Goal: Task Accomplishment & Management: Complete application form

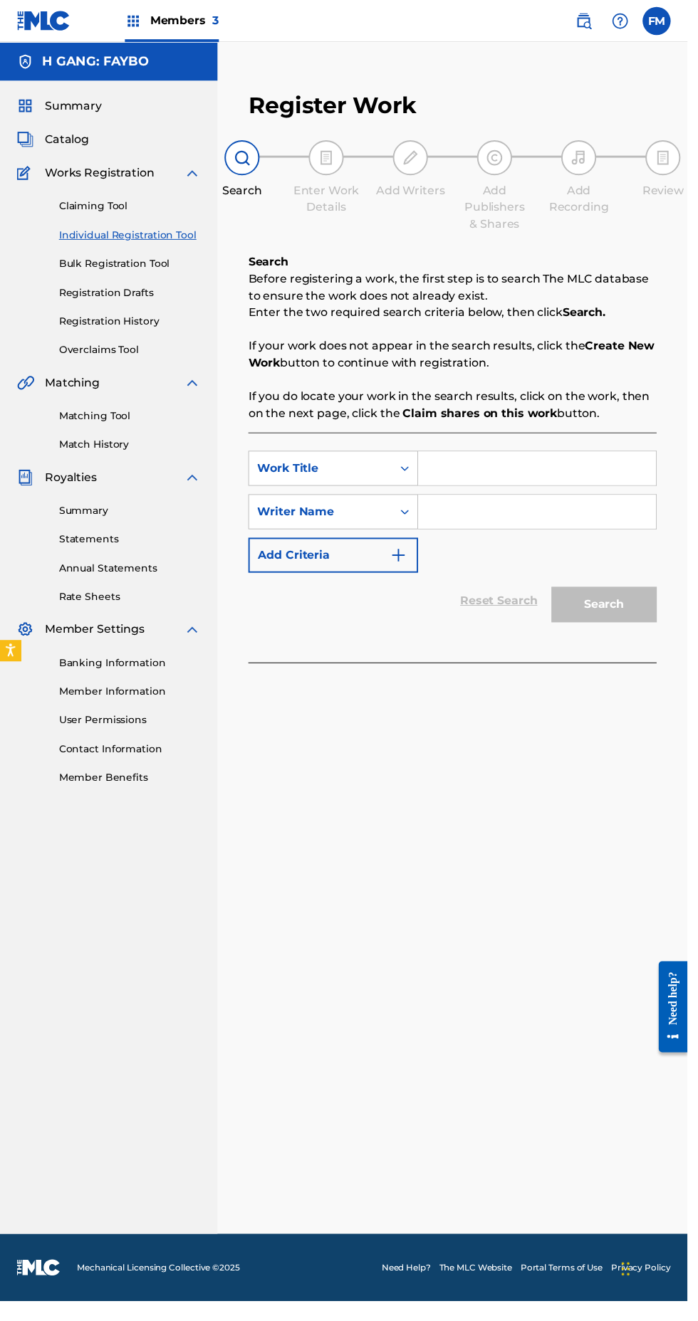
click at [508, 481] on input "Search Form" at bounding box center [544, 476] width 241 height 34
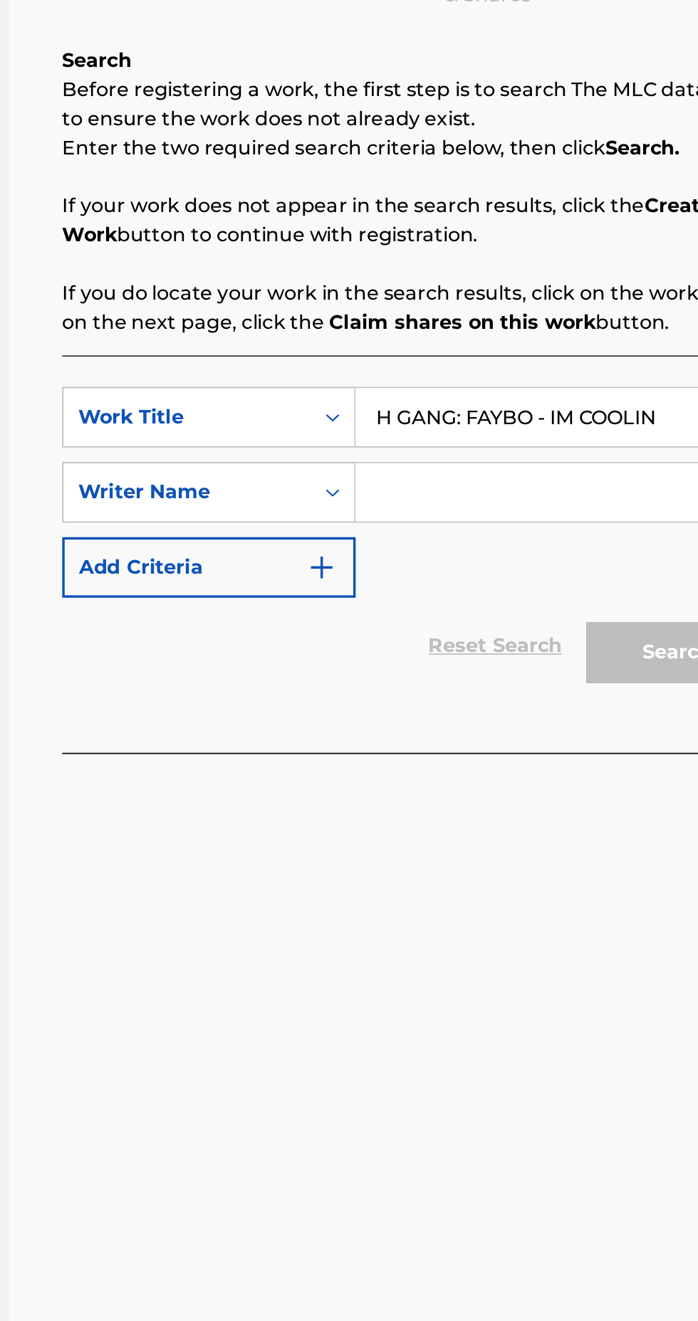
type input "H GANG: FAYBO - IM COOLIN"
click at [579, 520] on input "Search Form" at bounding box center [544, 520] width 241 height 34
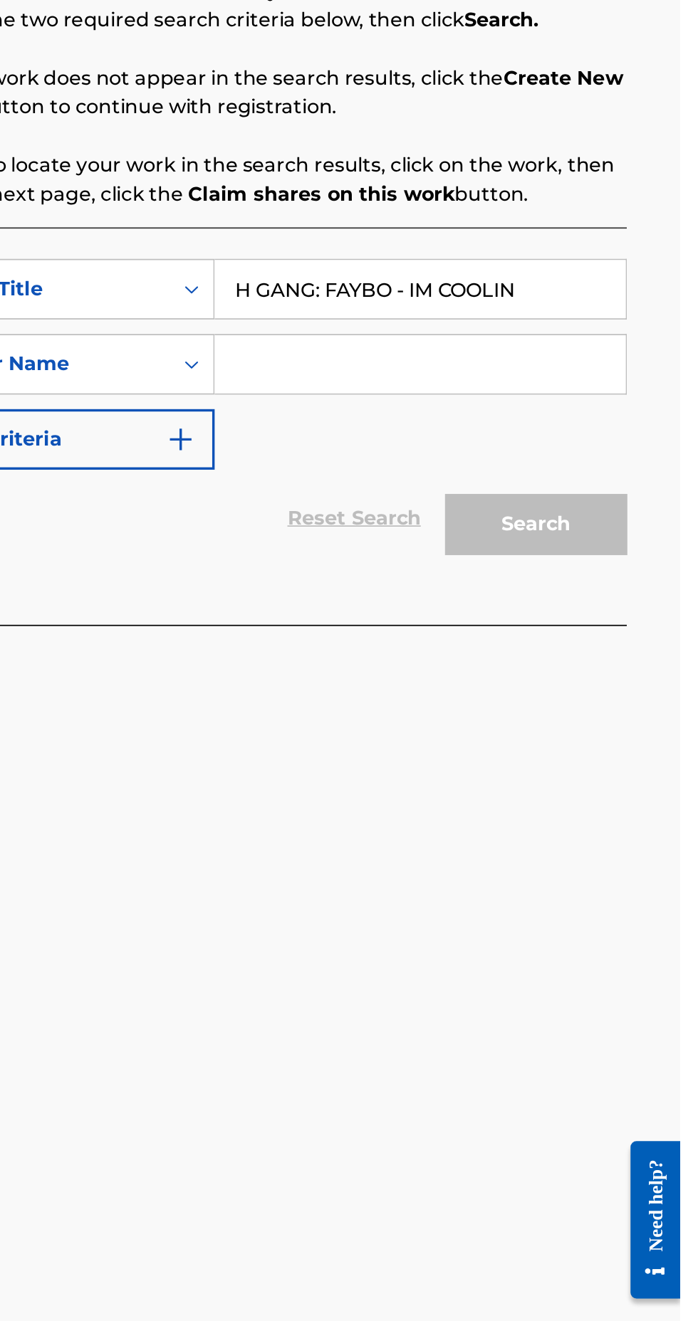
type input "Fabian Mass"
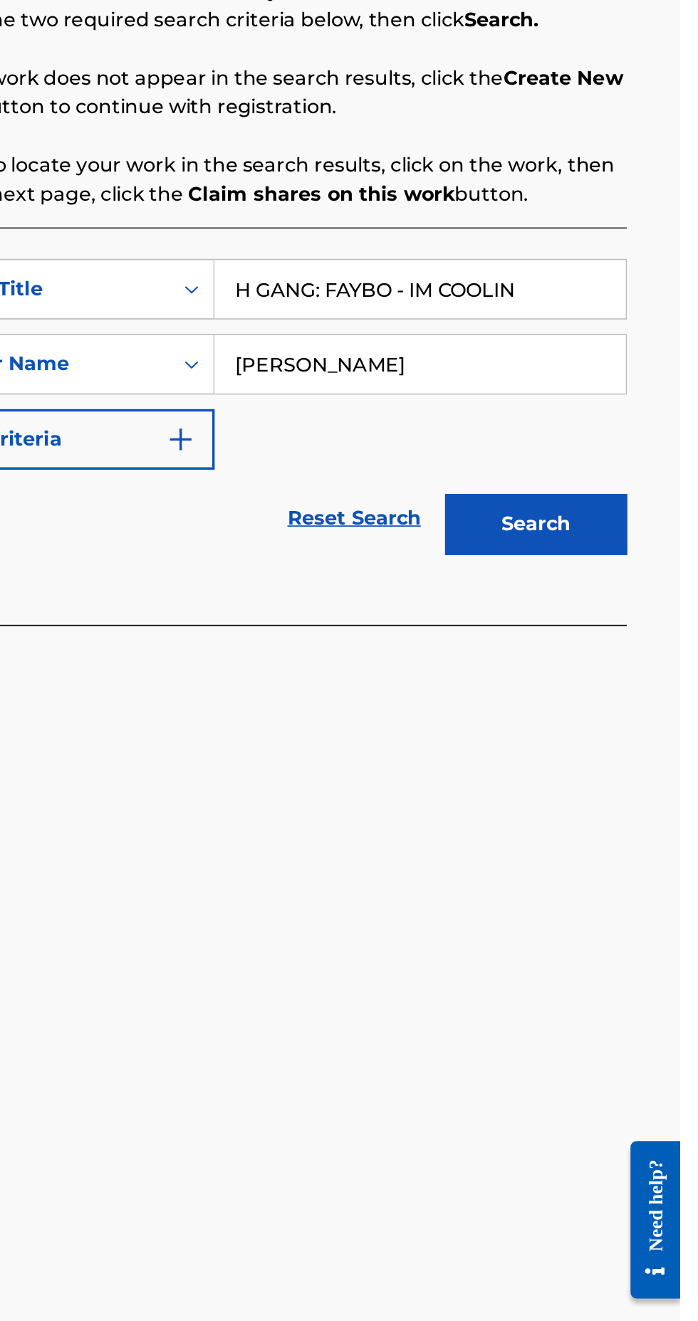
click at [646, 616] on button "Search" at bounding box center [613, 614] width 107 height 36
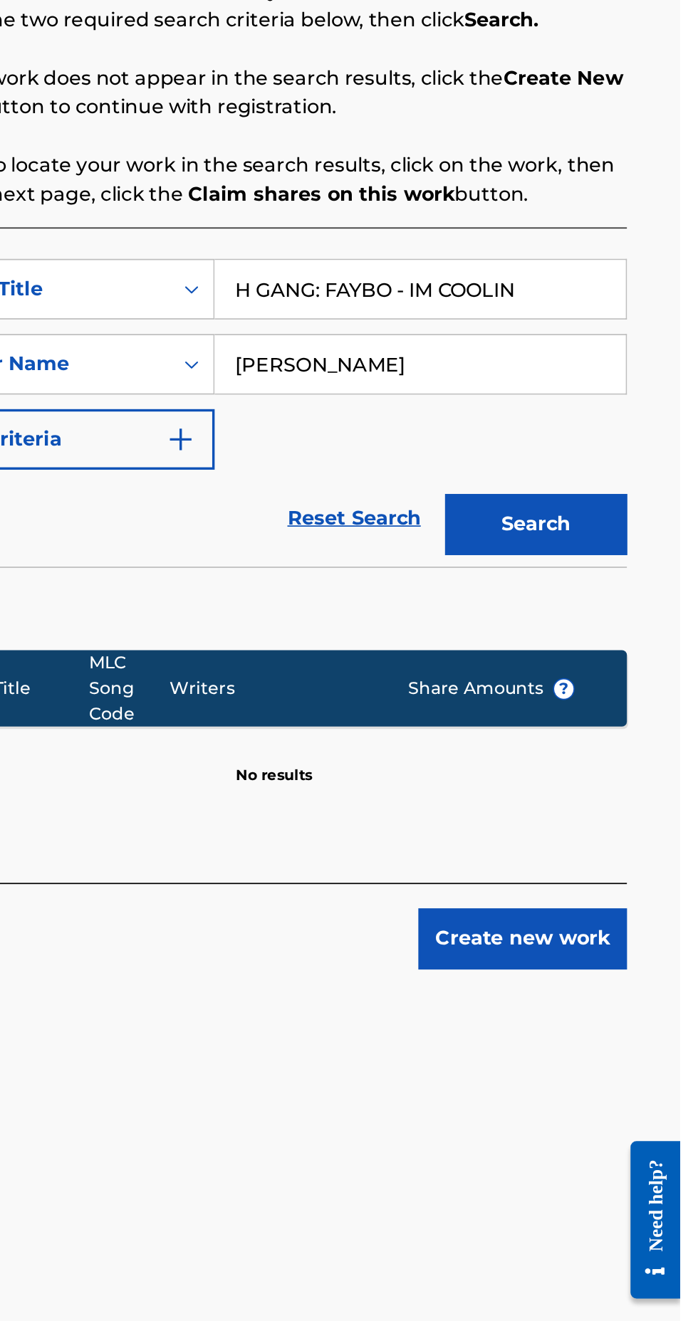
click at [635, 858] on button "Create new work" at bounding box center [605, 857] width 122 height 36
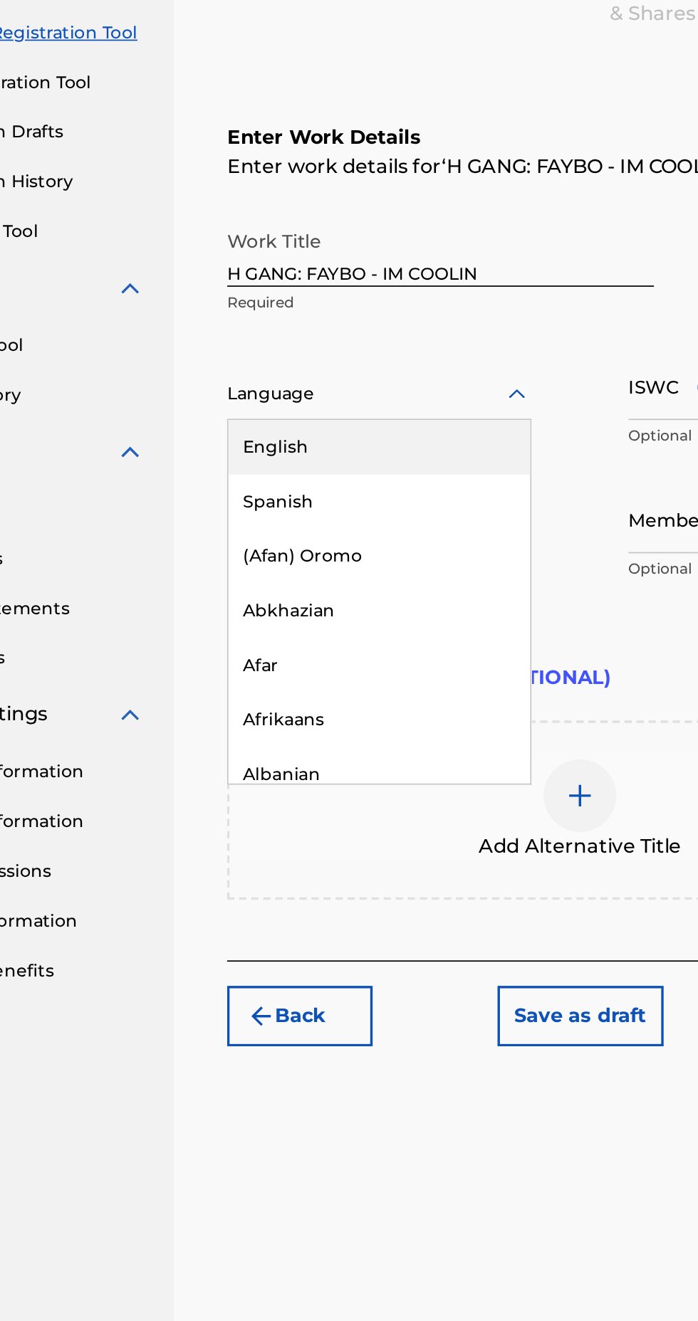
click at [339, 473] on div "English" at bounding box center [341, 482] width 177 height 32
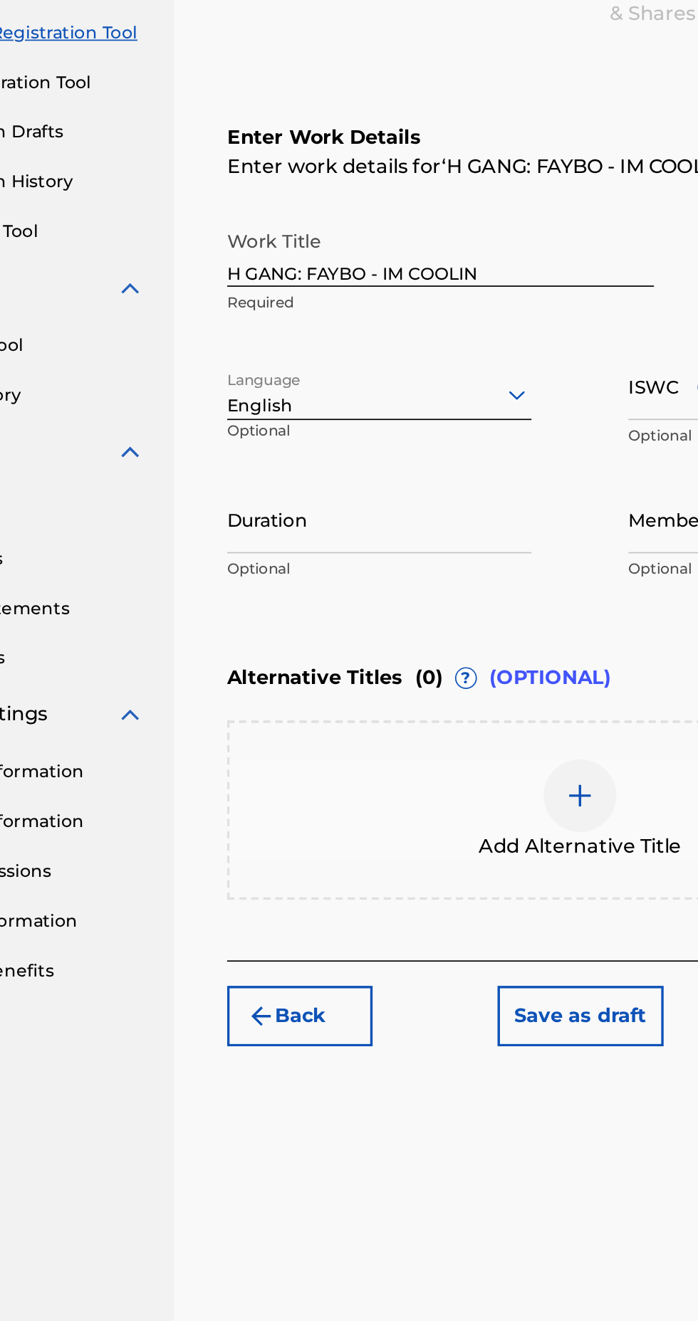
click at [378, 534] on input "Duration" at bounding box center [341, 524] width 179 height 41
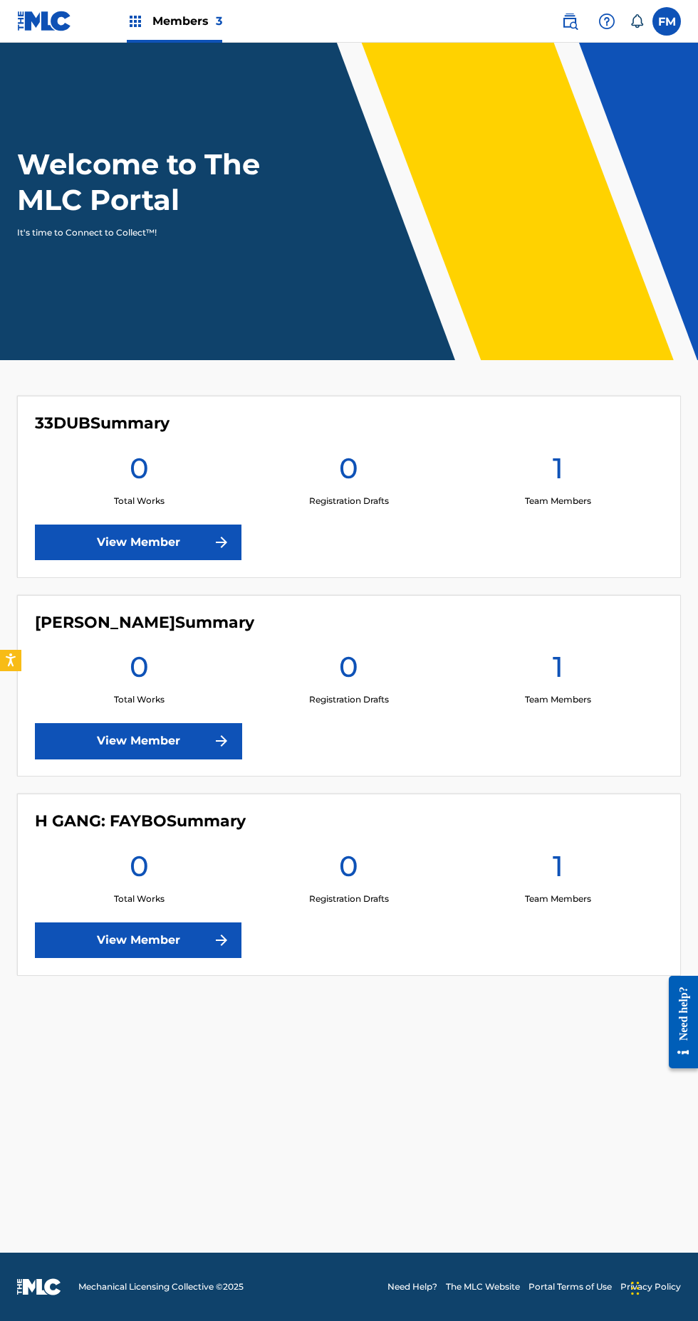
click at [483, 896] on div "1 Team Members" at bounding box center [558, 877] width 209 height 57
click at [208, 938] on link "View Member" at bounding box center [138, 941] width 206 height 36
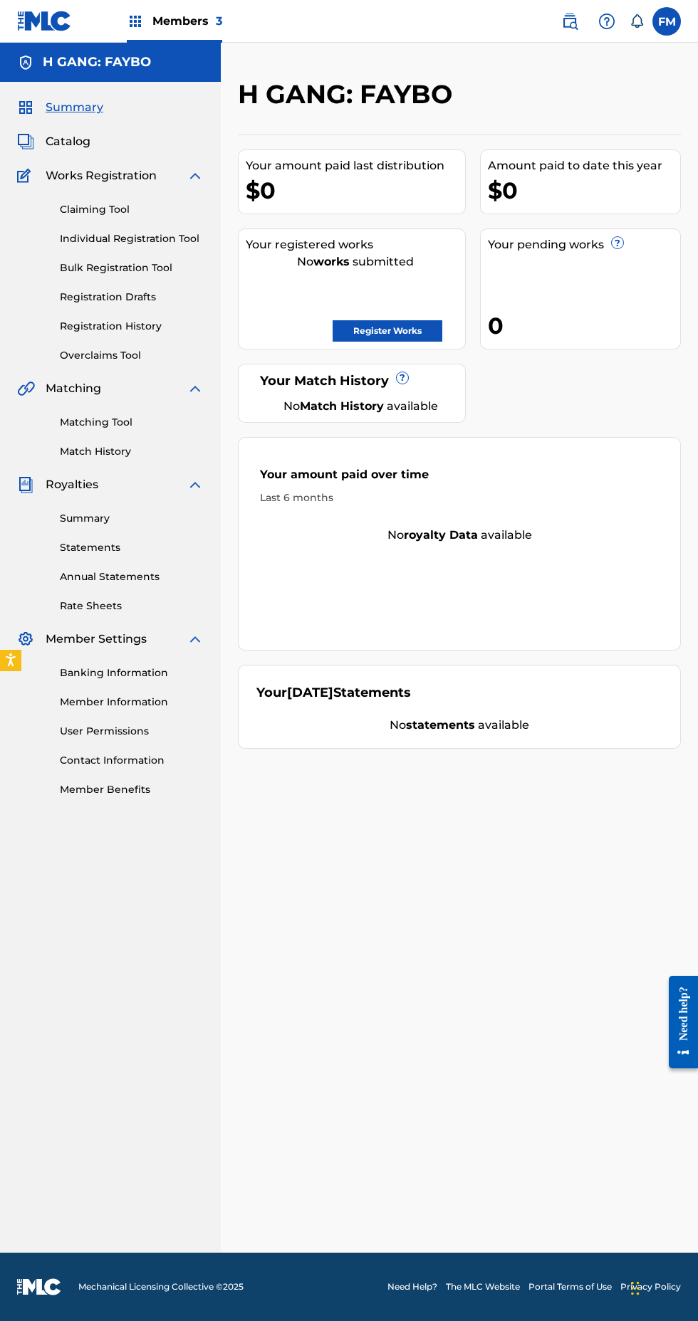
click at [391, 329] on link "Register Works" at bounding box center [387, 330] width 110 height 21
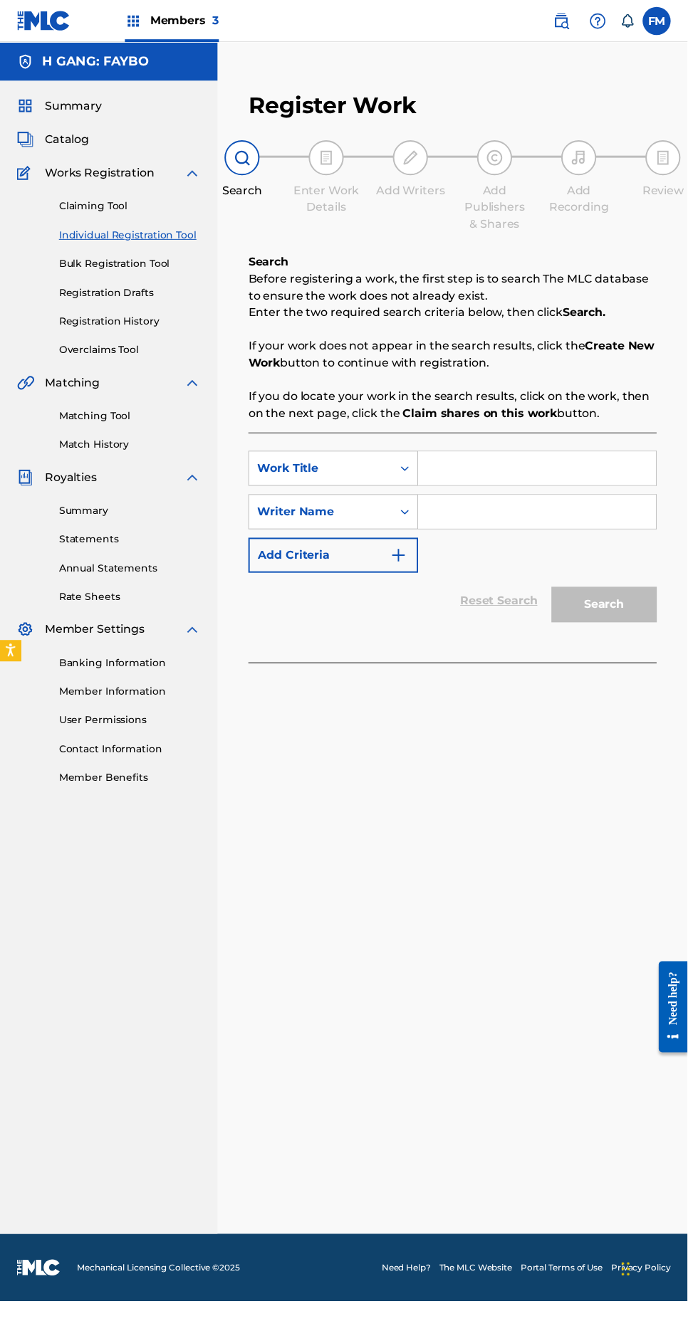
click at [544, 476] on input "Search Form" at bounding box center [544, 476] width 241 height 34
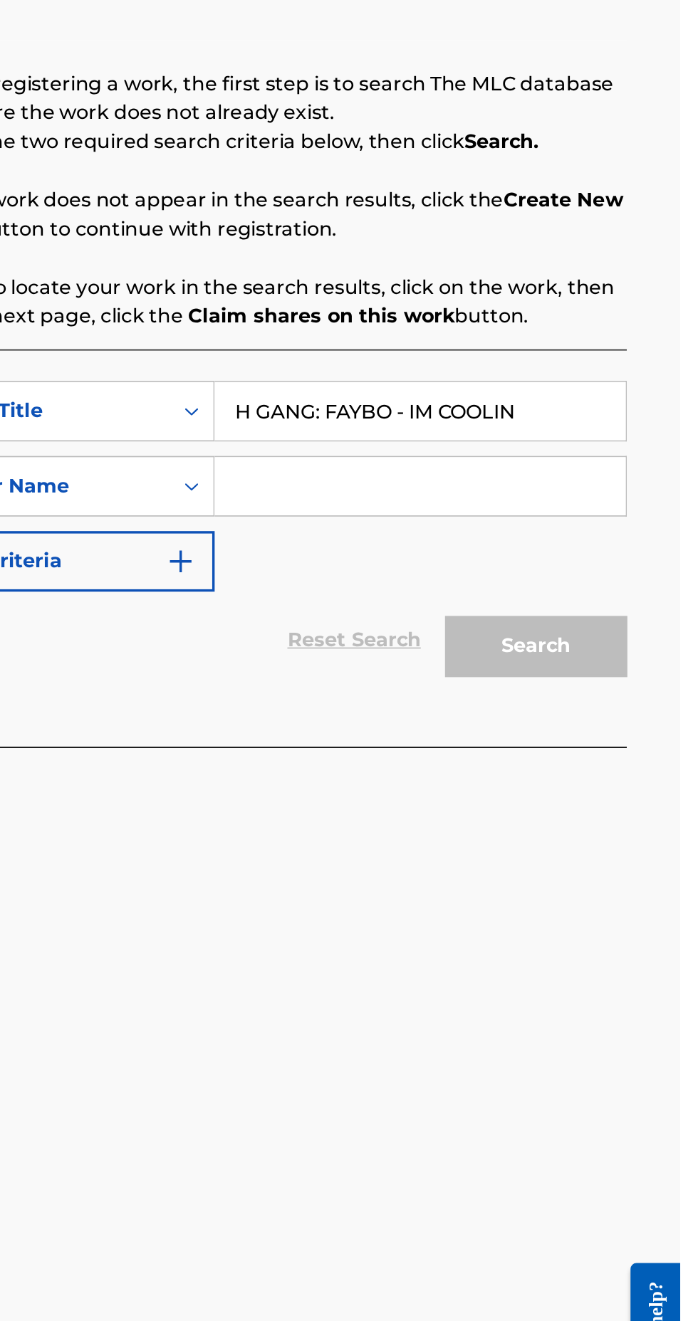
type input "H GANG: FAYBO - IM COOLIN"
click at [511, 521] on input "Search Form" at bounding box center [544, 520] width 241 height 34
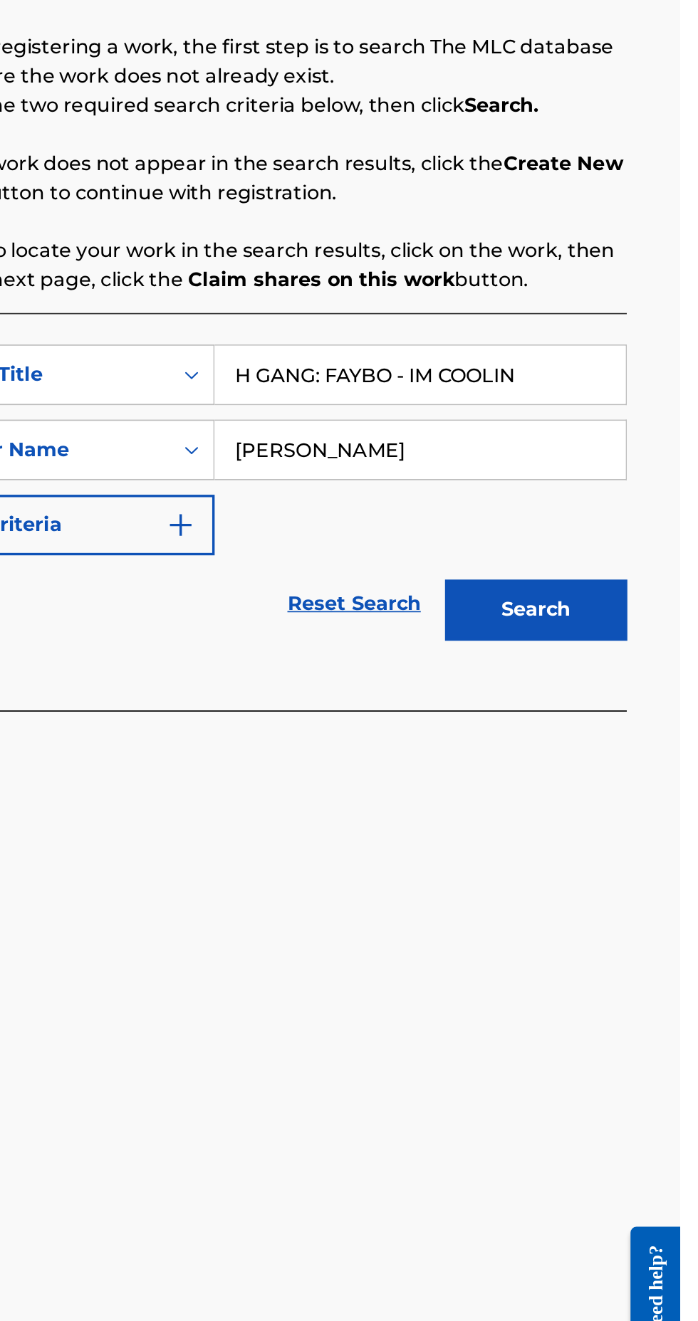
click at [468, 521] on input "Fabian Mass" at bounding box center [544, 520] width 241 height 34
click at [456, 520] on input "Fabian KORDELL Mass" at bounding box center [544, 520] width 241 height 34
click at [563, 518] on input "FABIAN KORDELL Mass" at bounding box center [544, 520] width 241 height 34
type input "FABIAN KORDELL MASS"
click at [627, 618] on button "Search" at bounding box center [613, 614] width 107 height 36
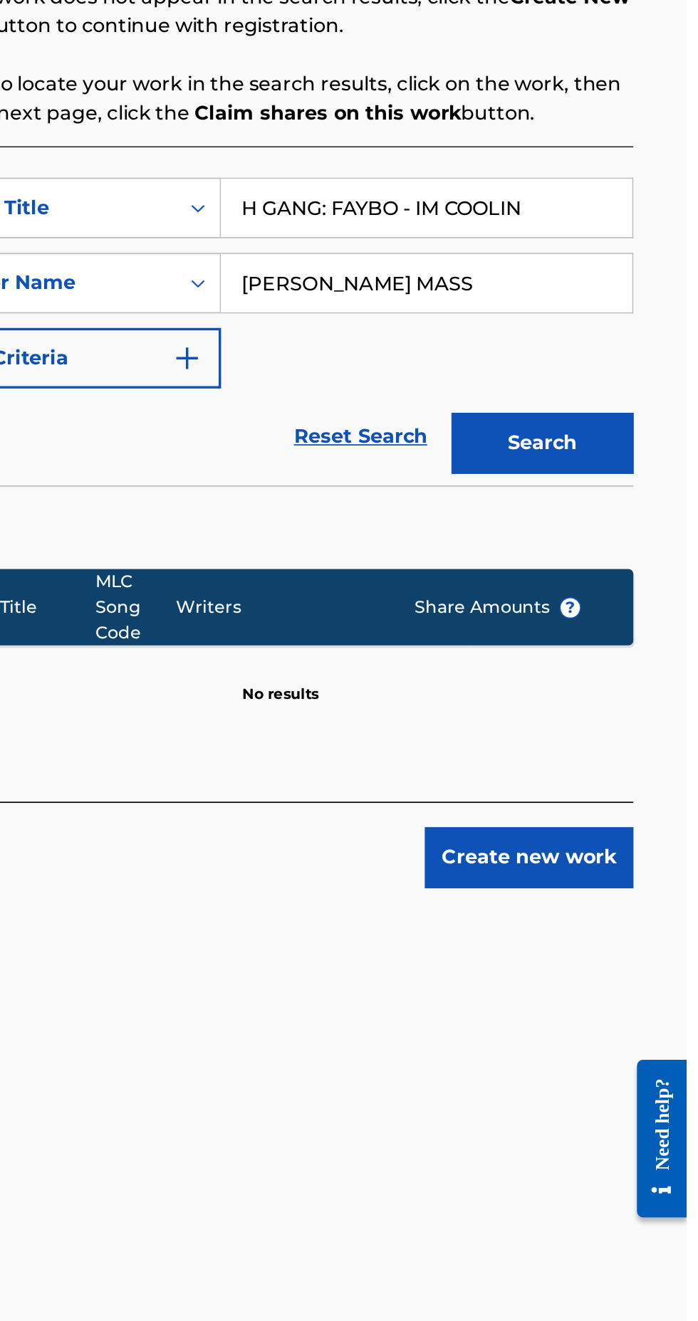
click at [635, 856] on button "Create new work" at bounding box center [605, 857] width 122 height 36
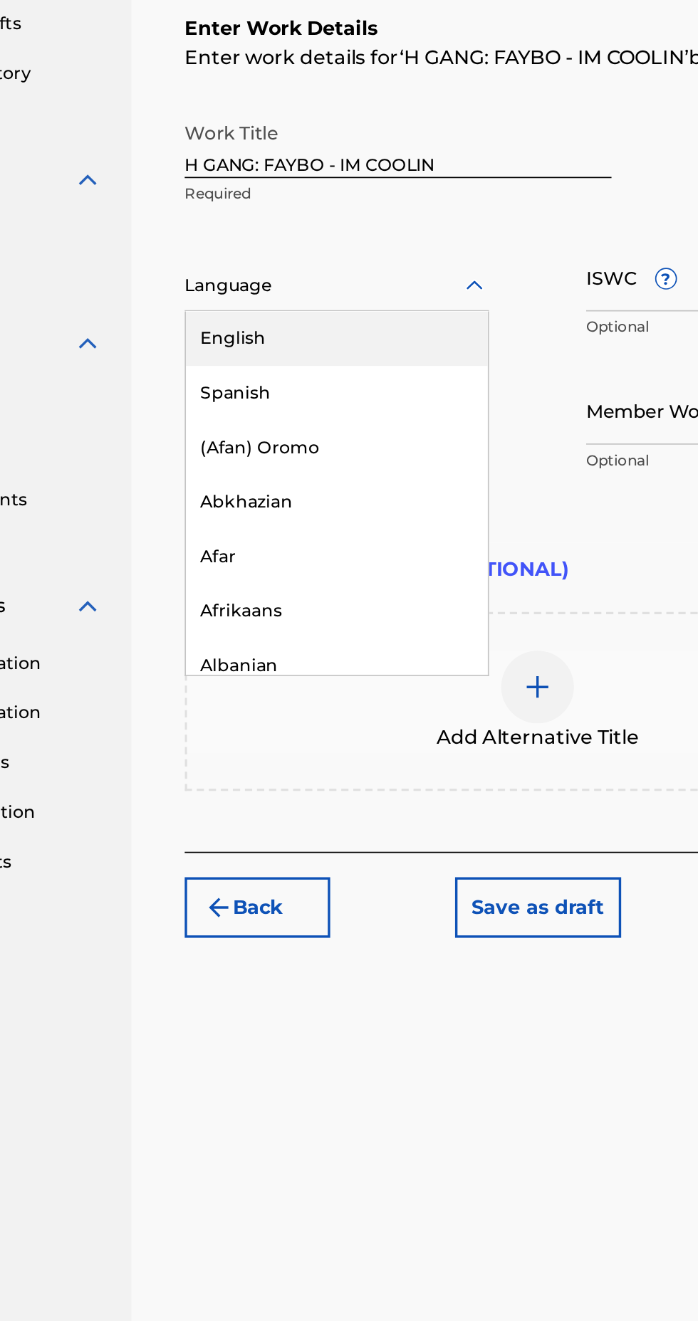
click at [368, 487] on div "English" at bounding box center [341, 482] width 177 height 32
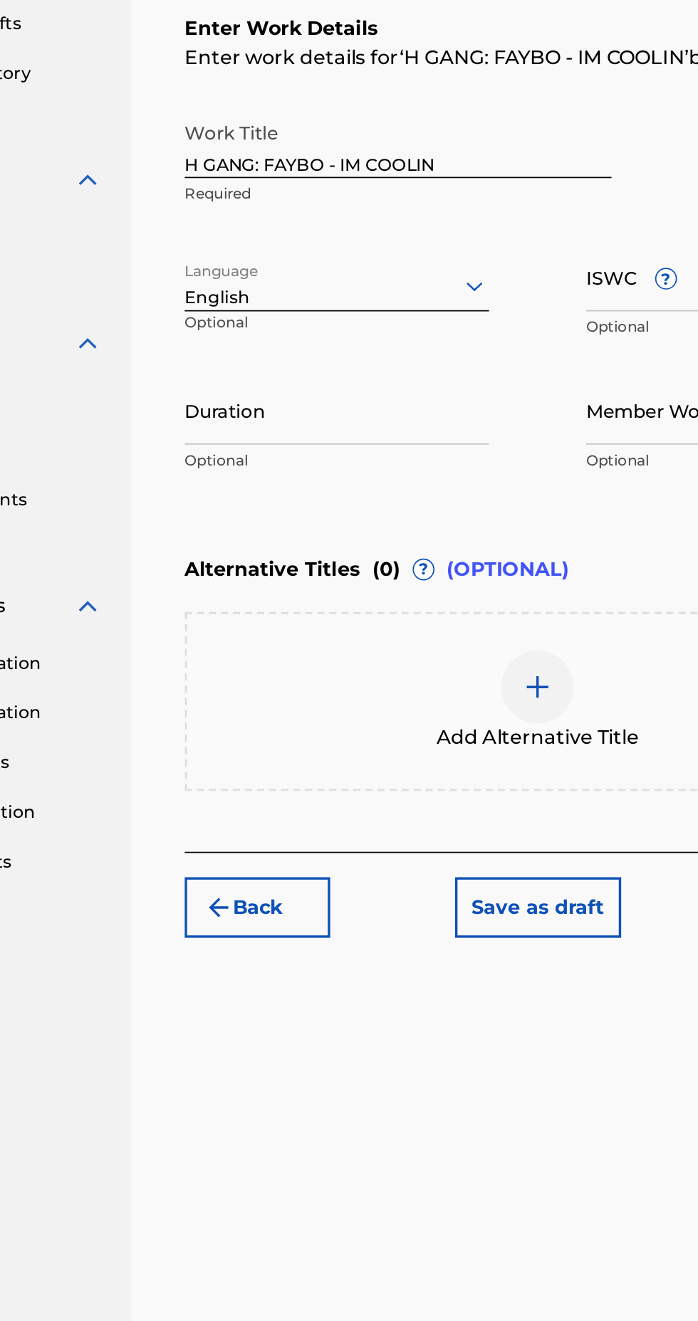
click at [357, 535] on input "Duration" at bounding box center [341, 524] width 179 height 41
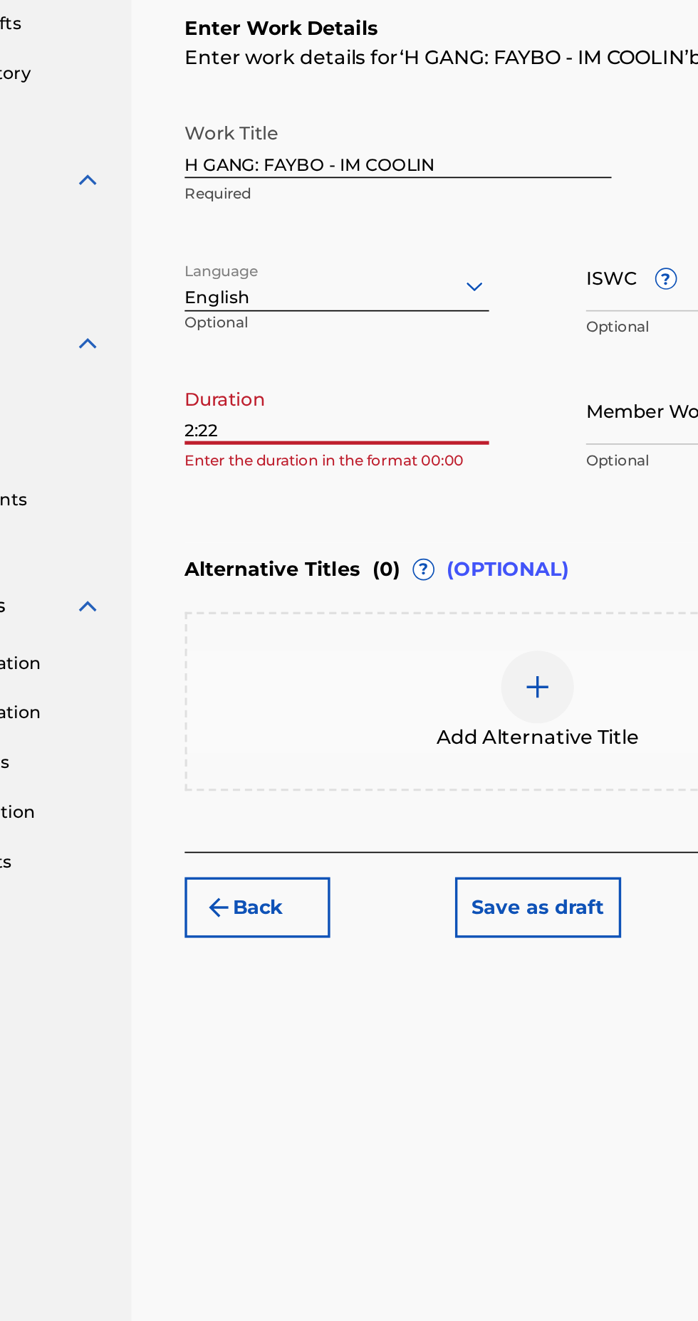
click at [253, 535] on input "2:22" at bounding box center [341, 524] width 179 height 41
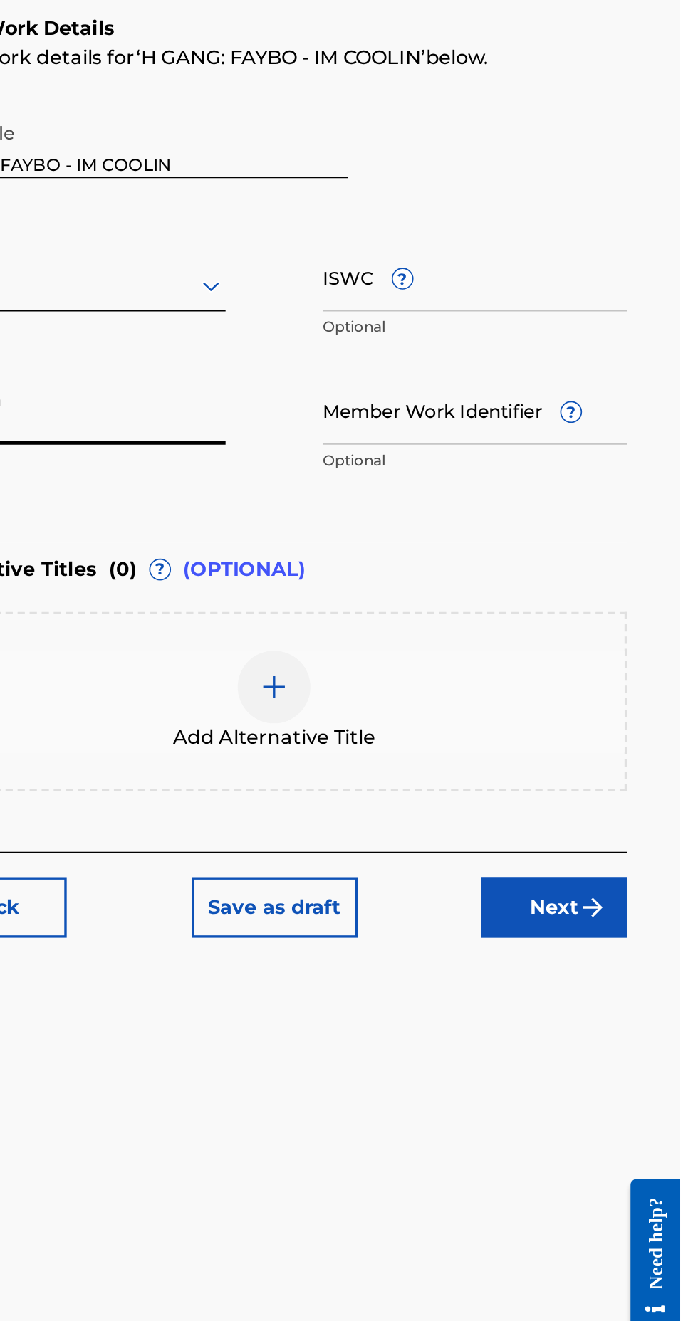
type input "02:22"
click at [610, 535] on input "Member Work Identifier ?" at bounding box center [577, 524] width 179 height 41
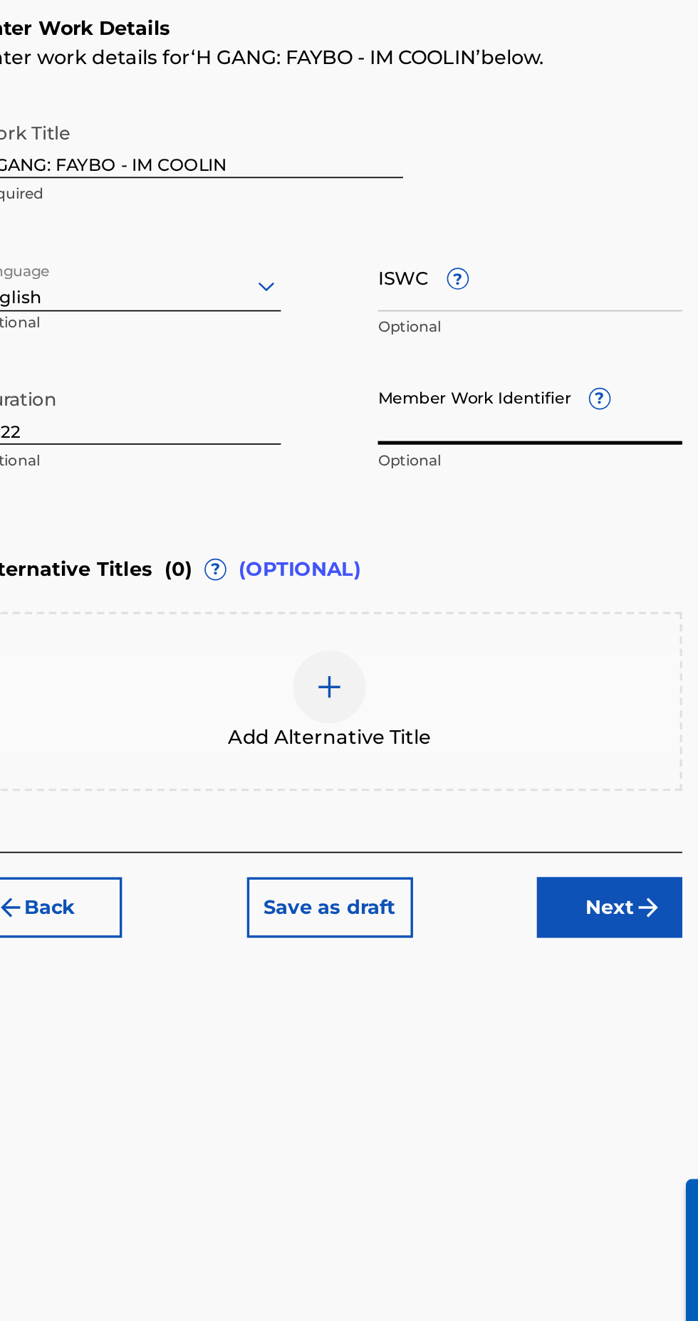
click at [629, 535] on input "Member Work Identifier ?" at bounding box center [577, 524] width 179 height 41
click at [621, 522] on span "?" at bounding box center [617, 517] width 11 height 11
click at [621, 522] on input "Member Work Identifier ?" at bounding box center [577, 524] width 179 height 41
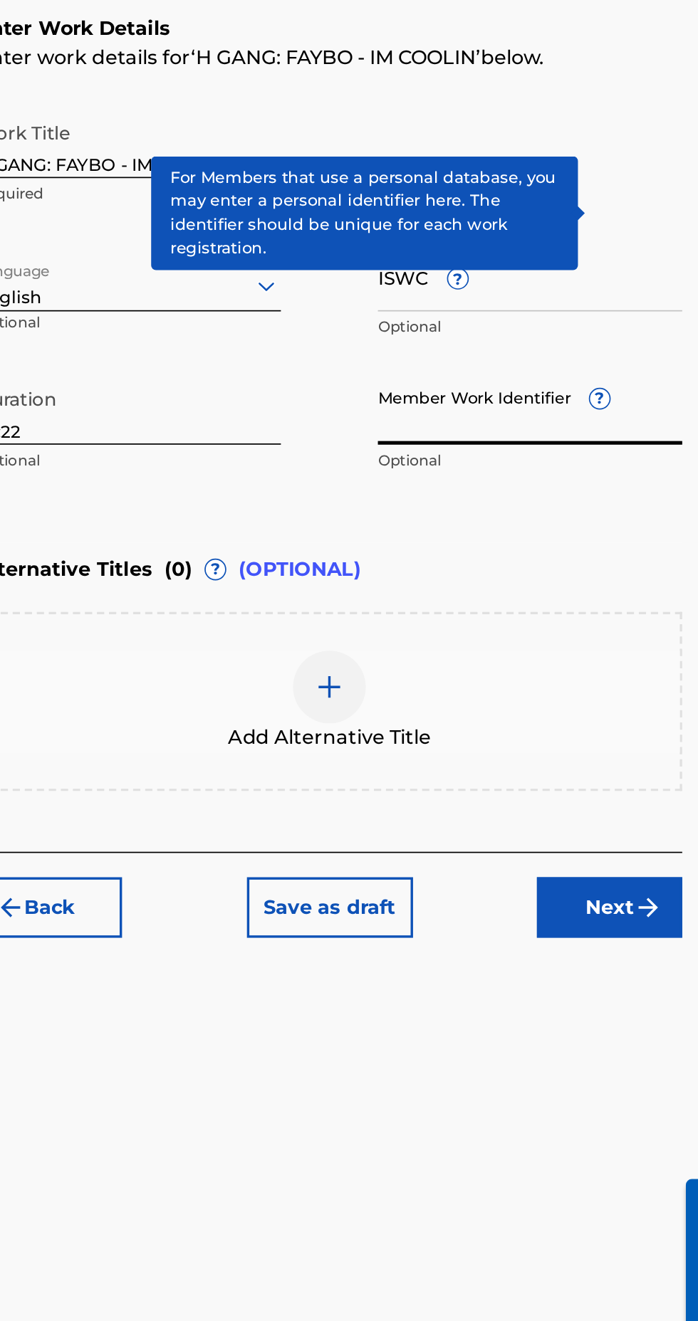
click at [617, 517] on span "?" at bounding box center [617, 517] width 11 height 11
click at [617, 517] on input "Member Work Identifier ?" at bounding box center [577, 524] width 179 height 41
click at [629, 539] on input "Member Work Identifier ?" at bounding box center [577, 524] width 179 height 41
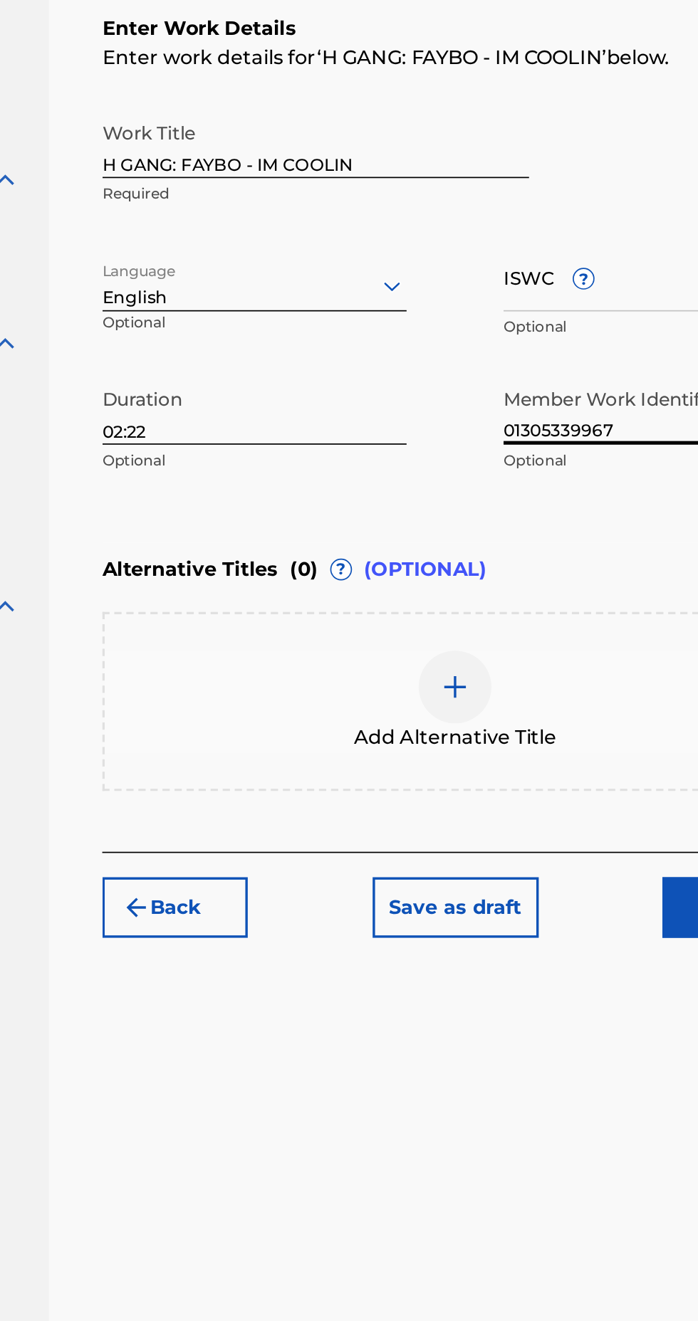
type input "01305339967"
click at [545, 453] on input "ISWC ?" at bounding box center [577, 446] width 179 height 41
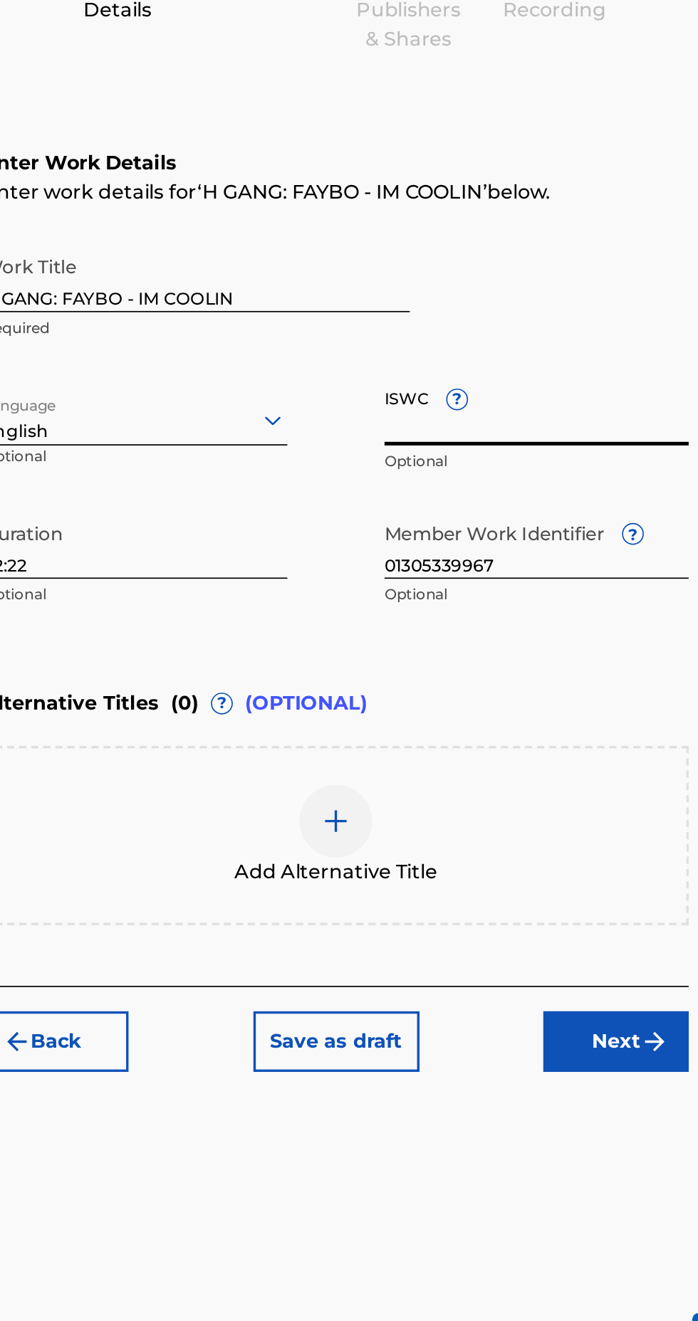
click at [530, 439] on span "?" at bounding box center [530, 439] width 11 height 11
click at [530, 439] on input "ISWC ?" at bounding box center [577, 446] width 179 height 41
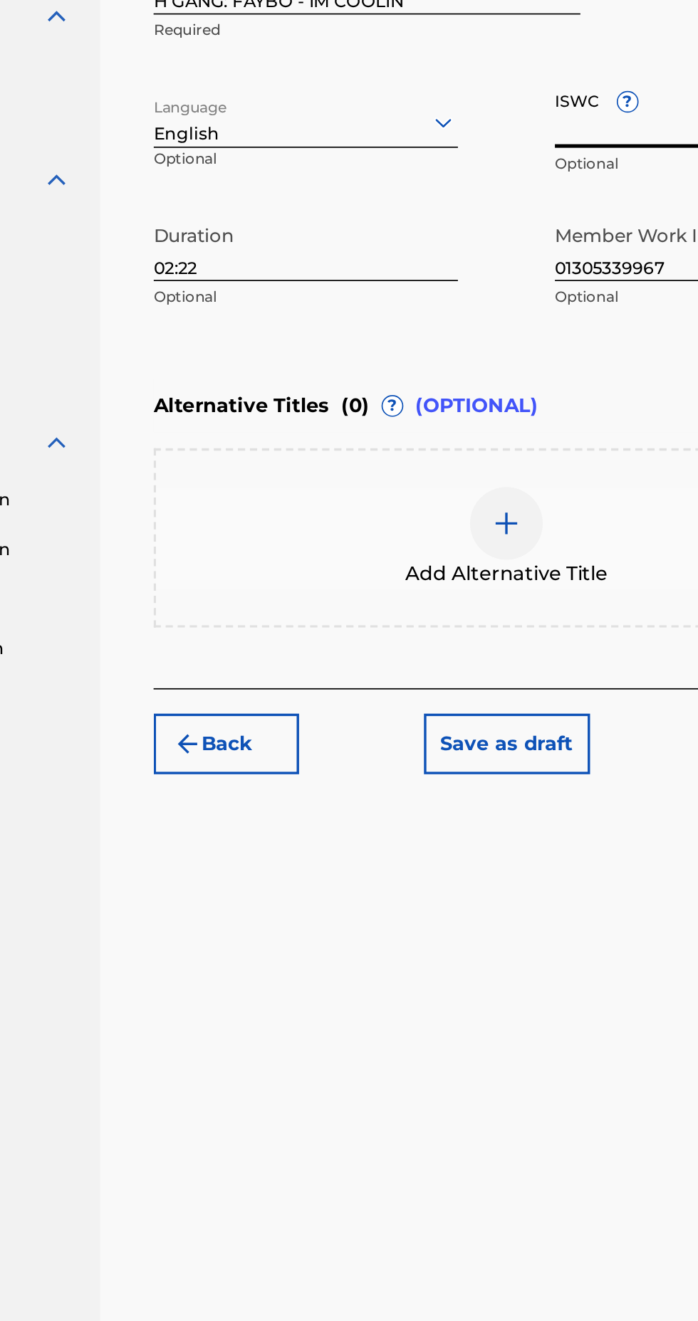
click at [457, 686] on img at bounding box center [459, 687] width 17 height 17
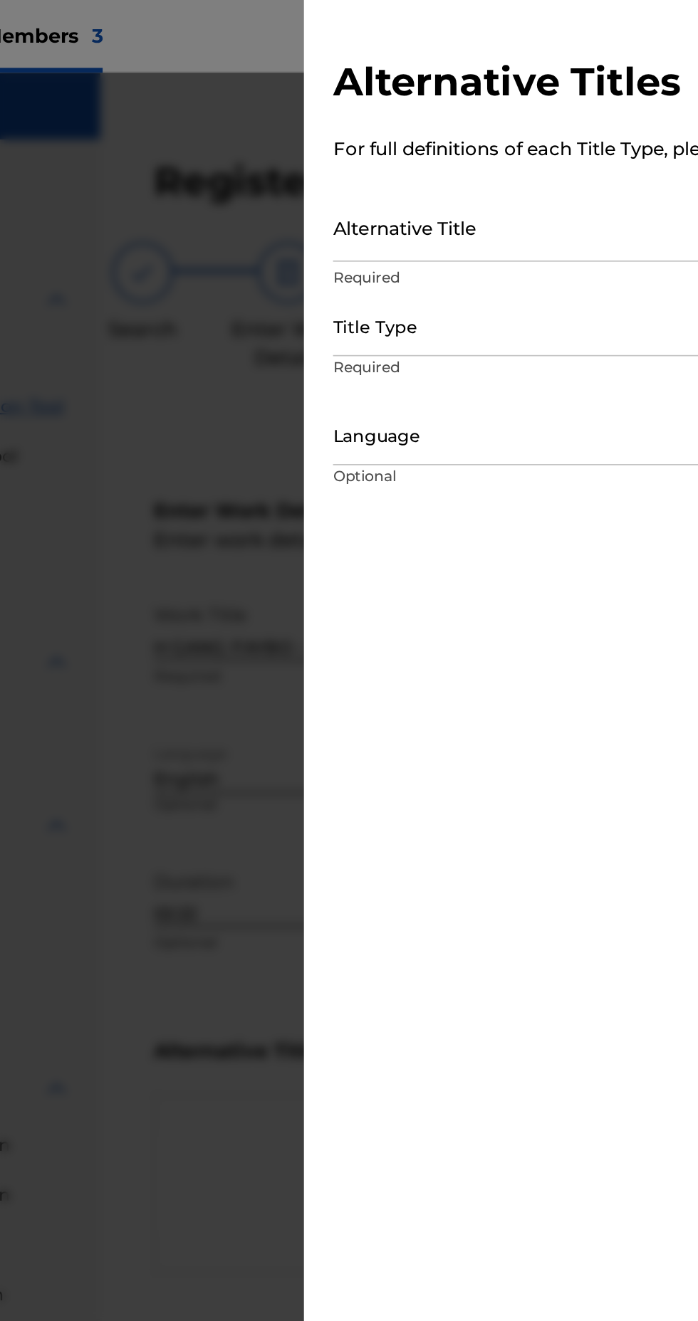
click at [486, 145] on input "Alternative Title" at bounding box center [522, 133] width 330 height 41
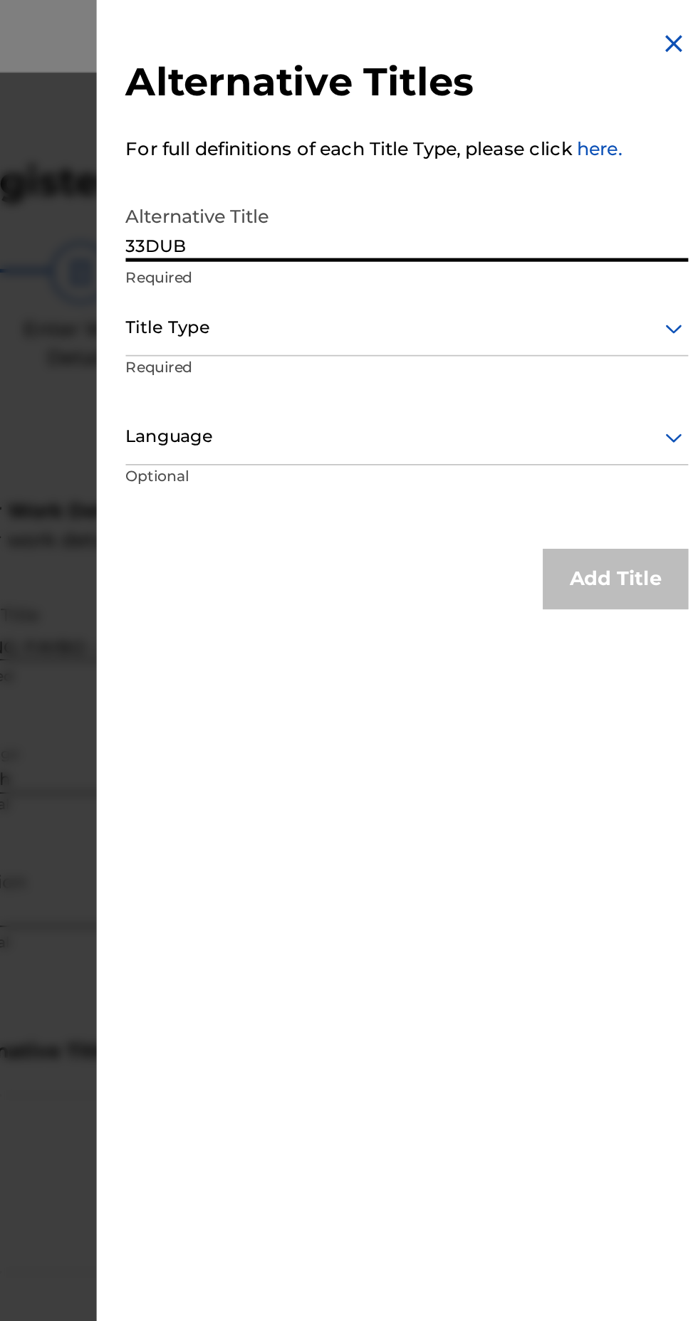
type input "33DUB"
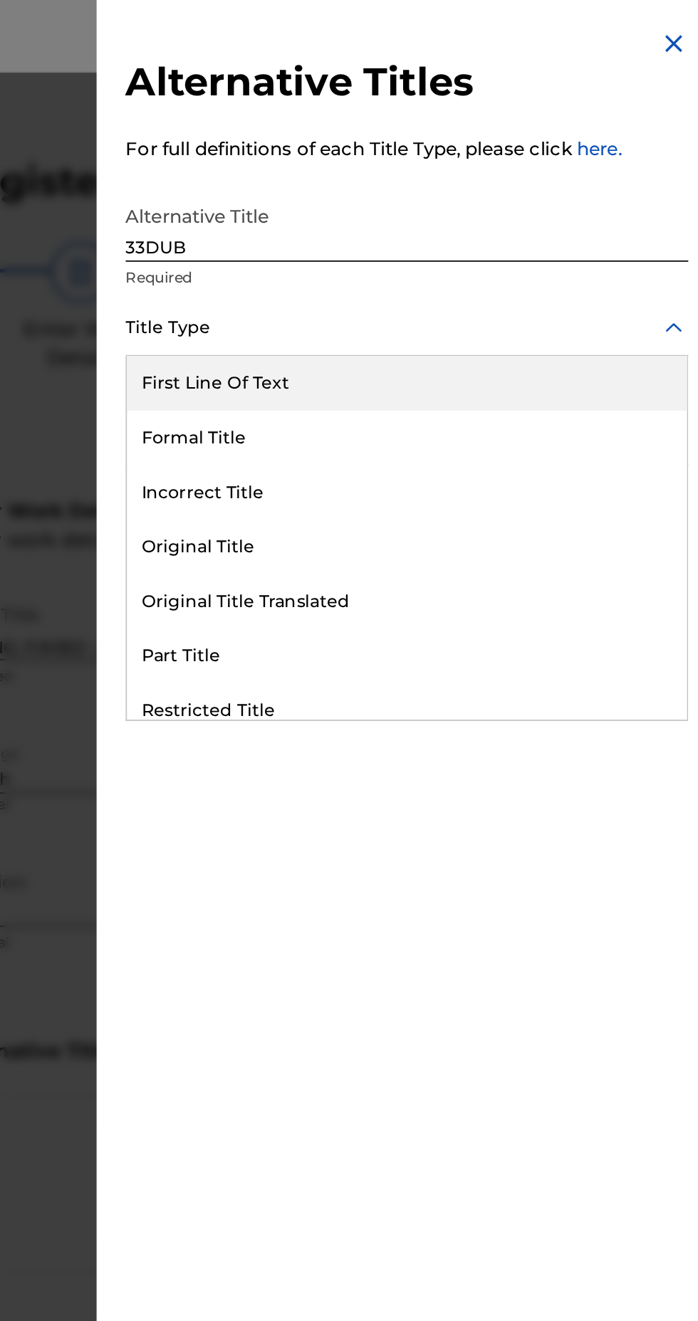
click at [458, 337] on div "Original Title" at bounding box center [522, 321] width 329 height 32
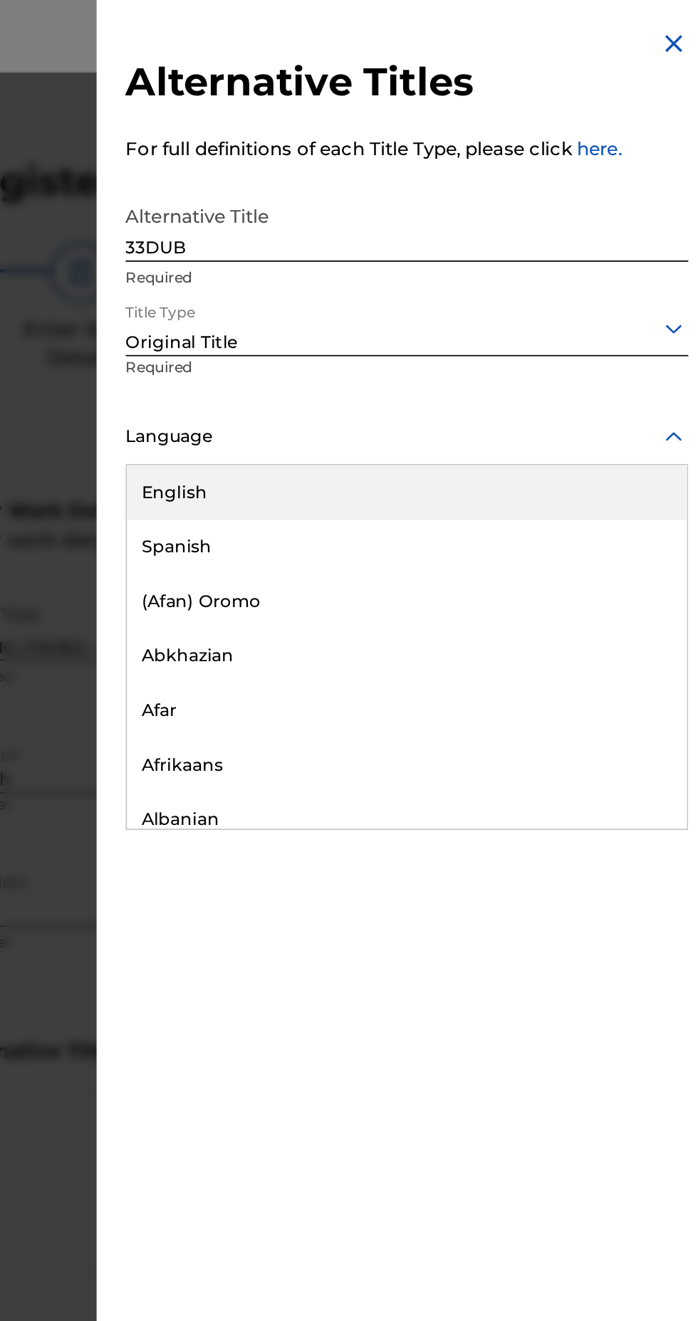
click at [568, 303] on div "English" at bounding box center [522, 289] width 329 height 32
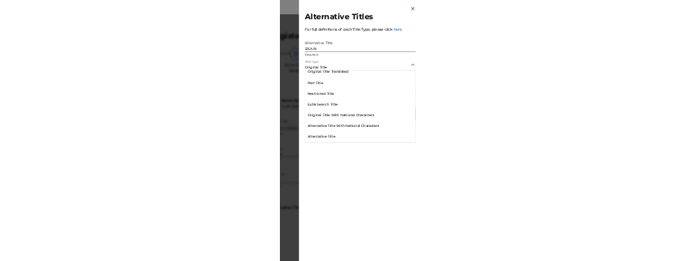
scroll to position [181, 0]
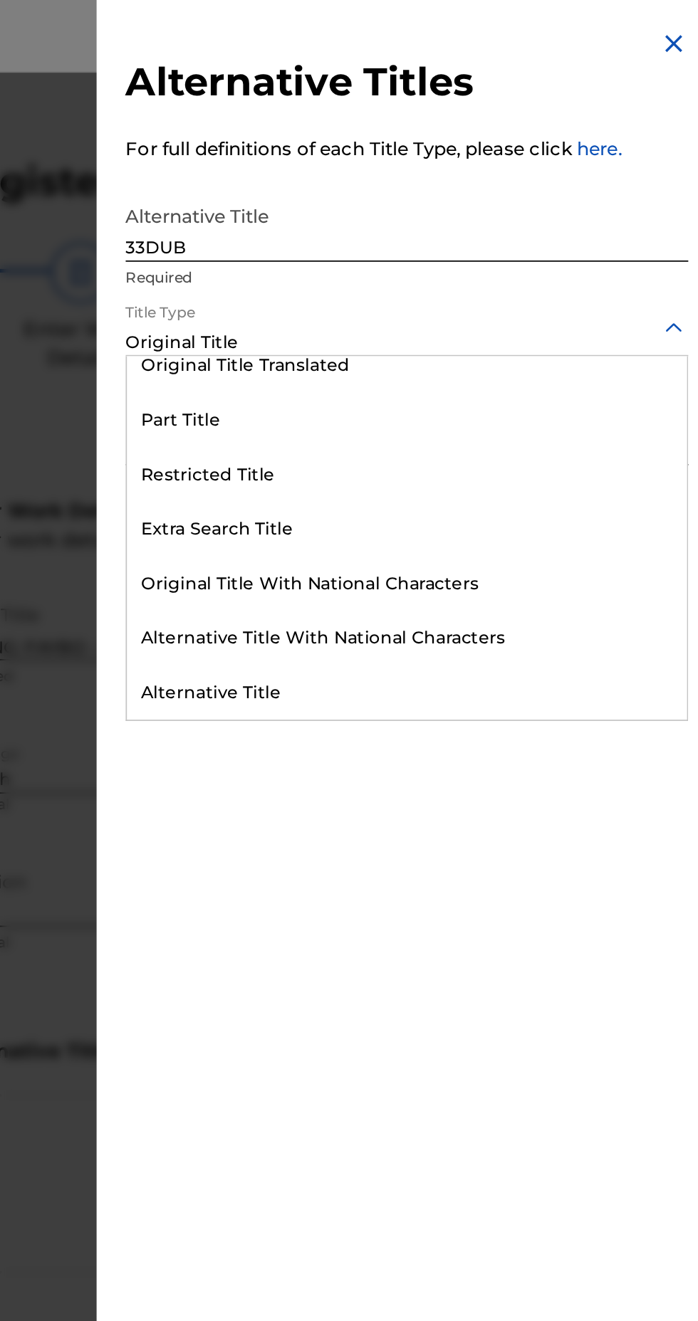
click at [461, 404] on div "Alternative Title" at bounding box center [522, 407] width 329 height 32
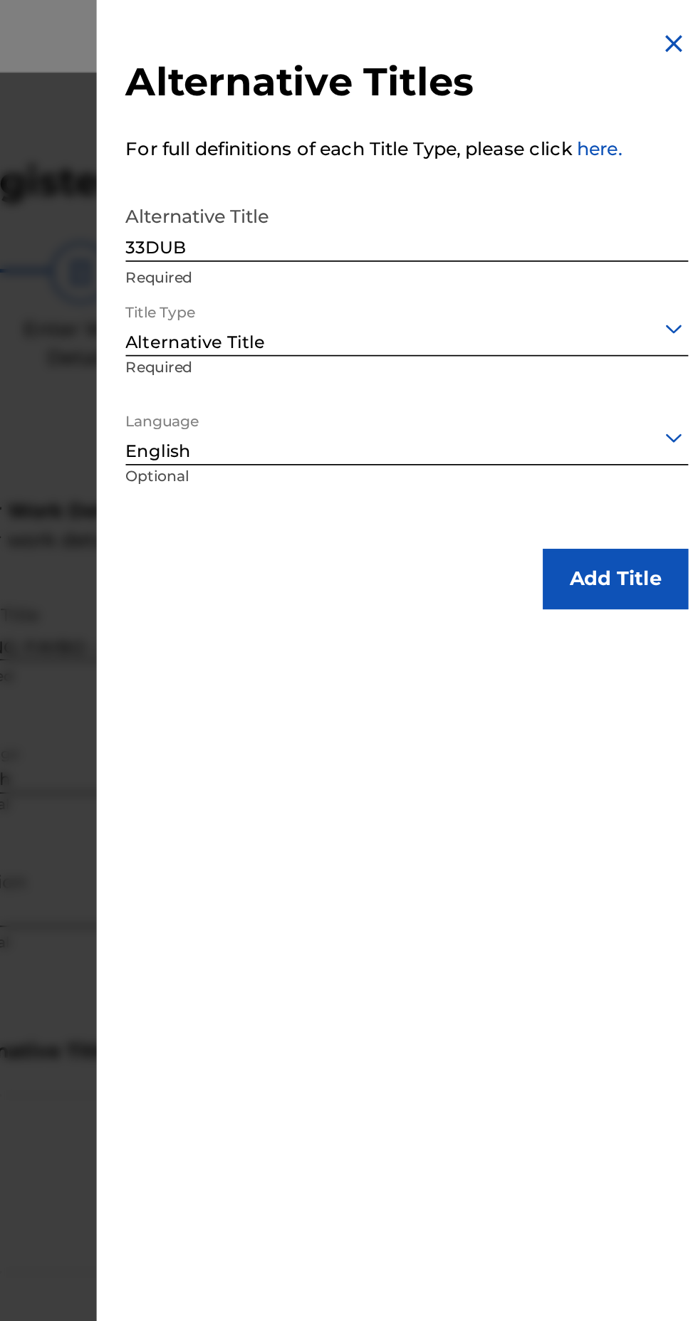
click at [644, 332] on button "Add Title" at bounding box center [644, 341] width 85 height 36
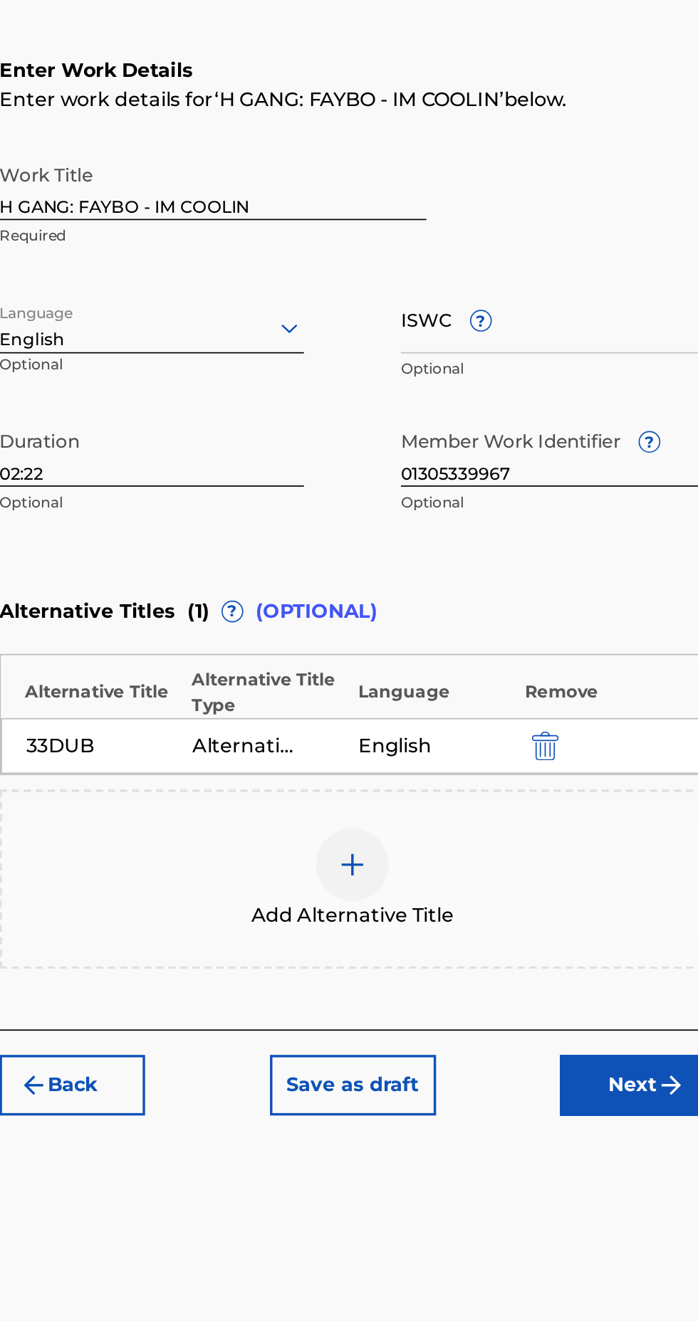
click at [621, 896] on button "Next" at bounding box center [623, 897] width 85 height 36
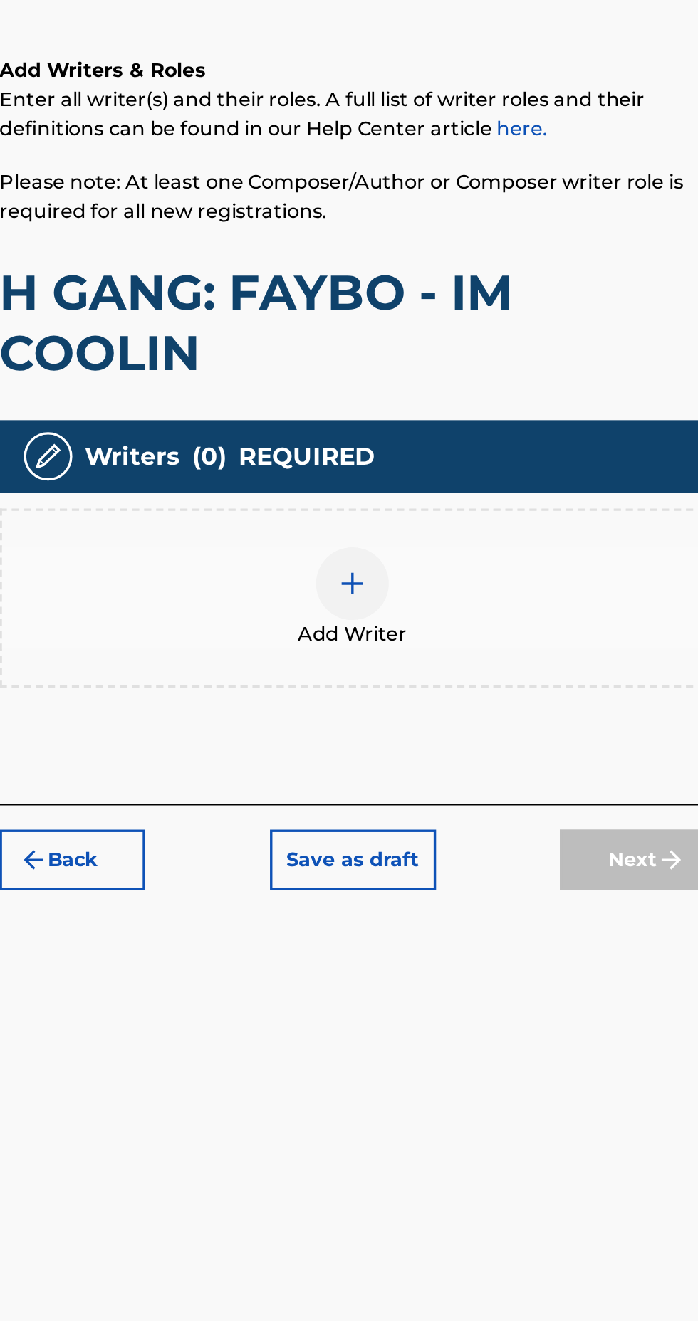
click at [481, 597] on div "Add Writer" at bounding box center [459, 610] width 412 height 60
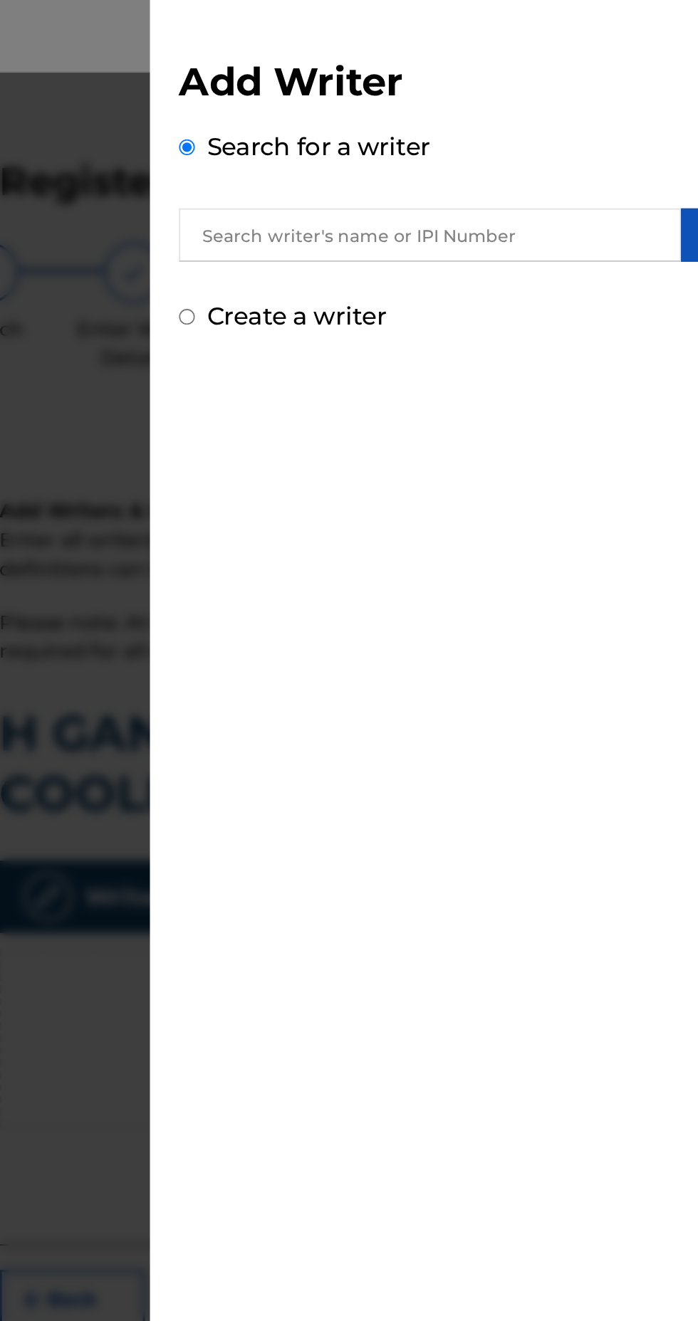
click at [582, 137] on input "text" at bounding box center [504, 137] width 295 height 31
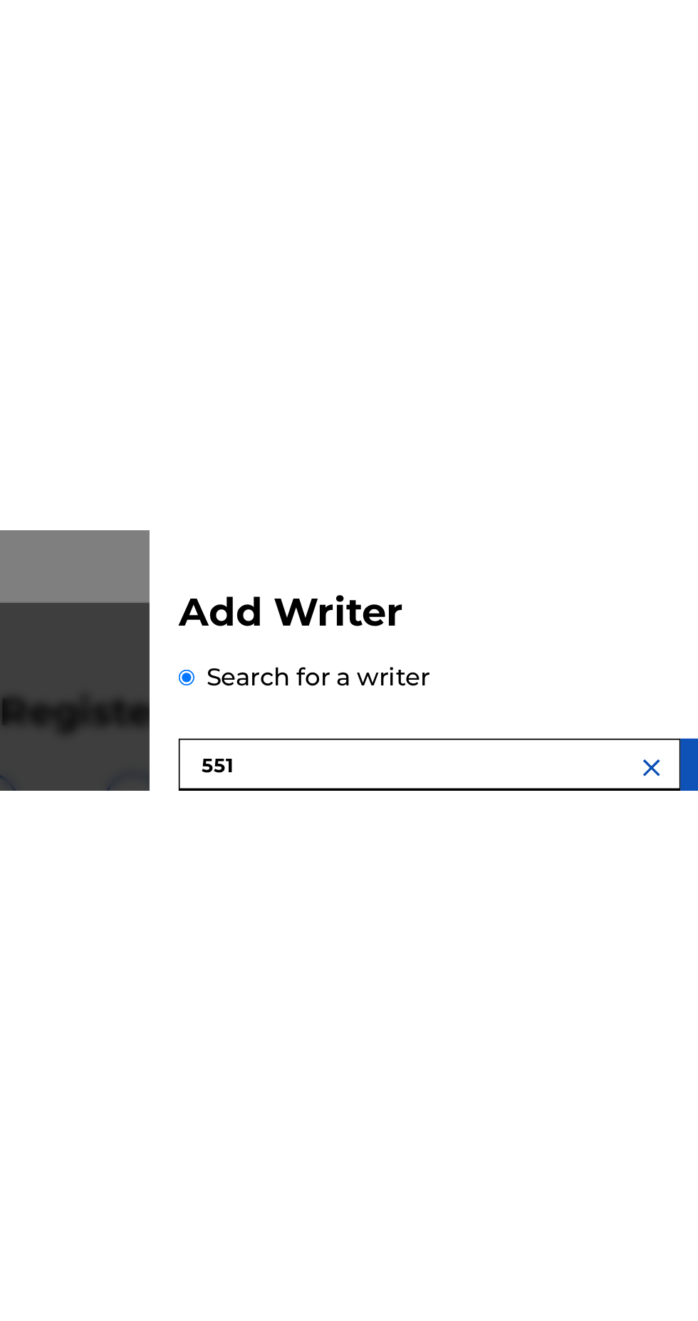
scroll to position [0, 0]
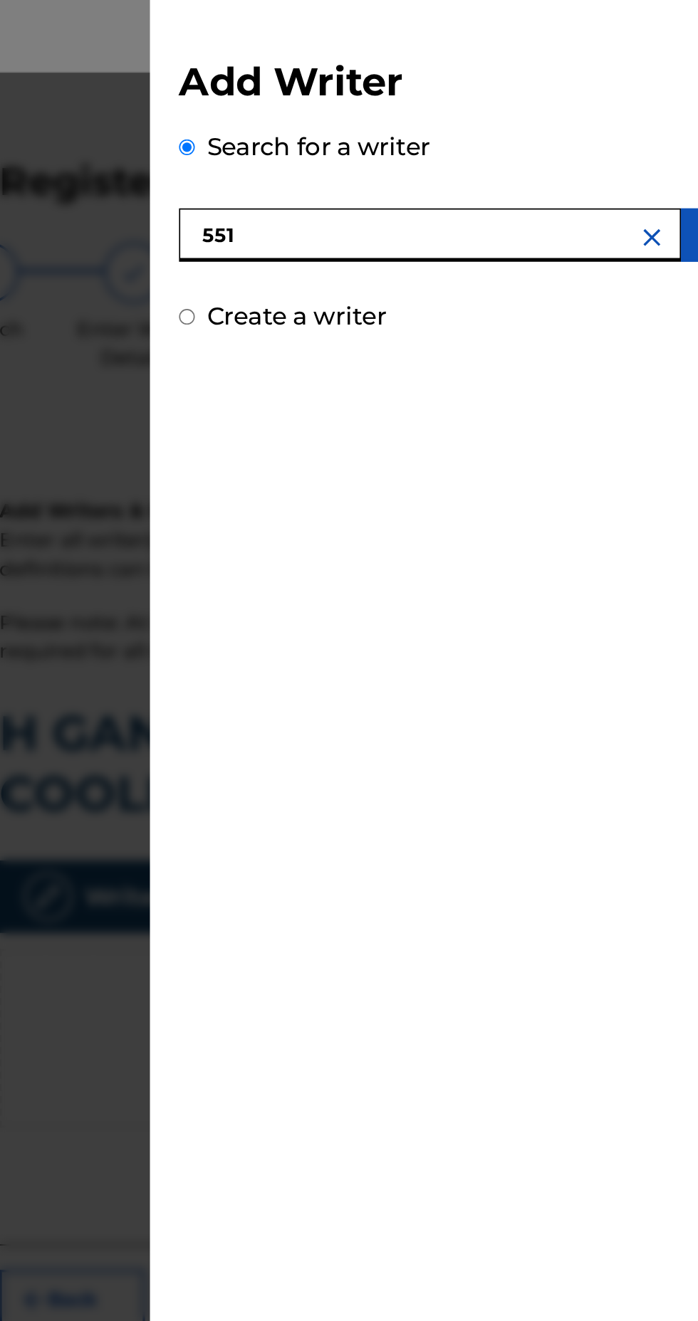
click at [418, 132] on input "551" at bounding box center [504, 137] width 295 height 31
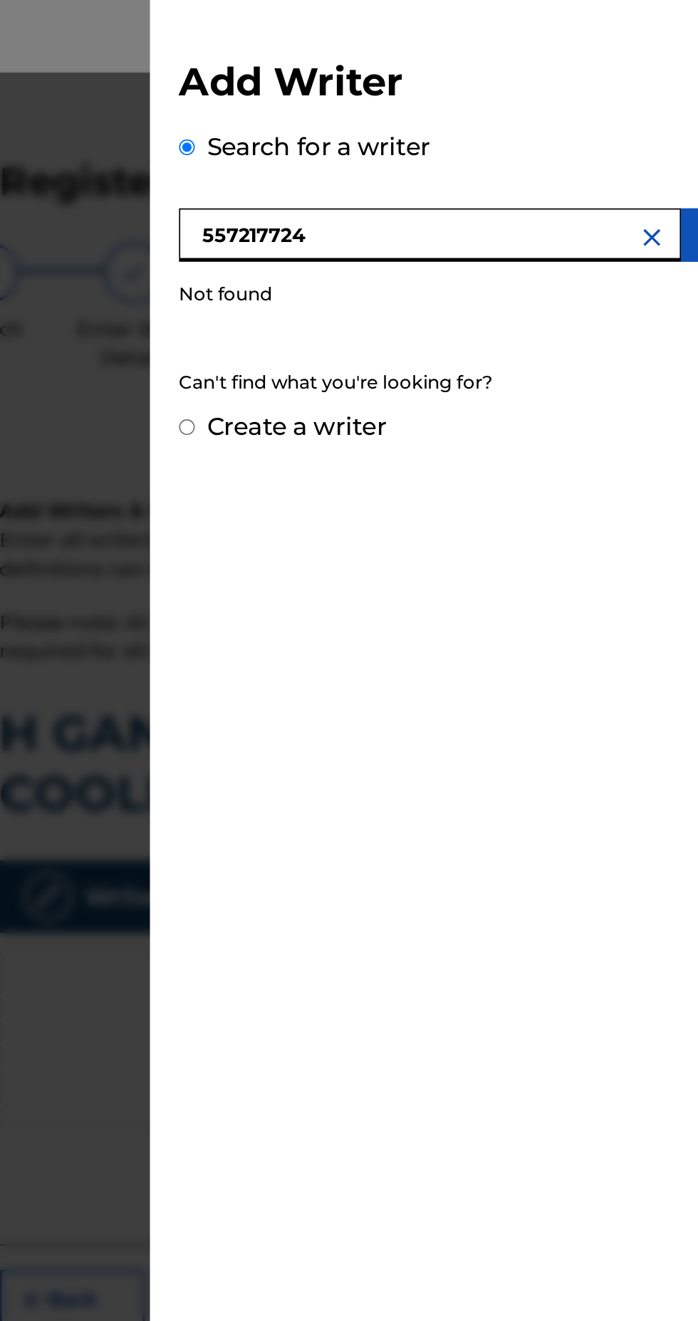
click at [400, 139] on input "557217724" at bounding box center [504, 137] width 295 height 31
type input "557217724"
click at [367, 249] on input "Create a writer" at bounding box center [361, 250] width 9 height 9
radio input "false"
radio input "true"
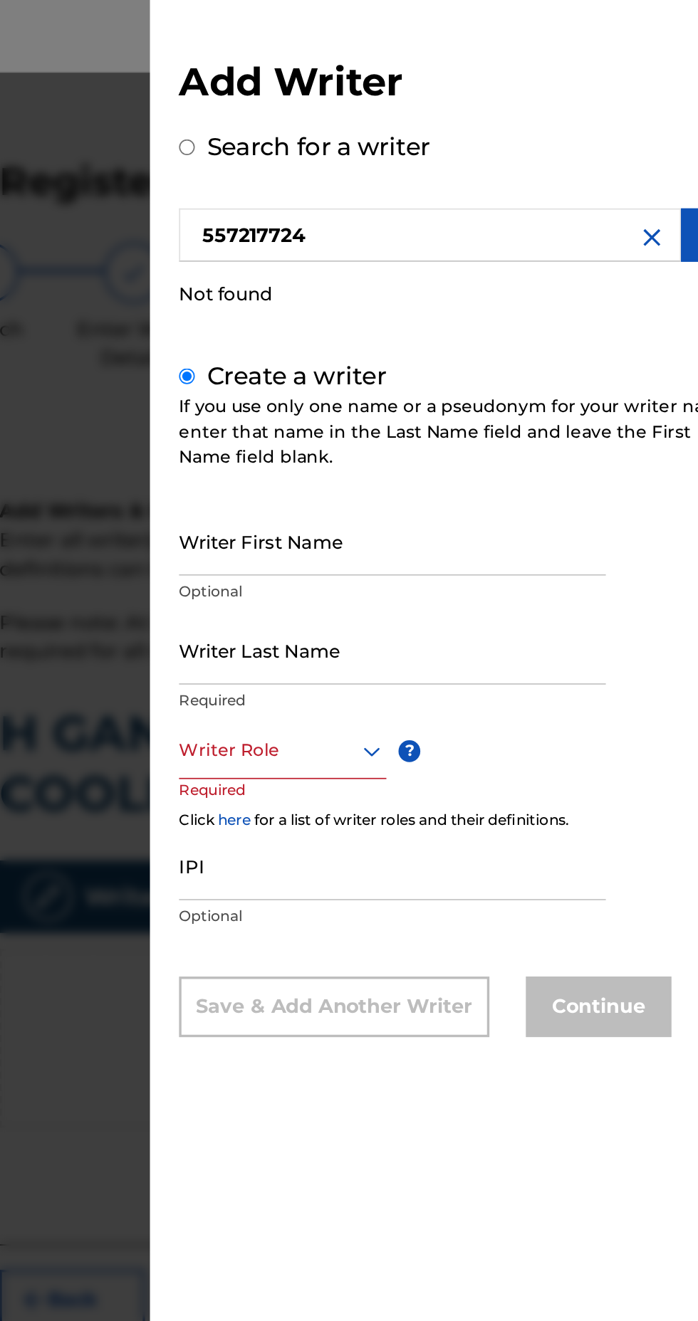
click at [554, 338] on input "Writer First Name" at bounding box center [482, 318] width 251 height 41
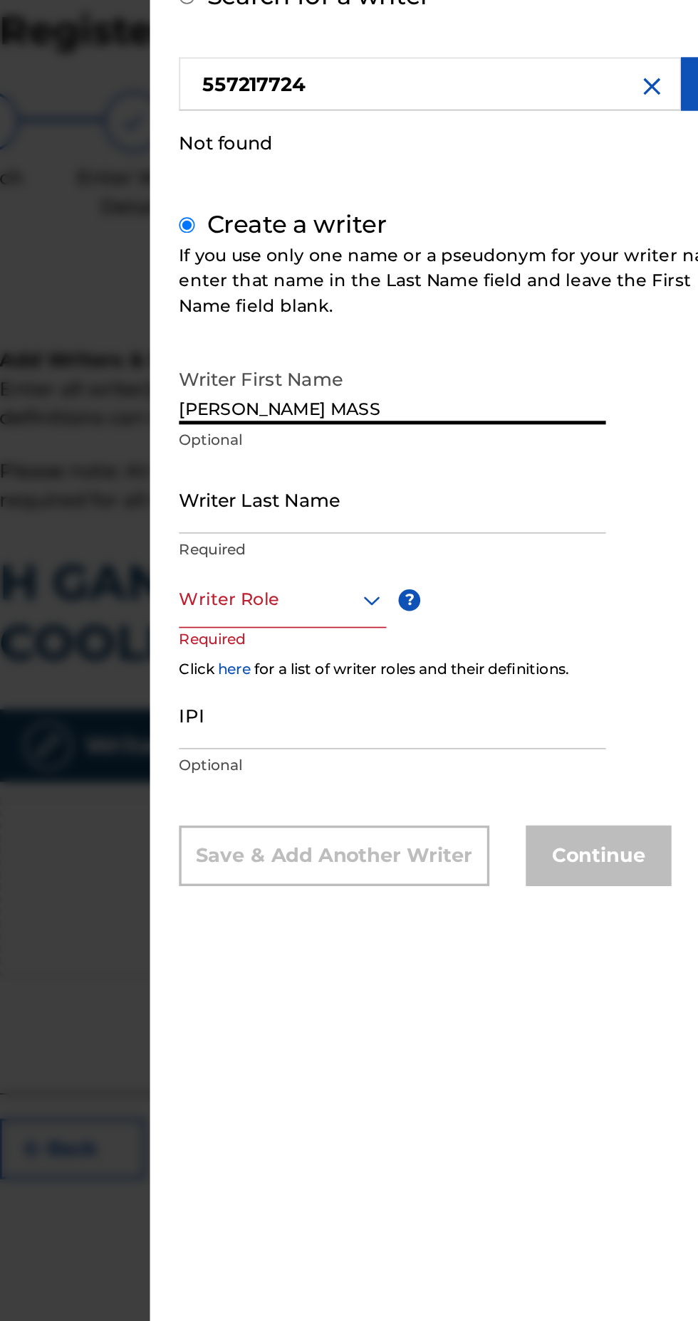
click at [543, 402] on input "Writer Last Name" at bounding box center [482, 382] width 251 height 41
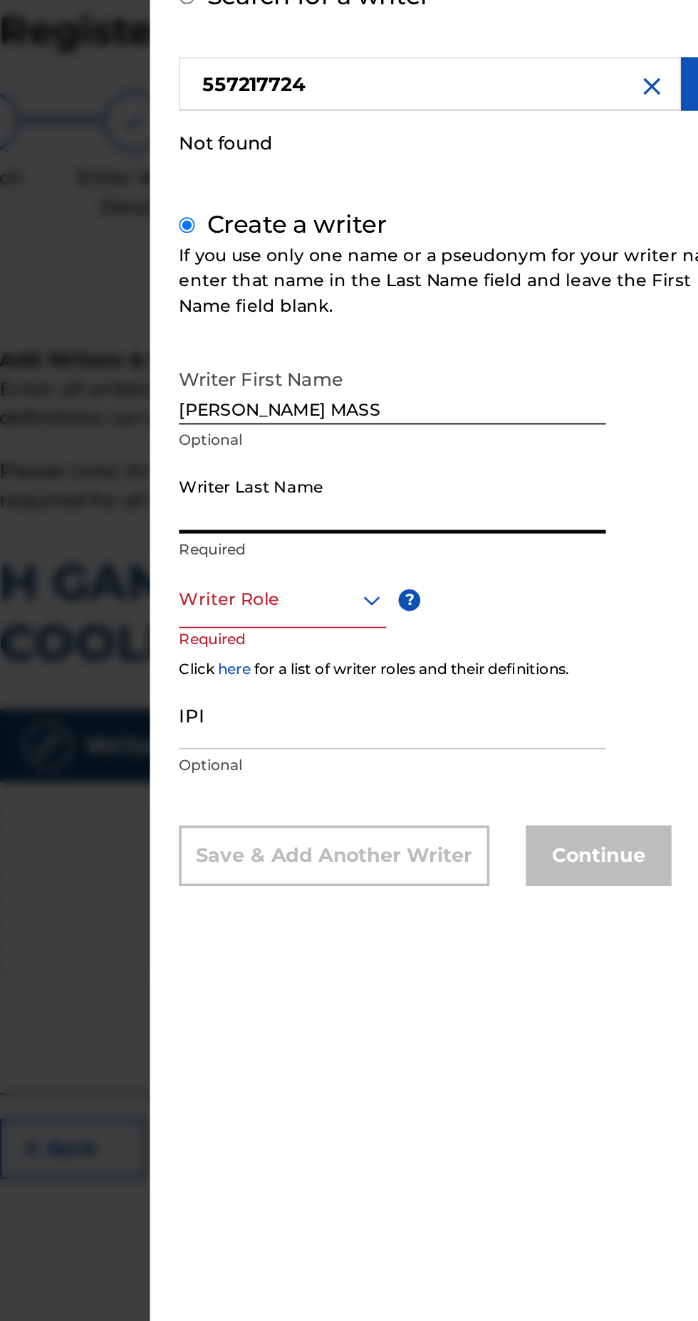
click at [553, 338] on input "FABIAN KORDELL MASS" at bounding box center [482, 318] width 251 height 41
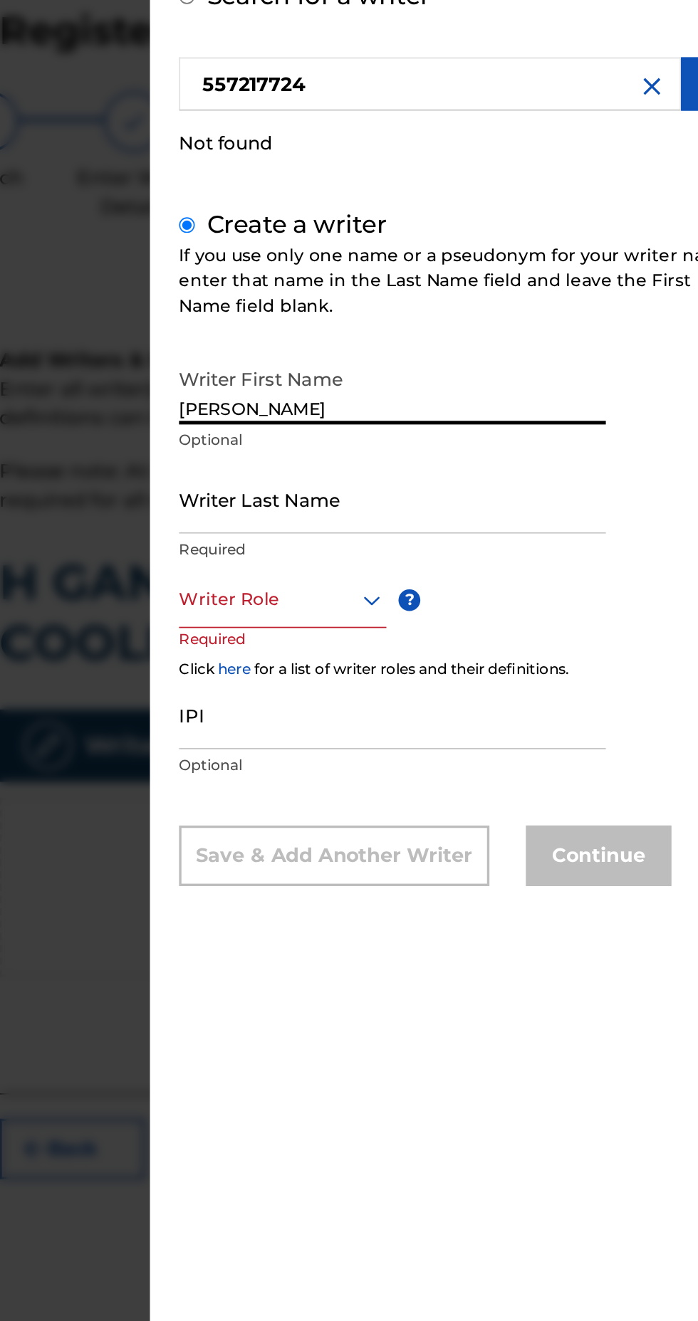
type input "[PERSON_NAME]"
click at [515, 402] on input "Writer Last Name" at bounding box center [482, 382] width 251 height 41
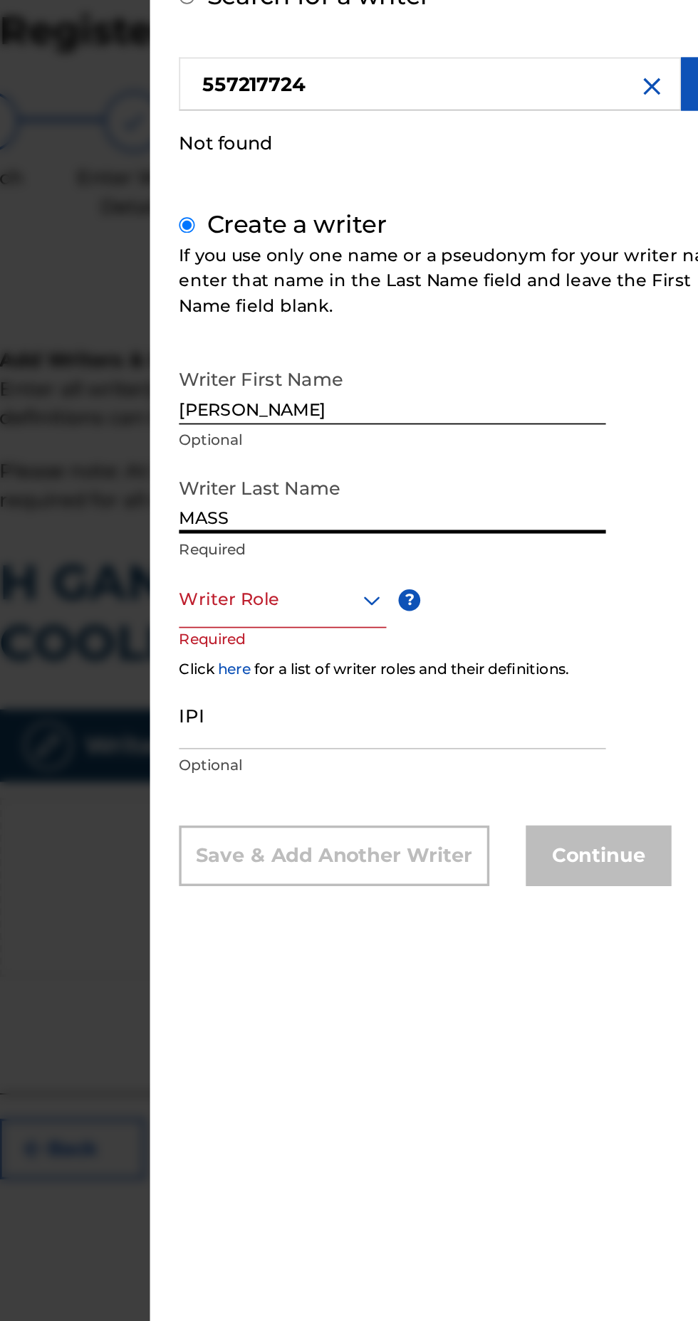
type input "MASS"
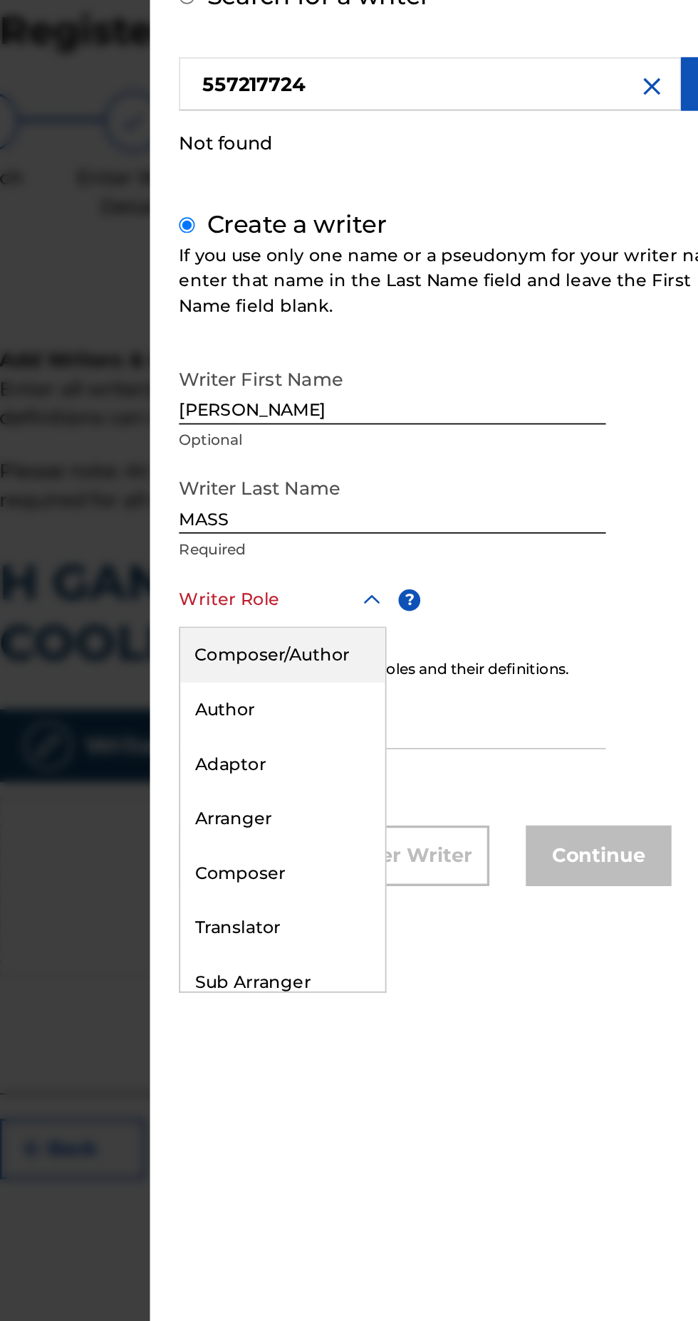
click at [459, 490] on div "Composer/Author" at bounding box center [418, 474] width 120 height 32
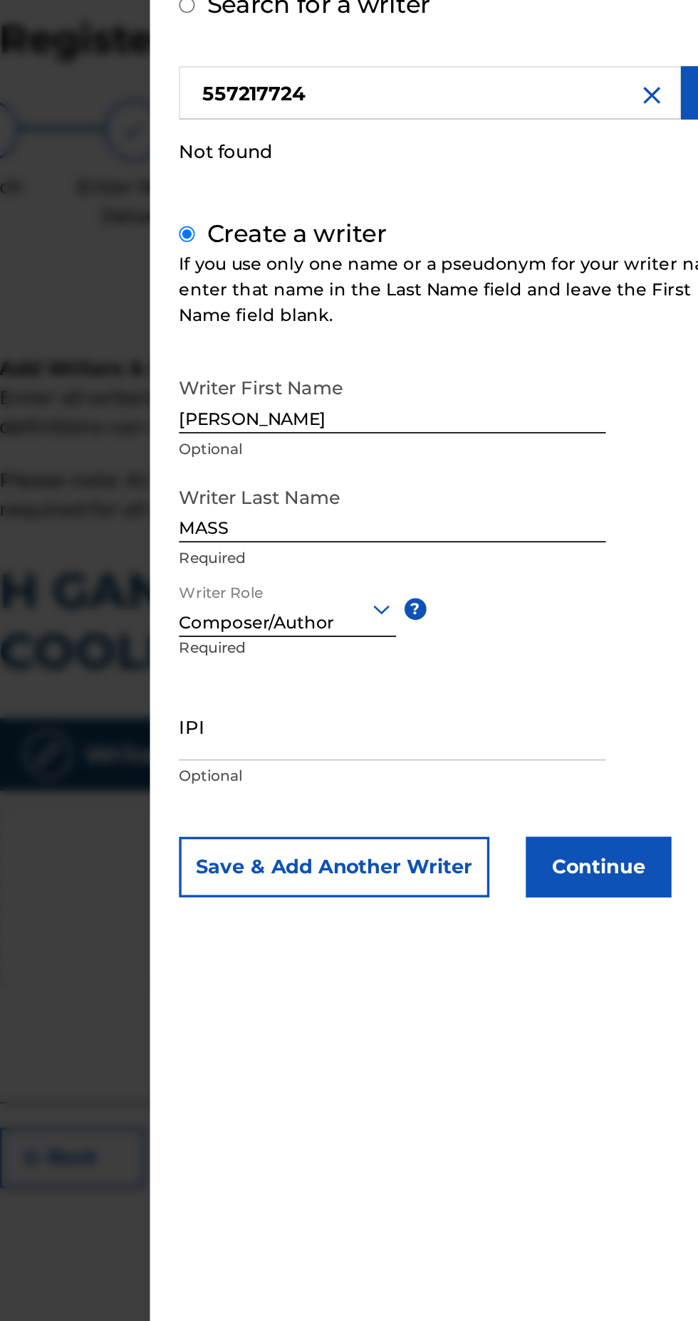
click at [499, 530] on input "IPI" at bounding box center [482, 510] width 251 height 41
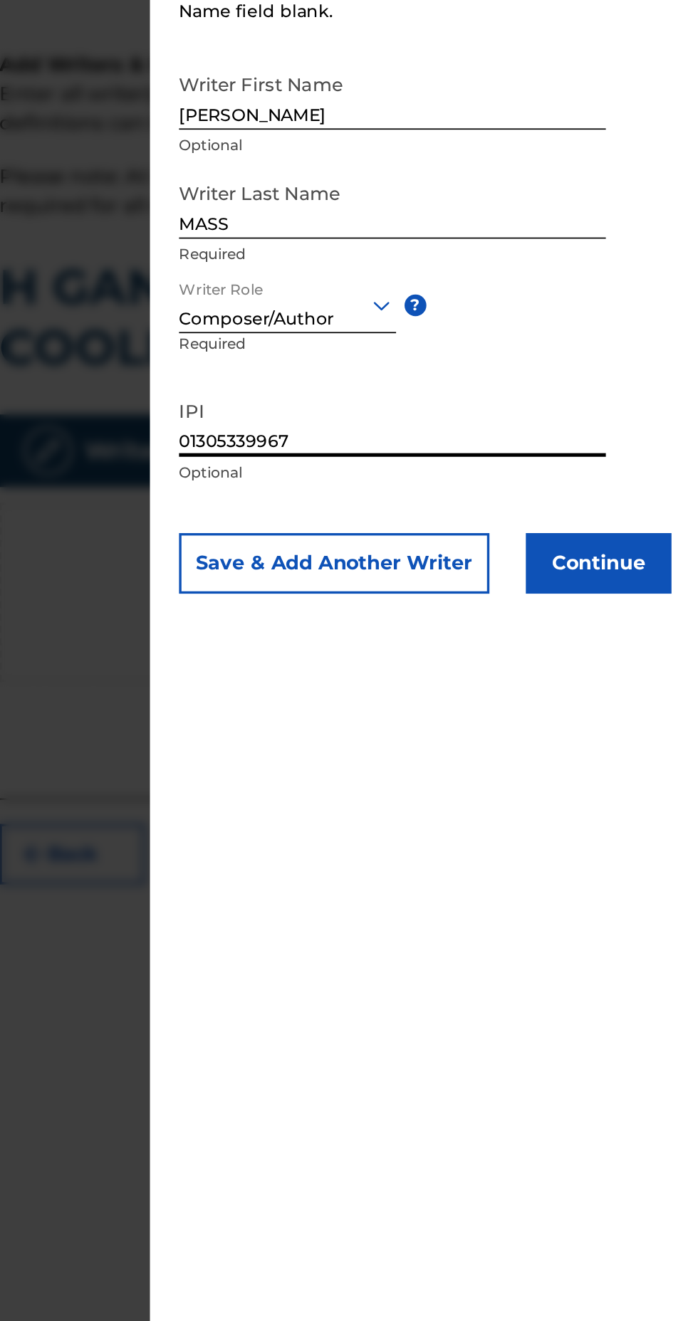
type input "01305339967"
click at [633, 602] on button "Continue" at bounding box center [603, 593] width 85 height 36
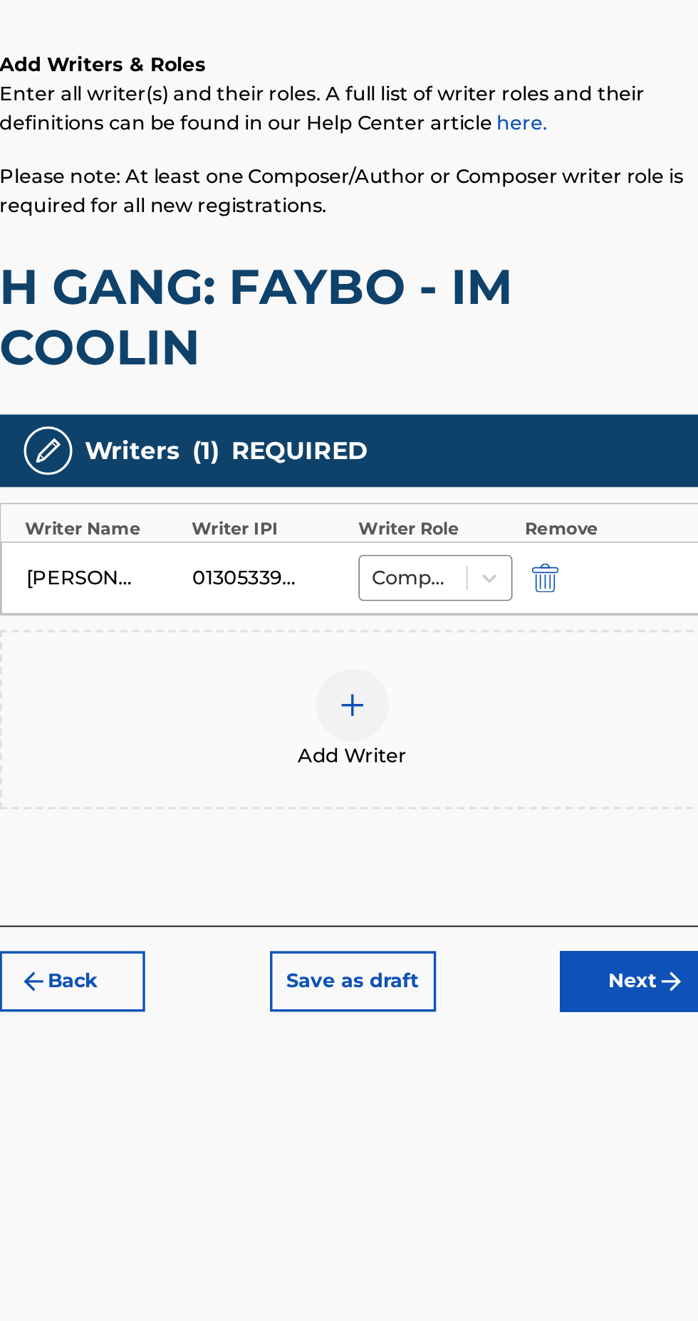
click at [624, 839] on button "Next" at bounding box center [623, 839] width 85 height 36
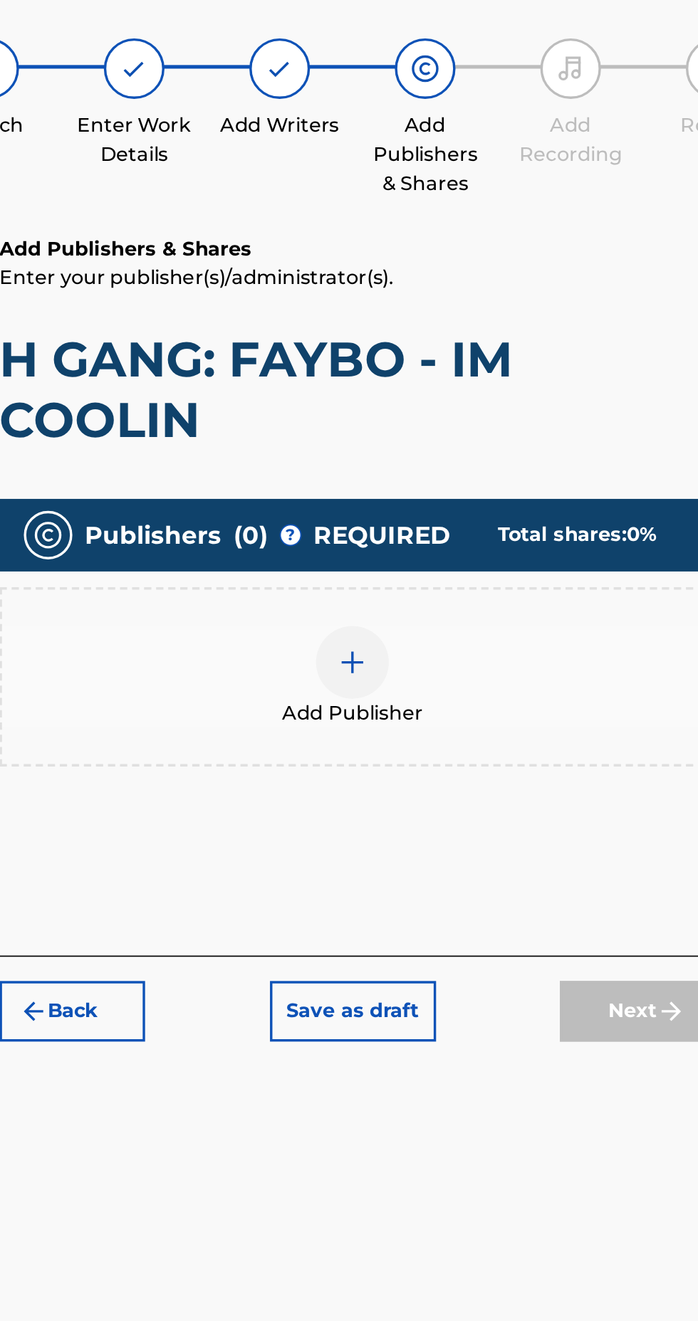
scroll to position [64, 0]
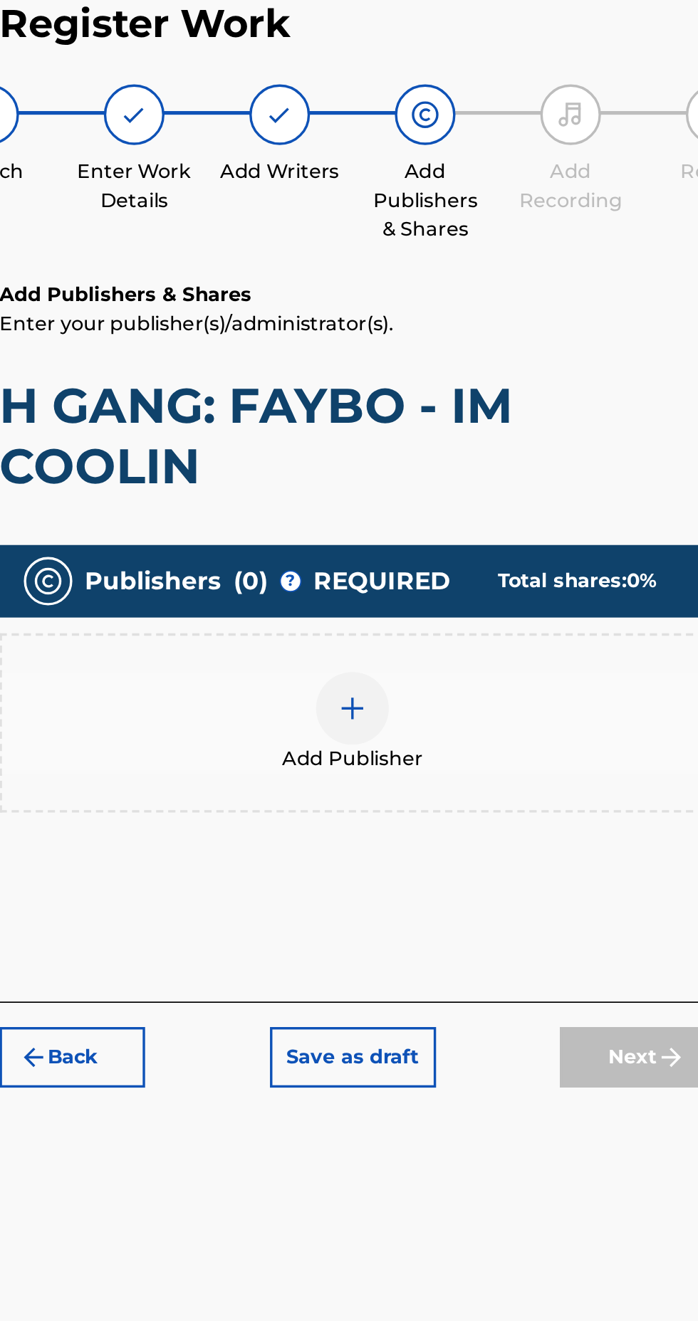
click at [473, 488] on div at bounding box center [459, 509] width 43 height 43
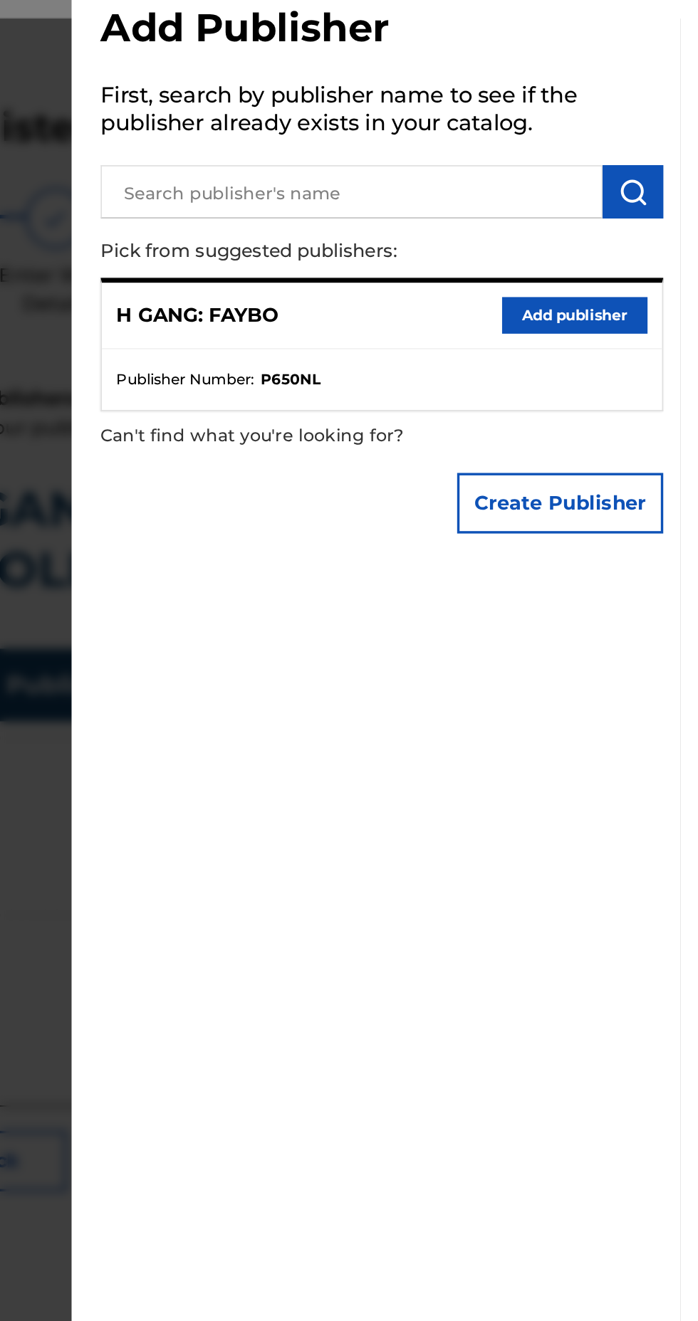
scroll to position [0, 0]
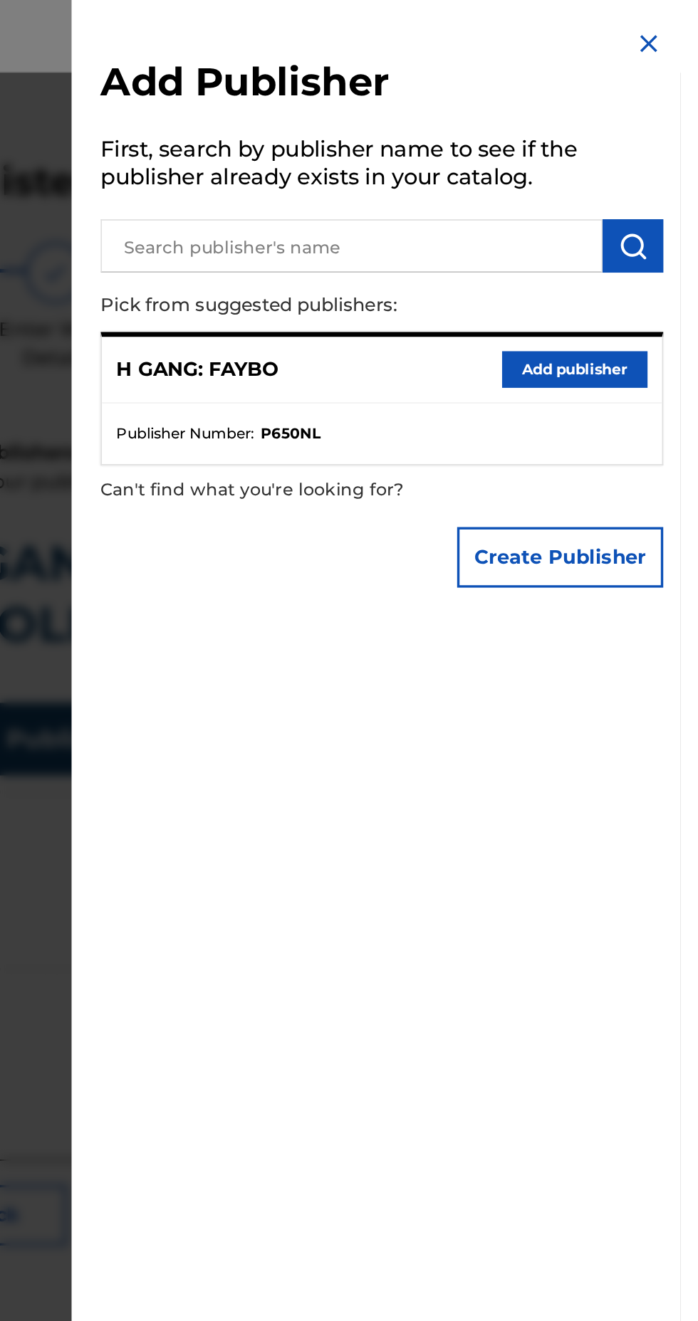
click at [659, 228] on button "Add publisher" at bounding box center [635, 216] width 85 height 21
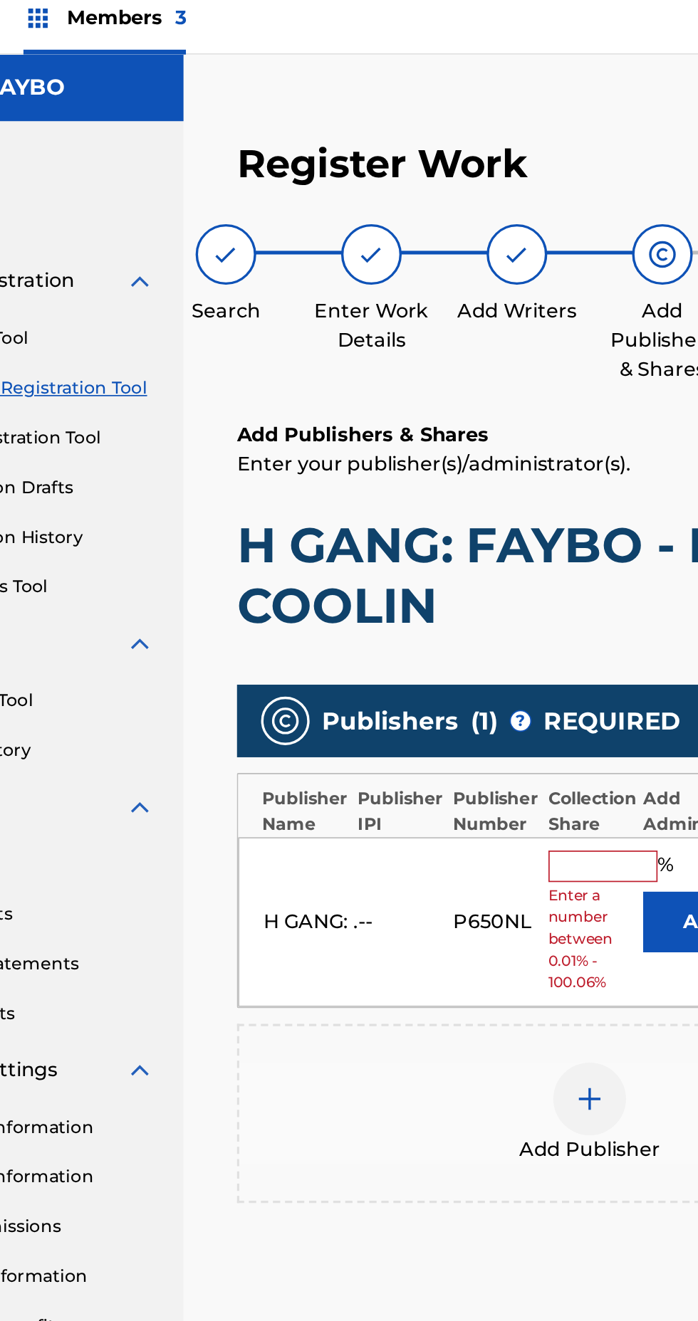
click at [465, 527] on input "text" at bounding box center [467, 519] width 64 height 19
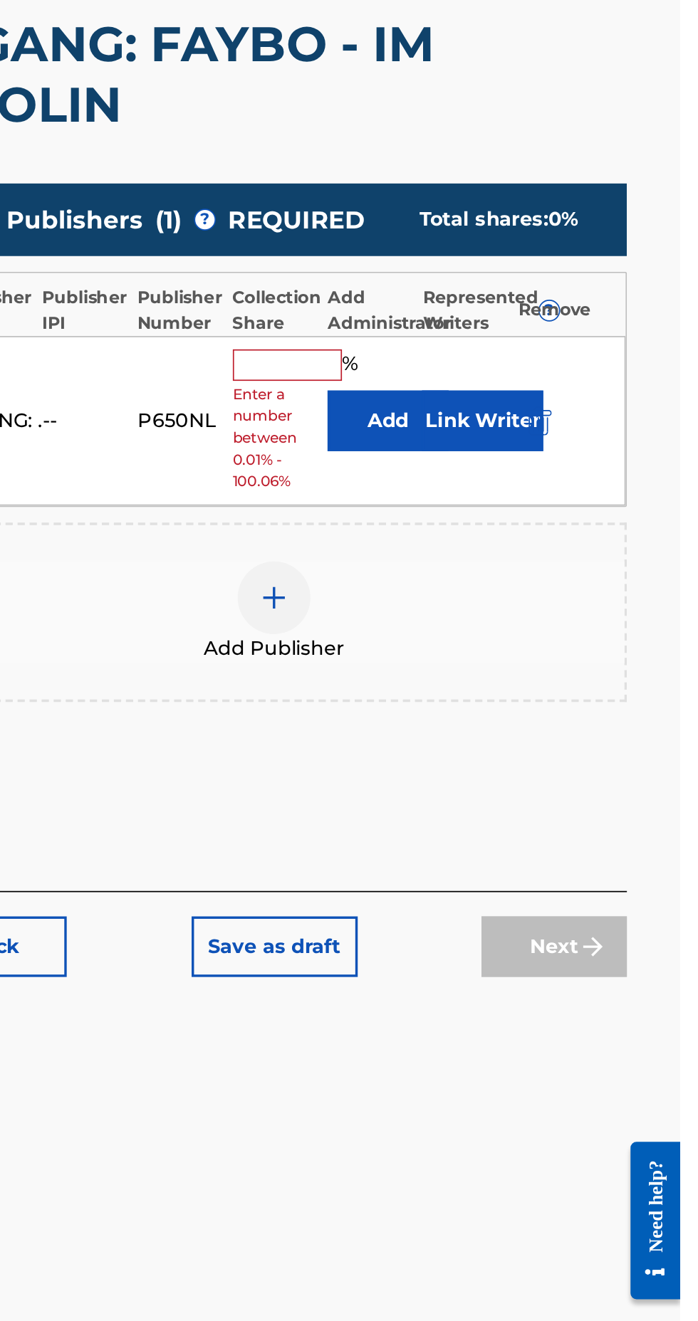
type input "100"
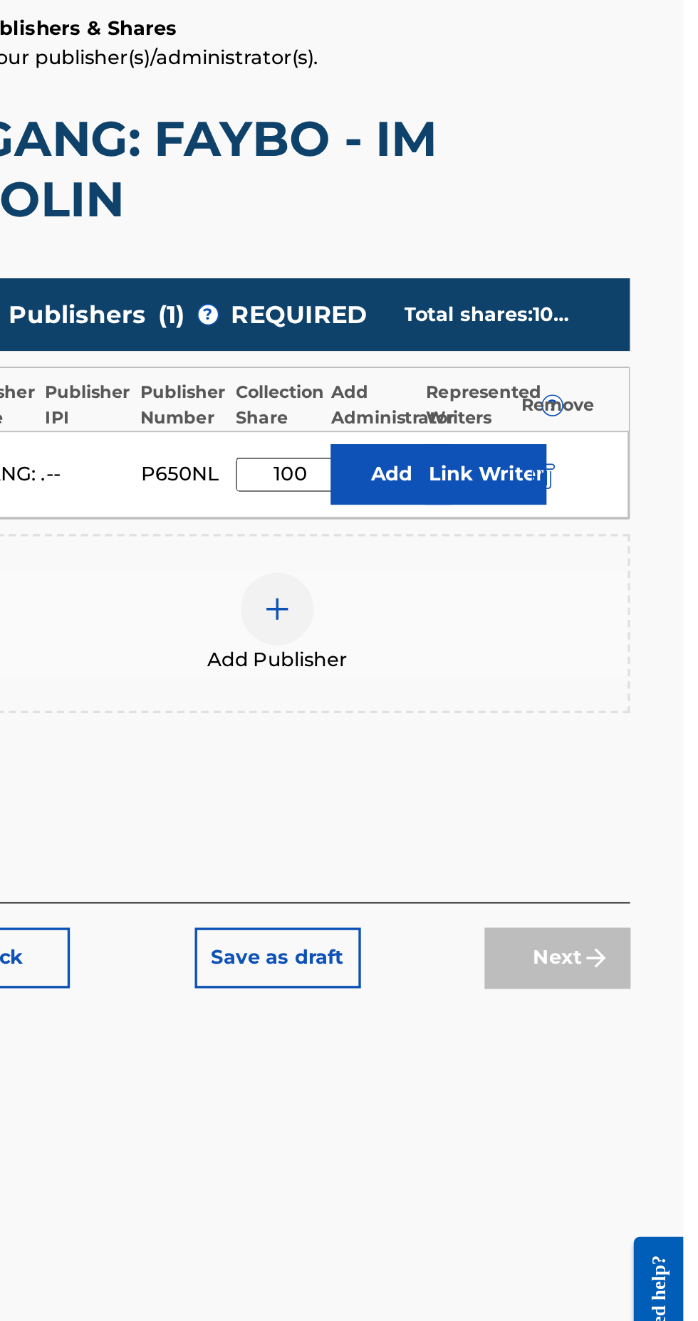
click at [580, 524] on button "Link Writer" at bounding box center [581, 528] width 71 height 36
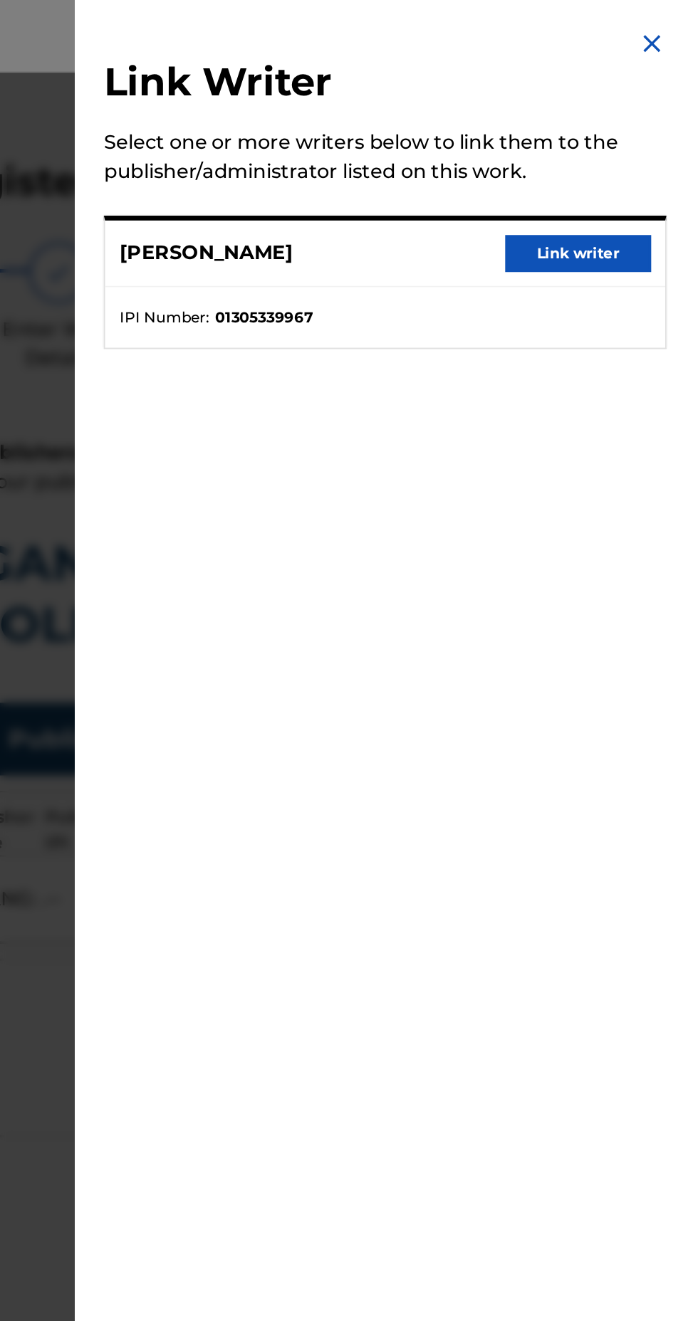
click at [670, 159] on button "Link writer" at bounding box center [635, 148] width 85 height 21
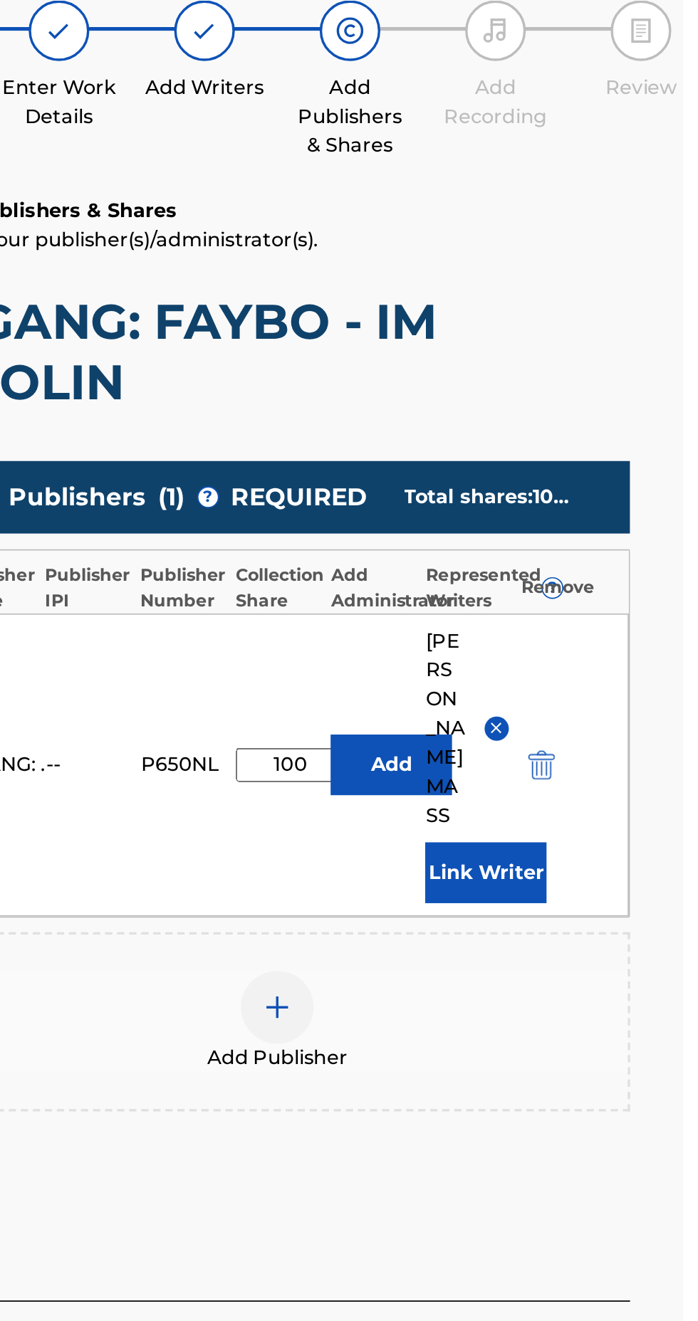
click at [544, 574] on button "Add" at bounding box center [526, 592] width 71 height 36
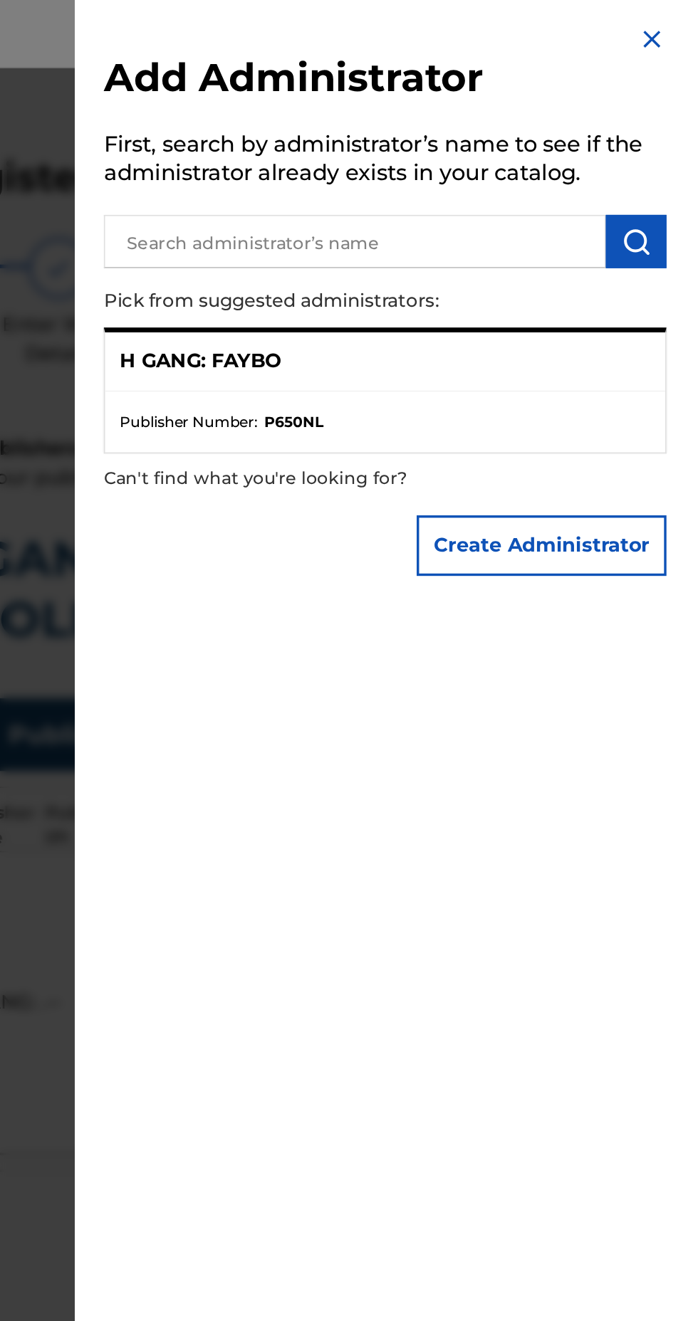
click at [642, 341] on button "Create Administrator" at bounding box center [614, 323] width 147 height 36
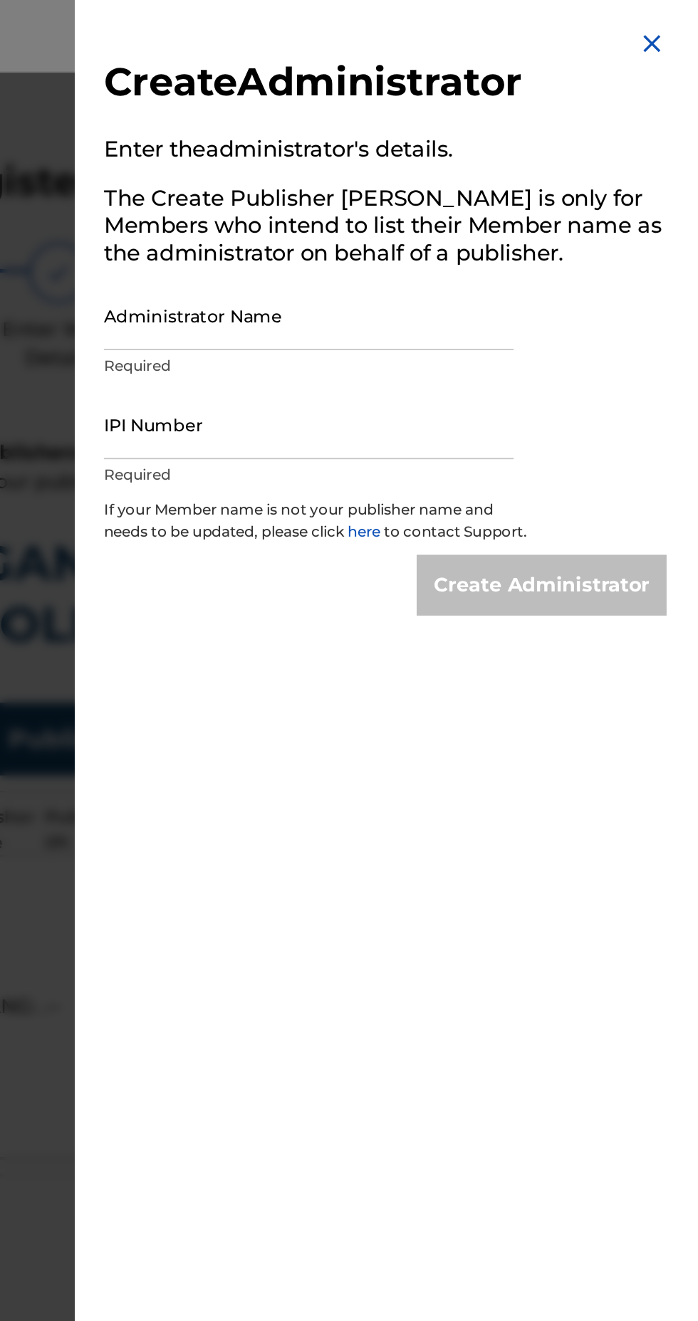
click at [686, 22] on img at bounding box center [679, 25] width 17 height 17
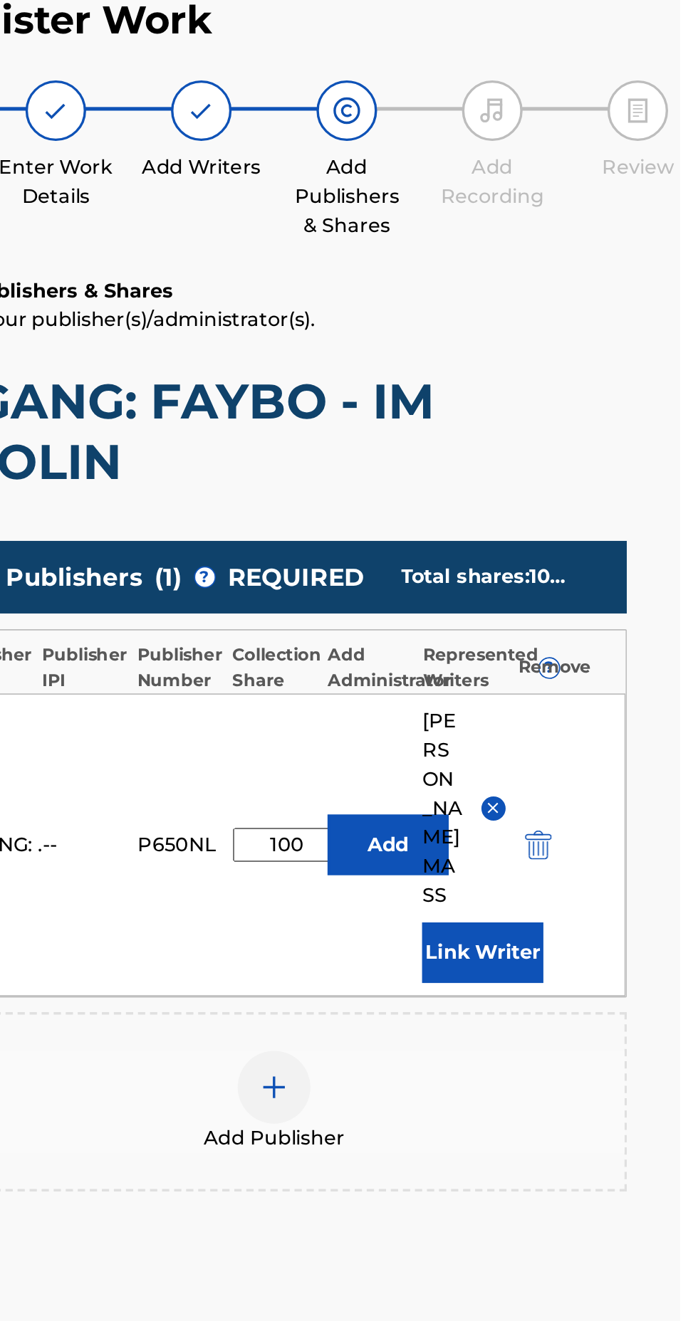
click at [542, 577] on button "Add" at bounding box center [526, 592] width 71 height 36
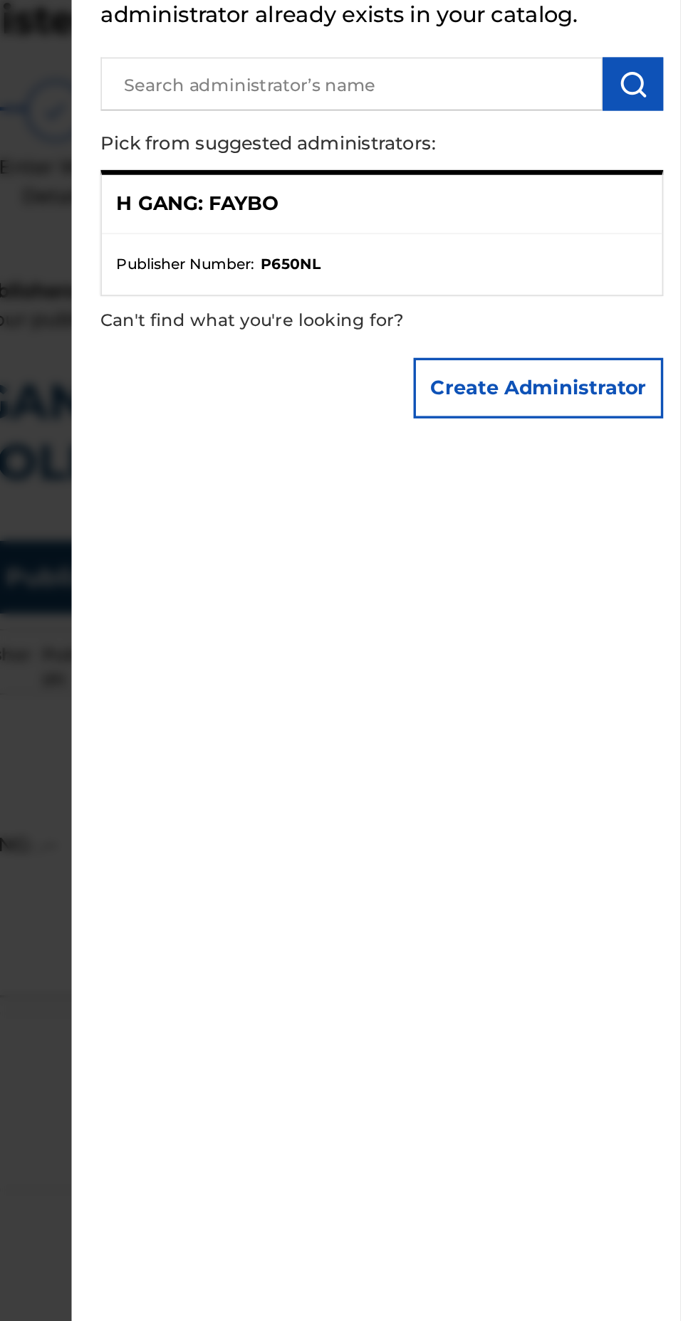
click at [488, 233] on div "H GANG: FAYBO" at bounding box center [522, 215] width 329 height 35
click at [466, 258] on ul "Publisher Number : P650NL" at bounding box center [522, 251] width 329 height 36
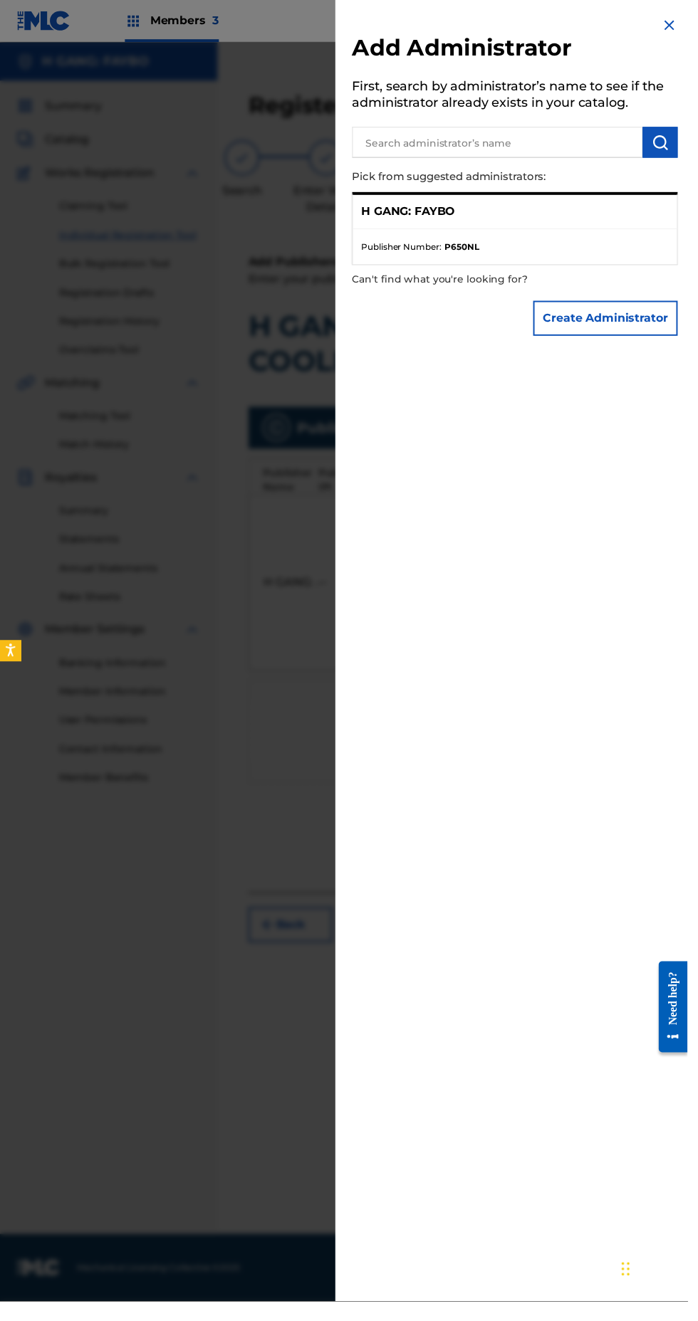
click at [457, 229] on div "H GANG: FAYBO" at bounding box center [522, 215] width 329 height 35
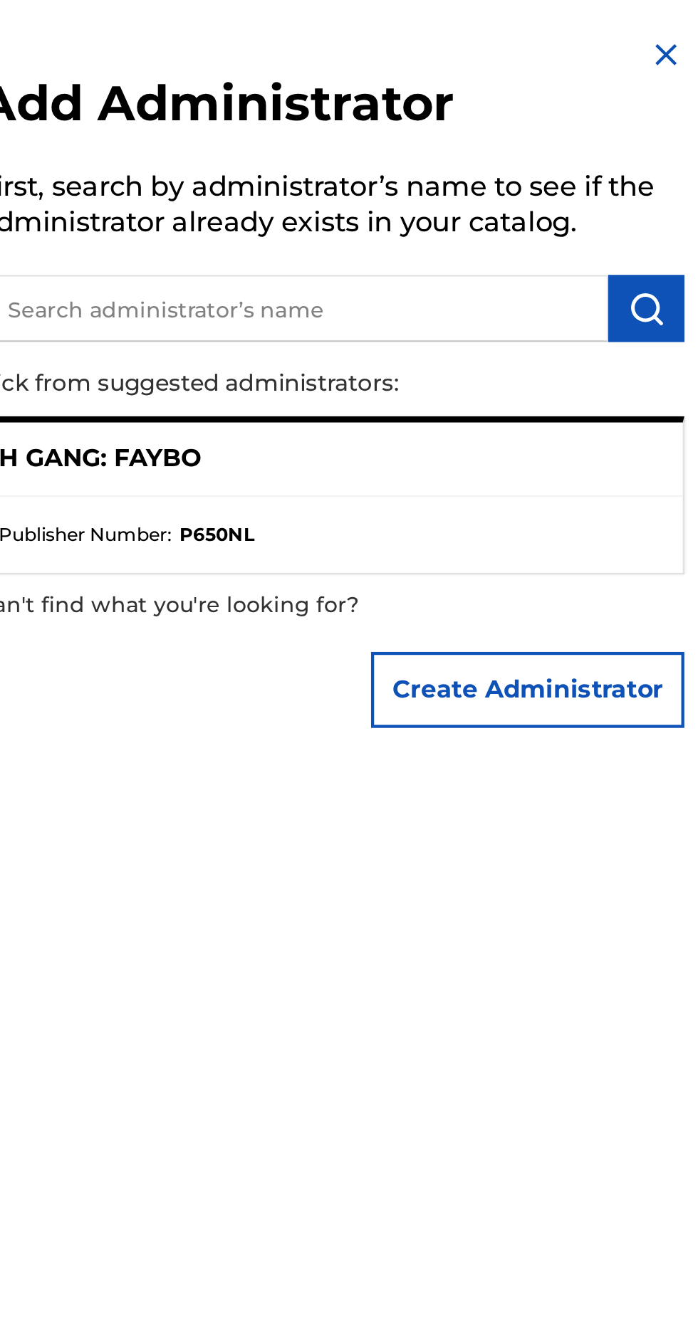
click at [488, 268] on ul "Publisher Number : P650NL" at bounding box center [522, 251] width 329 height 36
click at [486, 257] on strong "P650NL" at bounding box center [468, 250] width 35 height 13
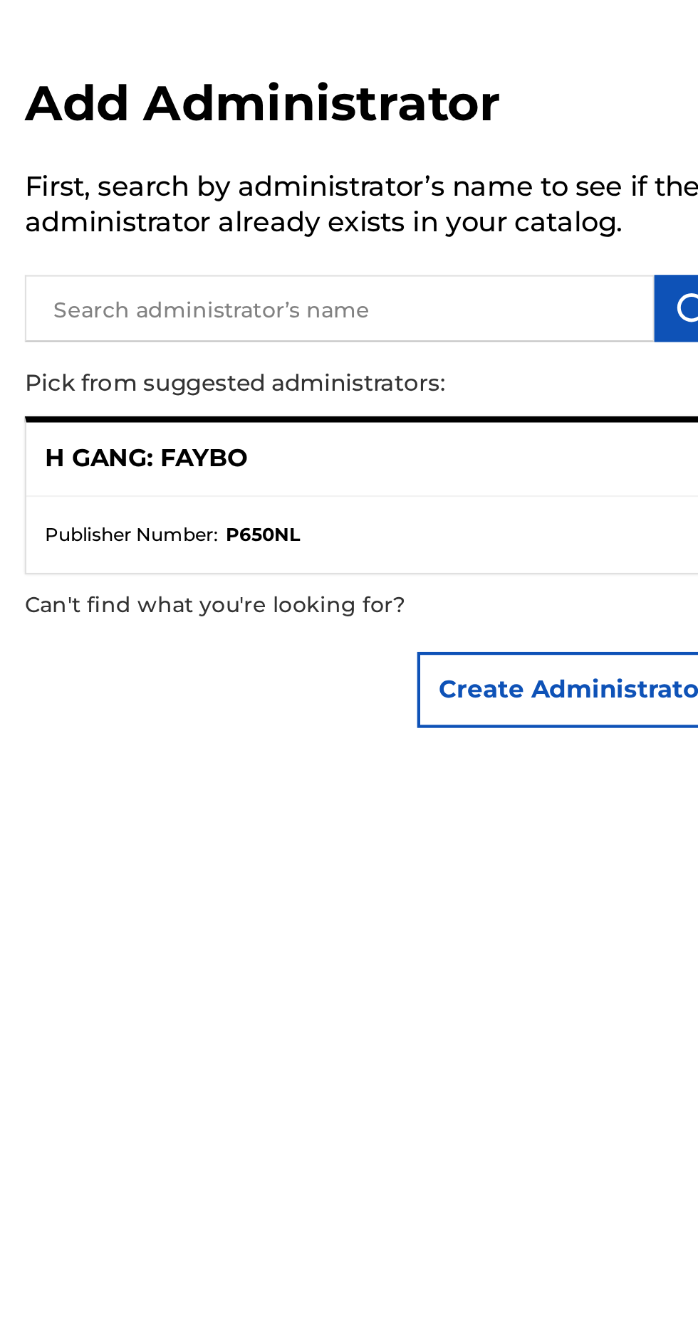
click at [622, 341] on button "Create Administrator" at bounding box center [614, 323] width 147 height 36
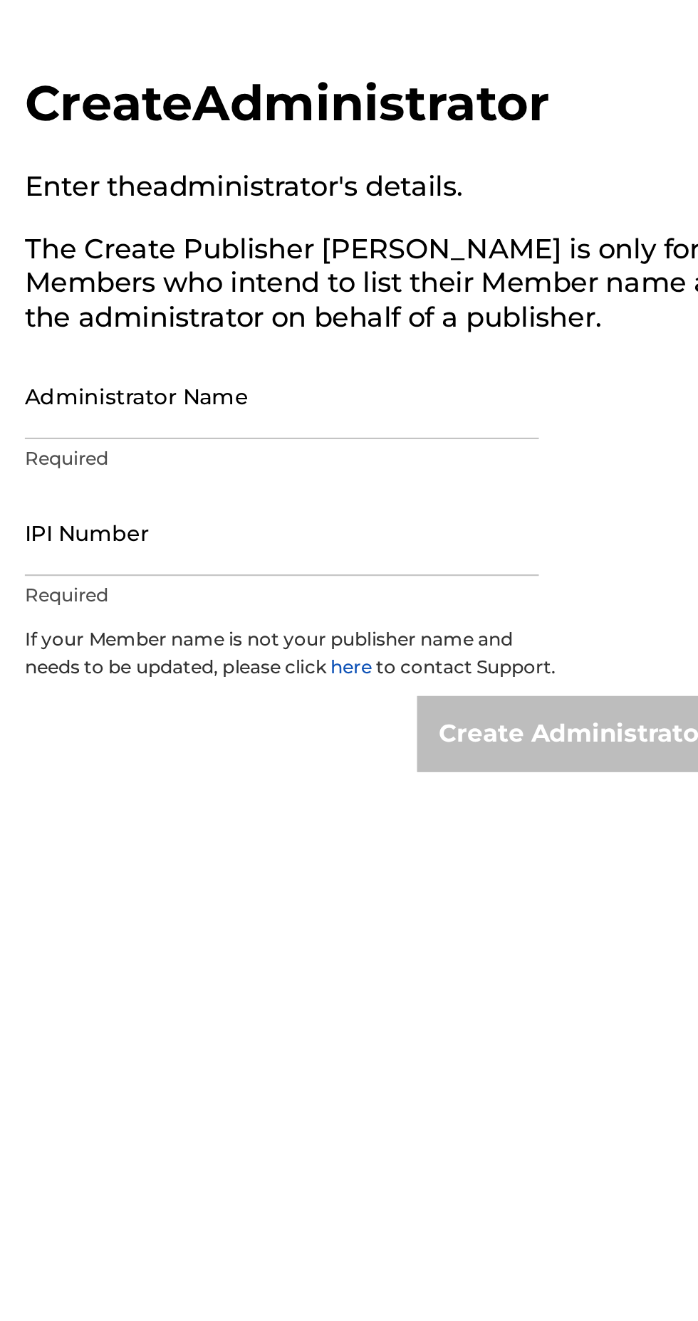
click at [543, 206] on input "Administrator Name" at bounding box center [477, 185] width 241 height 41
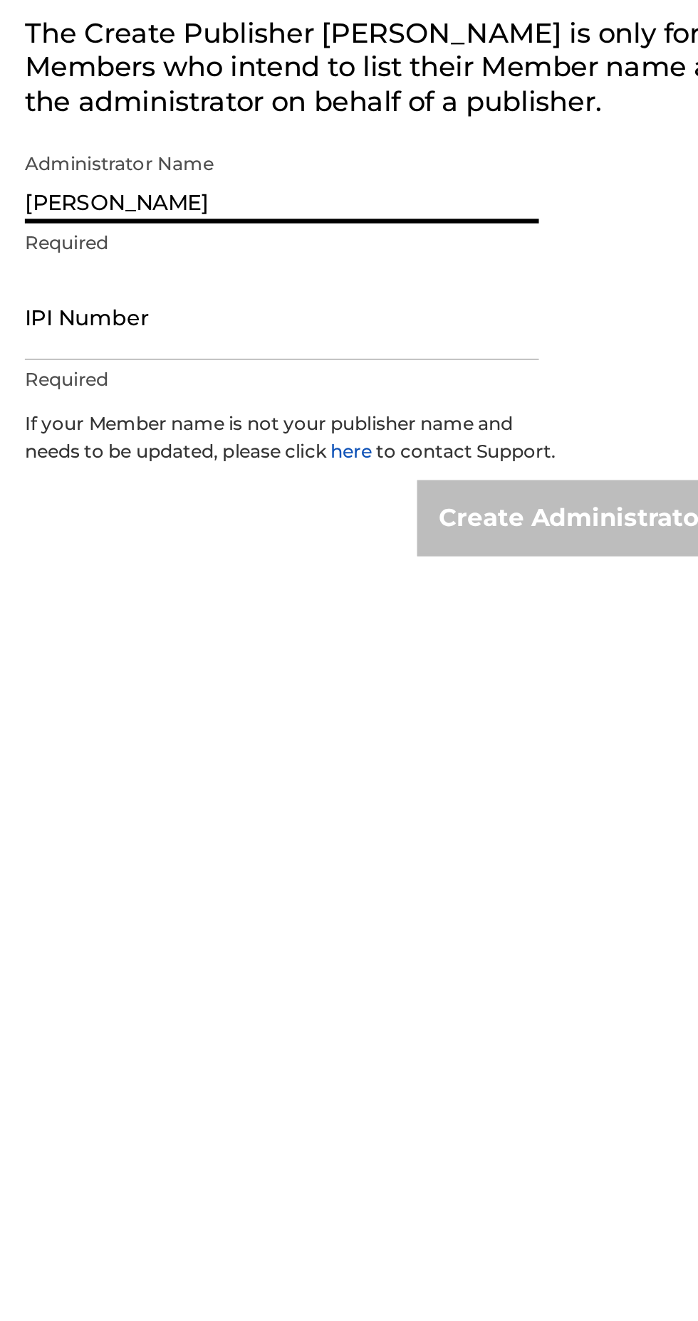
click at [406, 206] on input "Fabian Mass" at bounding box center [477, 185] width 241 height 41
click at [543, 206] on input "Fabian KORDELL MASS Mass" at bounding box center [477, 185] width 241 height 41
type input "[PERSON_NAME] MASS"
click at [443, 270] on input "IPI Number" at bounding box center [477, 249] width 241 height 41
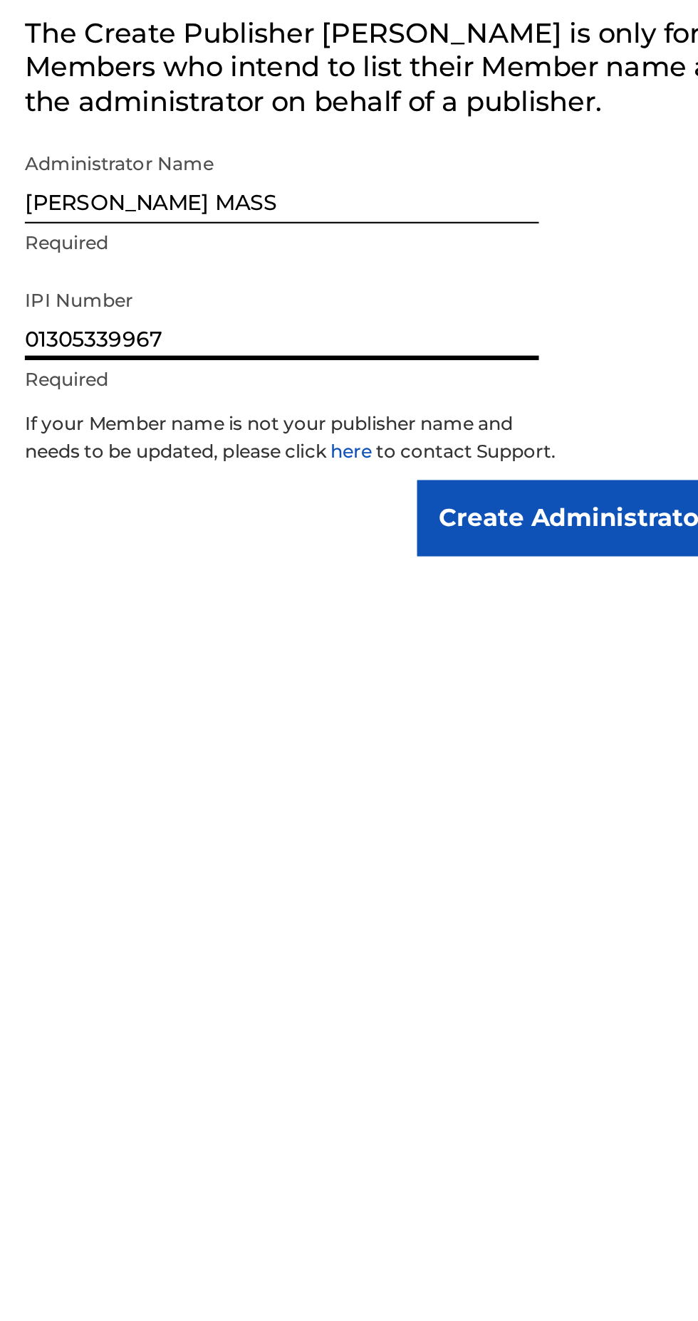
type input "01305339967"
click at [614, 362] on input "Create Administrator" at bounding box center [614, 344] width 147 height 36
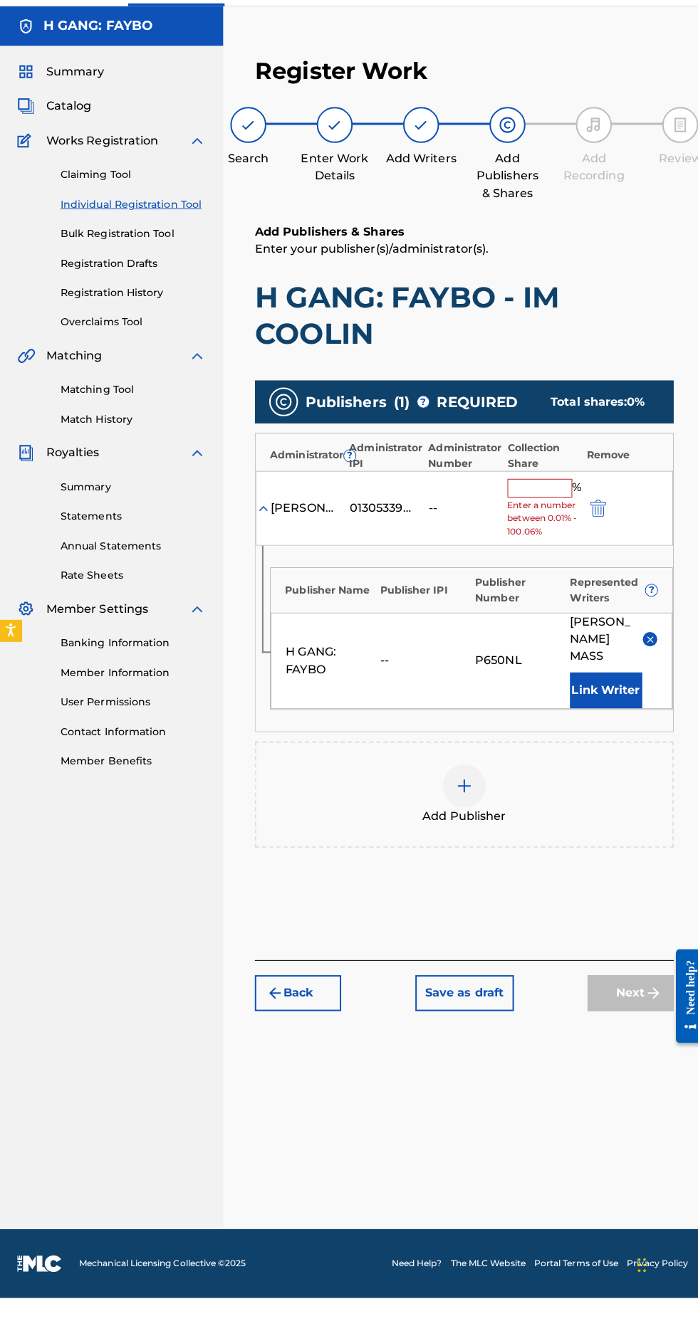
click at [540, 519] on input "text" at bounding box center [534, 519] width 64 height 19
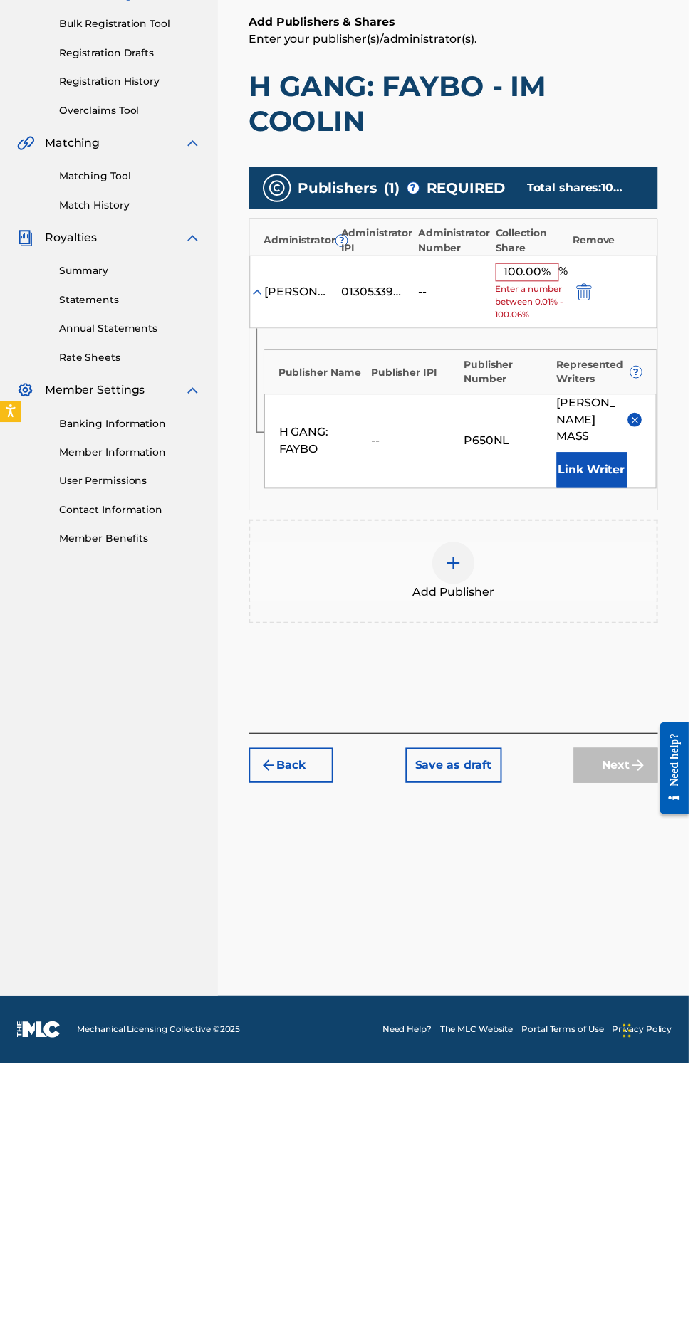
scroll to position [55, 0]
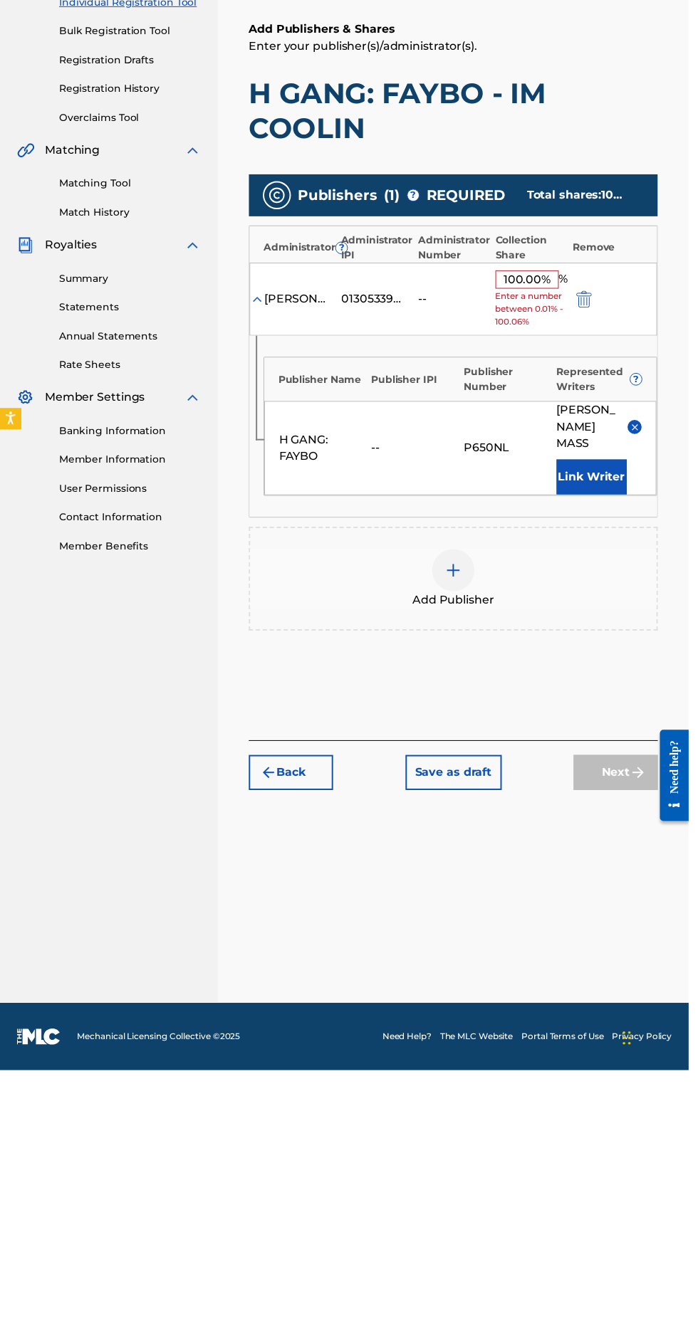
type input "100.00%"
click at [590, 413] on div "Publishers ( 1 ) ? REQUIRED Total shares: 100 %" at bounding box center [459, 434] width 414 height 43
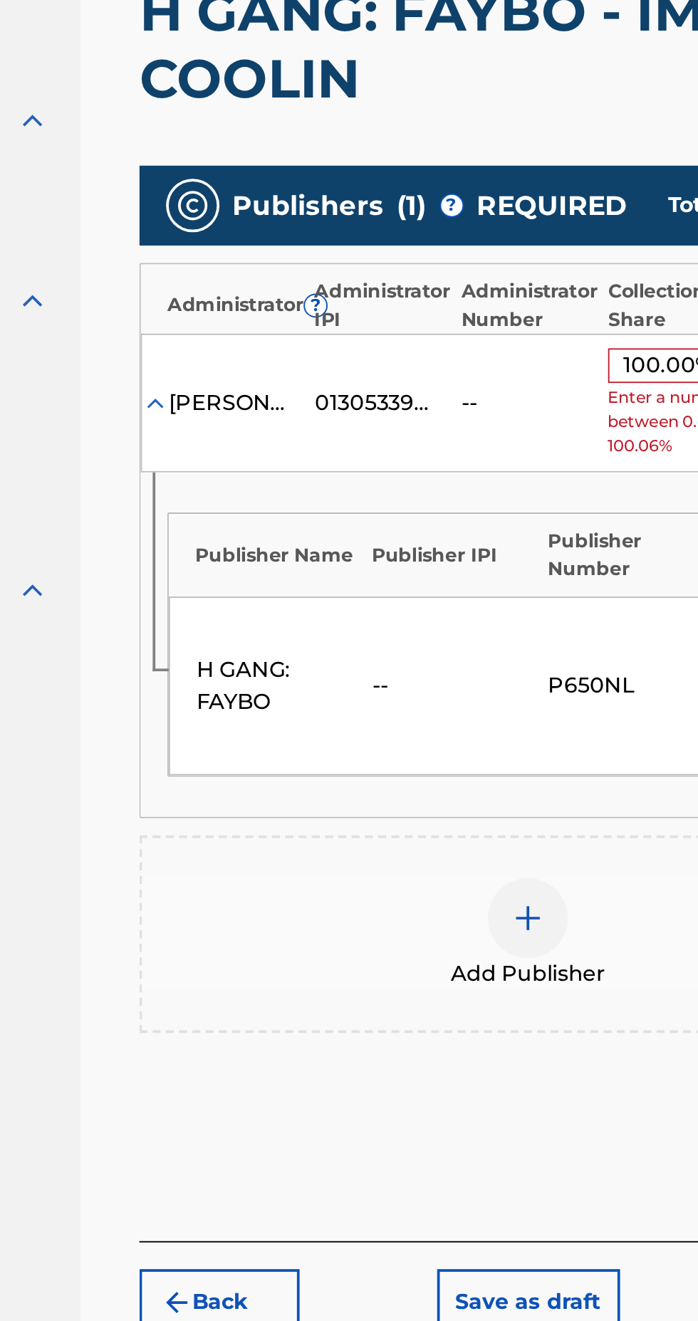
scroll to position [0, 0]
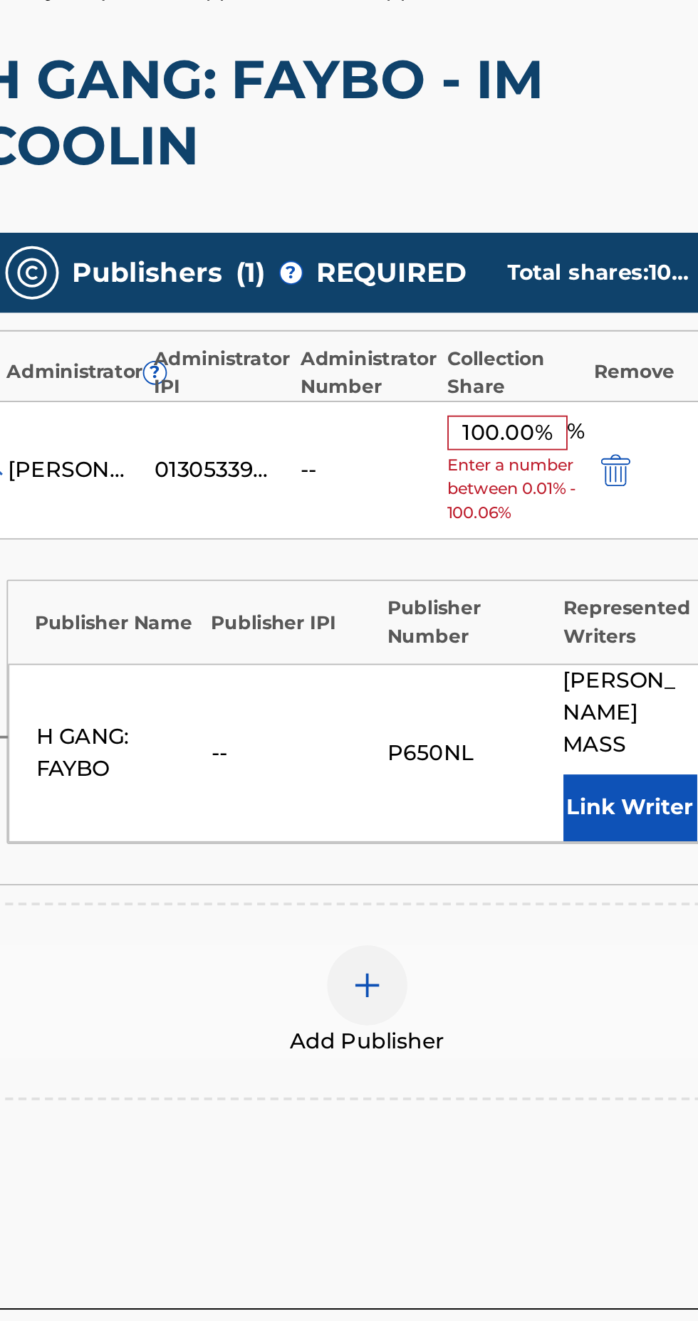
click at [346, 488] on div "Administrator IPI" at bounding box center [380, 488] width 71 height 30
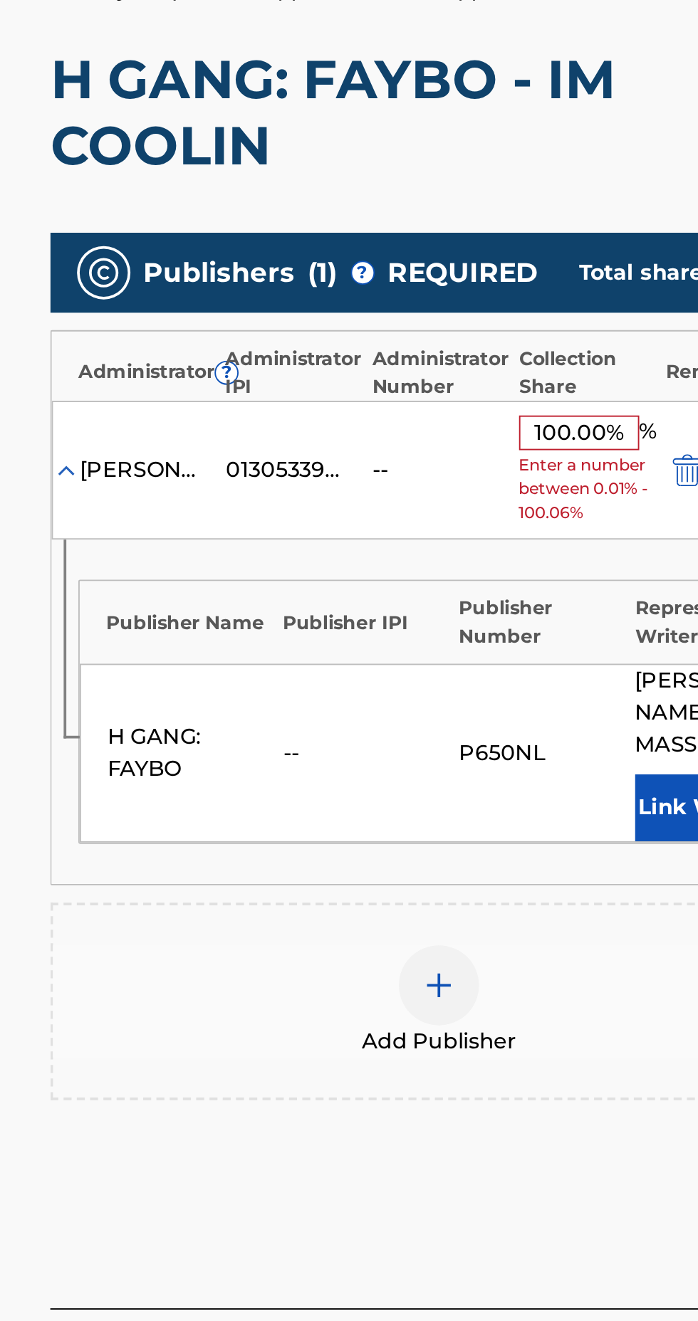
click at [345, 487] on div "Administrator IPI" at bounding box center [380, 488] width 71 height 30
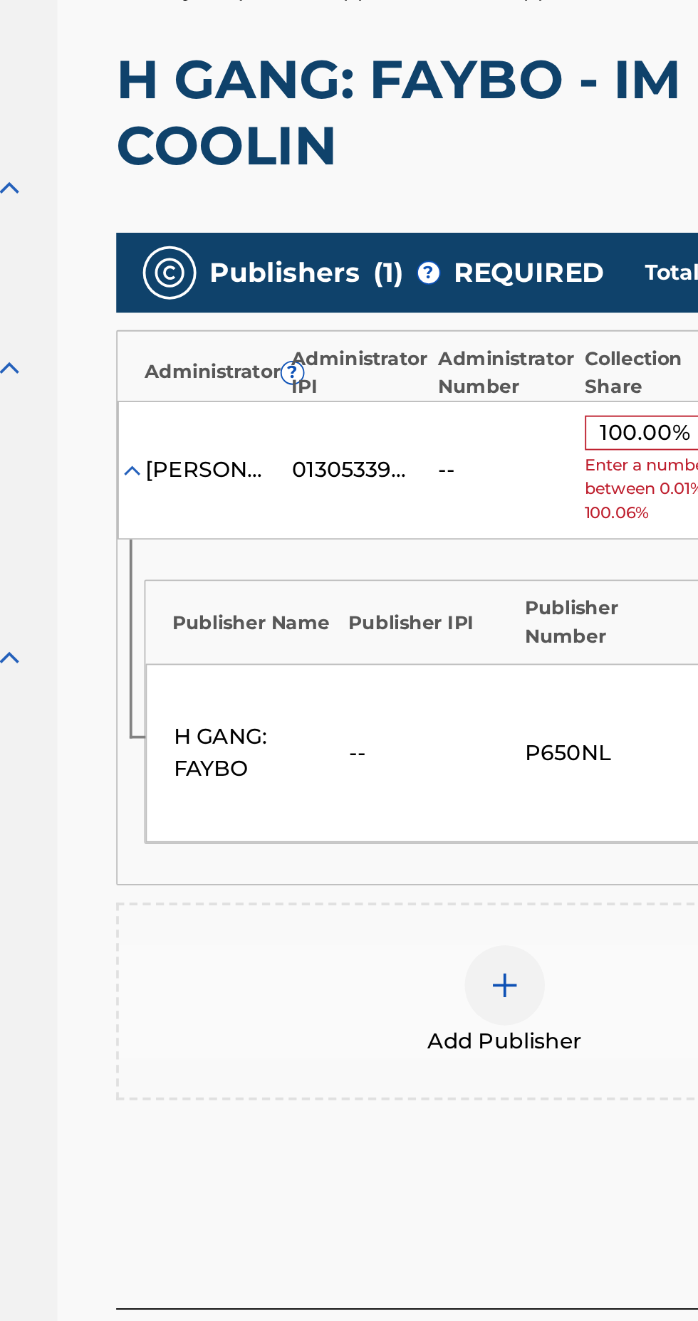
click at [345, 489] on div "Administrator IPI" at bounding box center [380, 488] width 71 height 30
click at [348, 487] on div "Administrator IPI" at bounding box center [380, 488] width 71 height 30
click at [370, 484] on div "Administrator IPI" at bounding box center [380, 488] width 71 height 30
click at [345, 487] on div "Administrator IPI" at bounding box center [380, 488] width 71 height 30
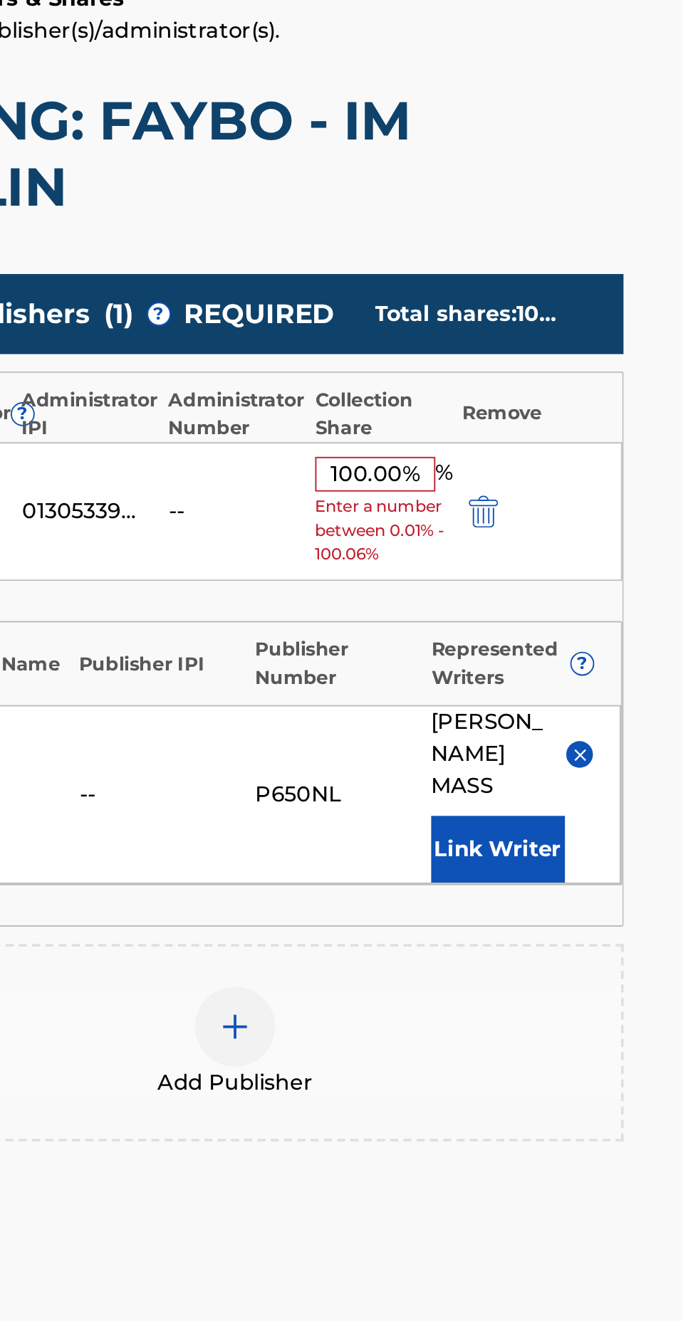
click at [594, 708] on button "Link Writer" at bounding box center [599, 720] width 71 height 36
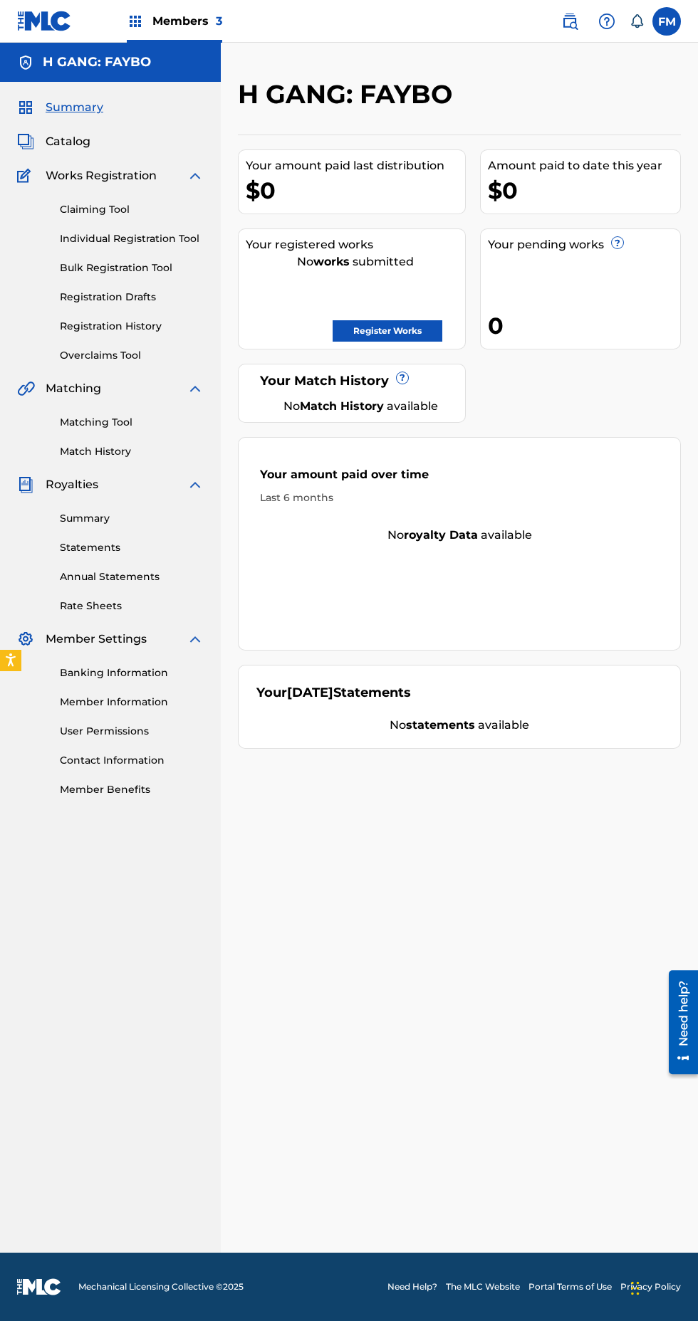
click at [380, 331] on link "Register Works" at bounding box center [387, 330] width 110 height 21
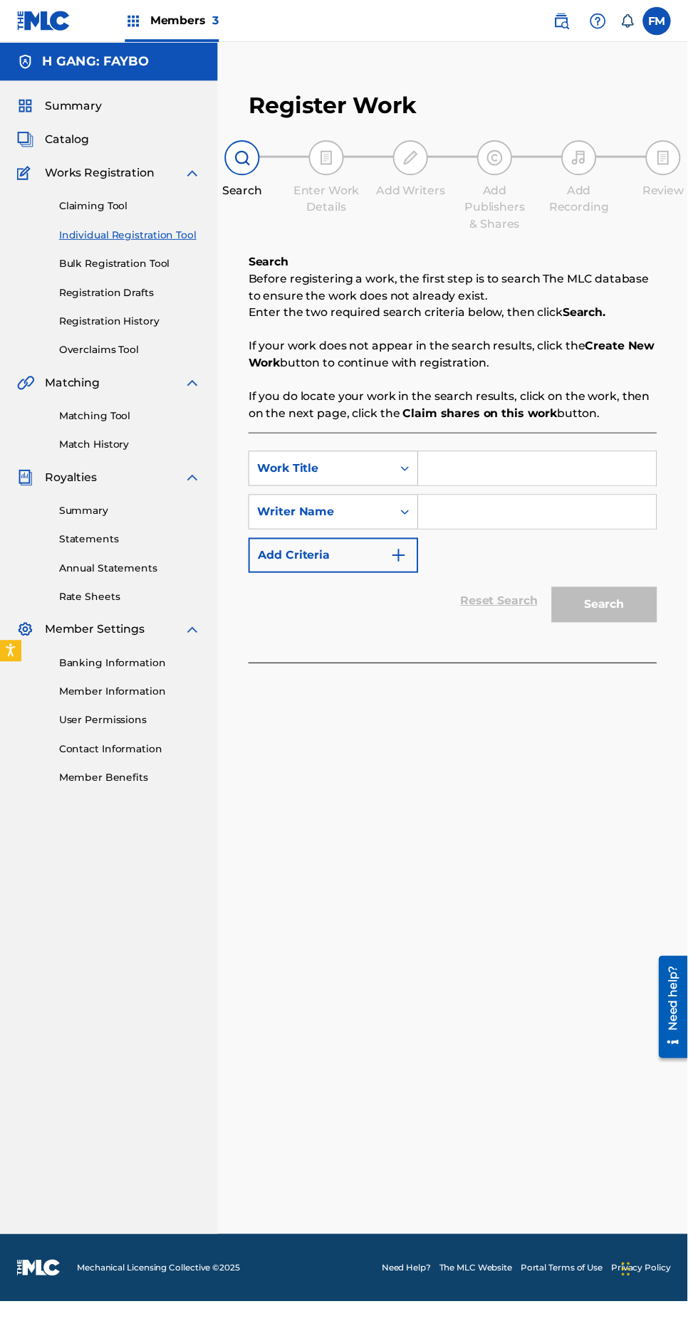
scroll to position [43, 0]
click at [541, 459] on input "Search Form" at bounding box center [544, 476] width 241 height 34
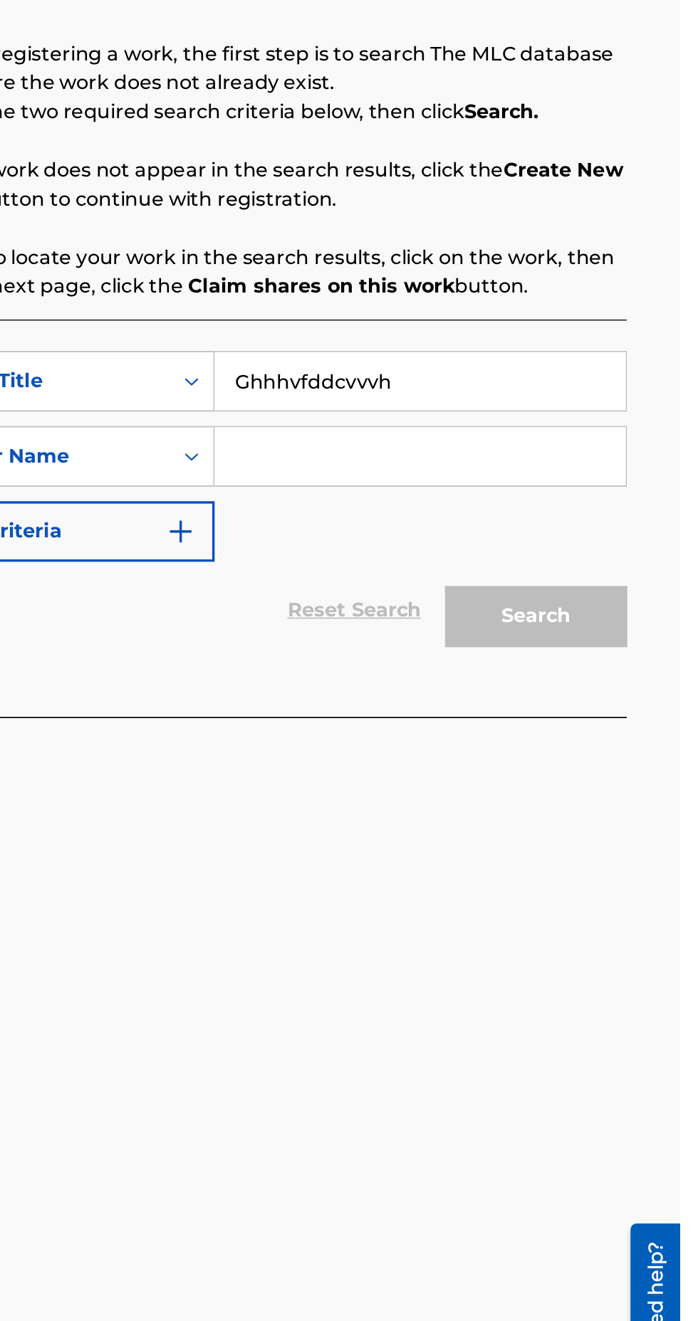
type input "Ghhhvfddcvvvh"
click at [554, 503] on input "Search Form" at bounding box center [544, 520] width 241 height 34
click at [540, 503] on input "Search Form" at bounding box center [544, 520] width 241 height 34
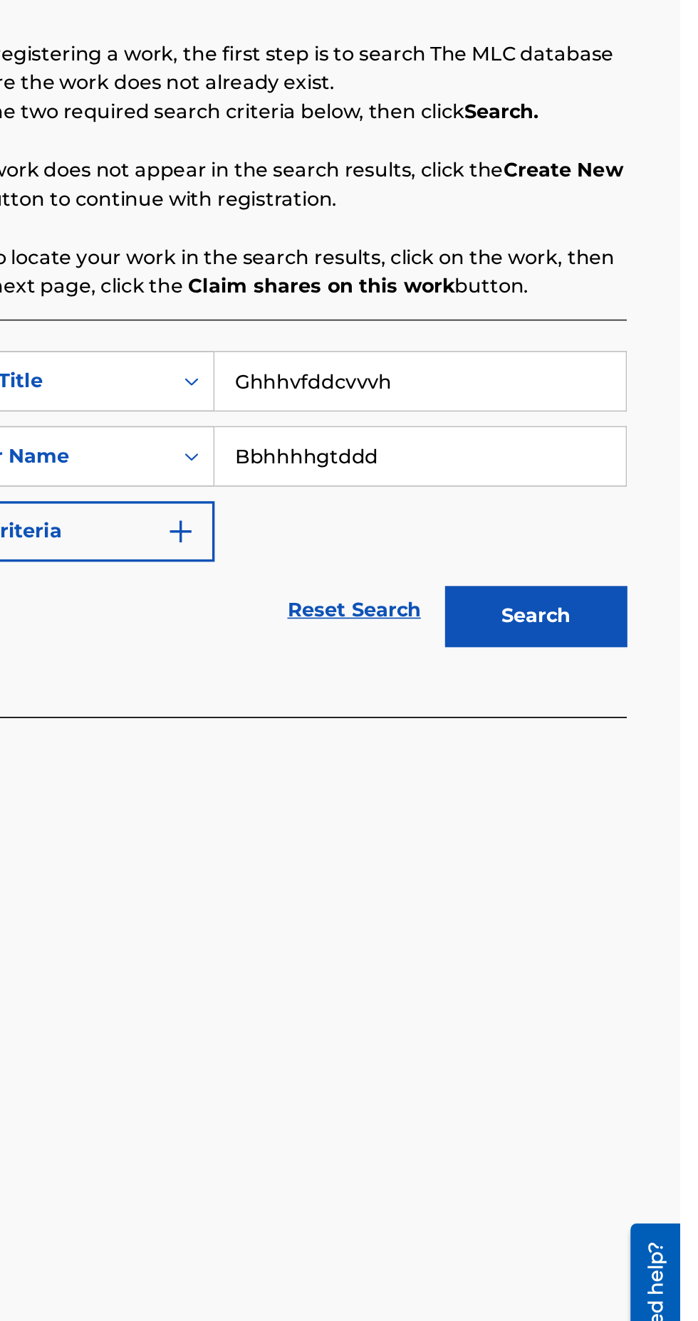
type input "Bbhhhhgtddd"
click at [619, 596] on button "Search" at bounding box center [613, 614] width 107 height 36
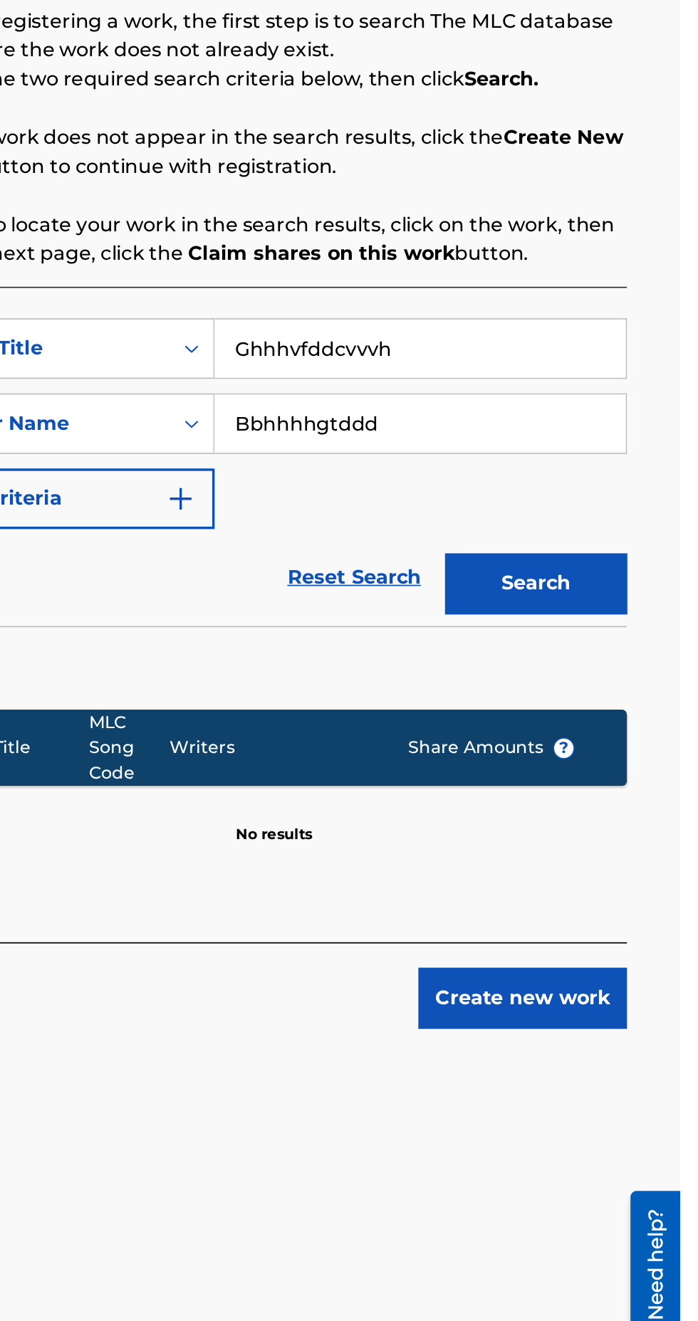
click at [624, 839] on button "Create new work" at bounding box center [605, 857] width 122 height 36
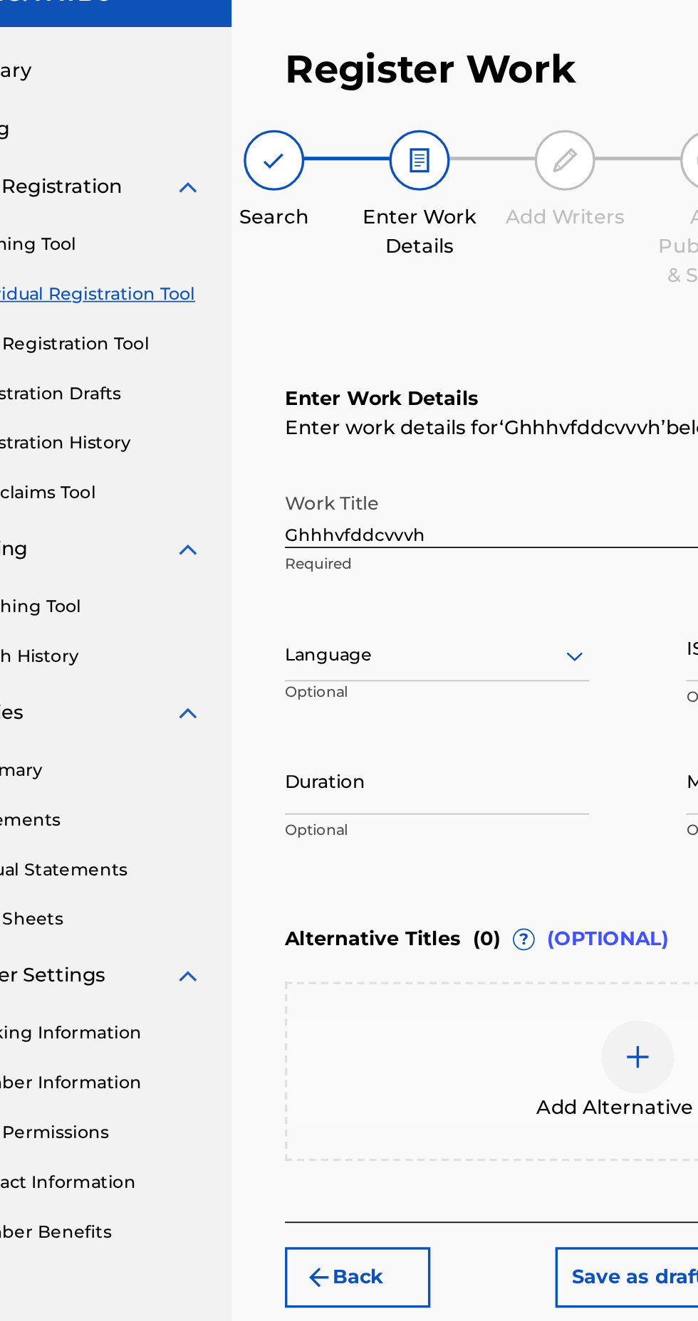
click at [359, 347] on input "Ghhhvfddcvvvh" at bounding box center [377, 367] width 251 height 41
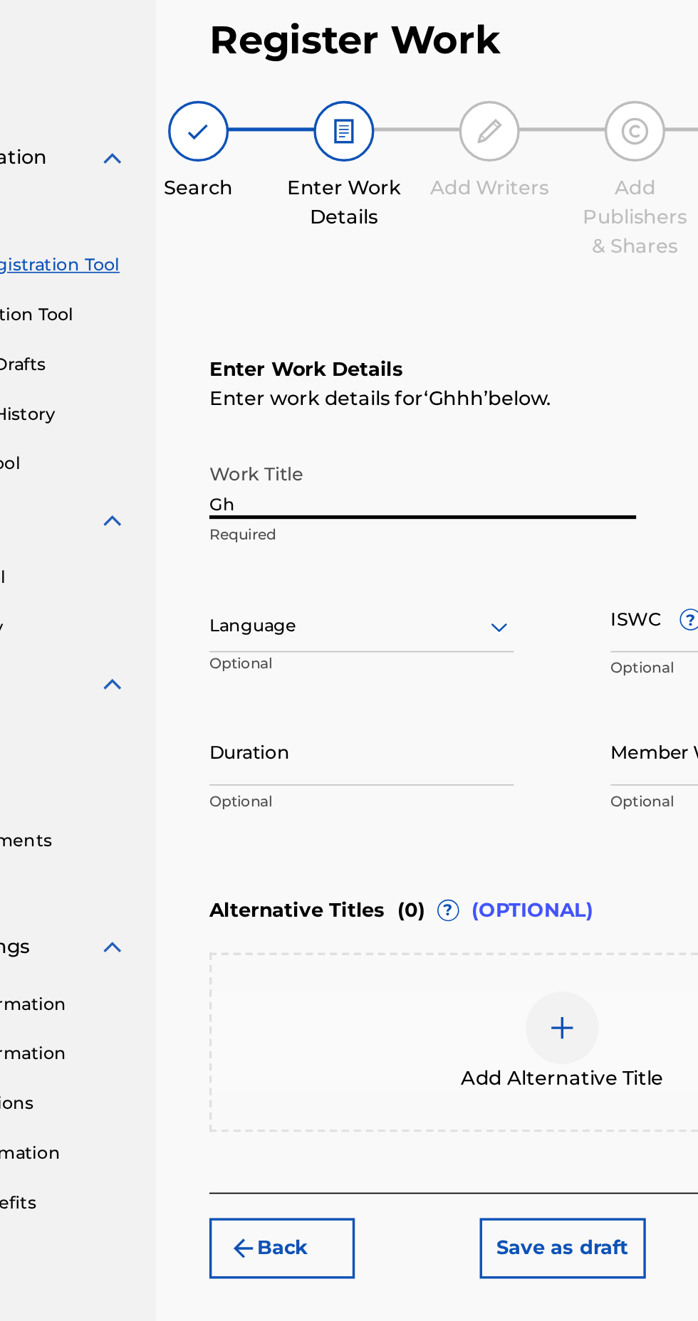
type input "G"
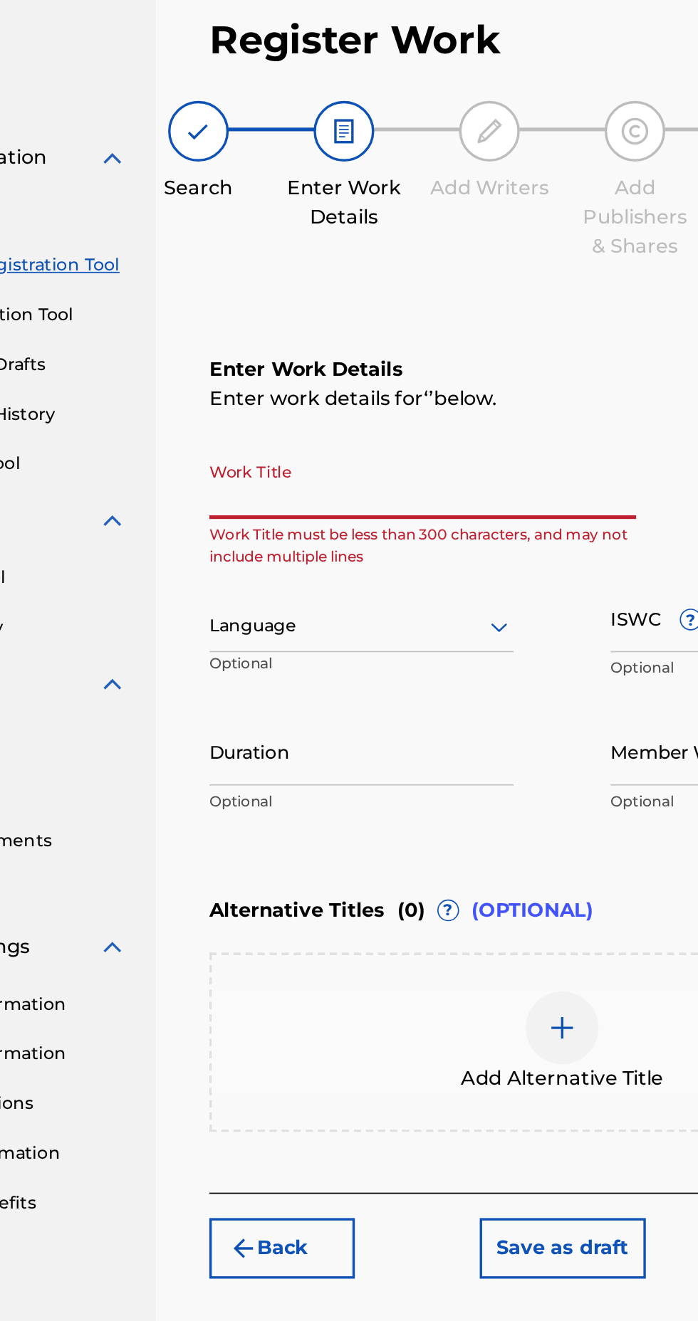
click at [357, 347] on input "Work Title" at bounding box center [377, 367] width 251 height 41
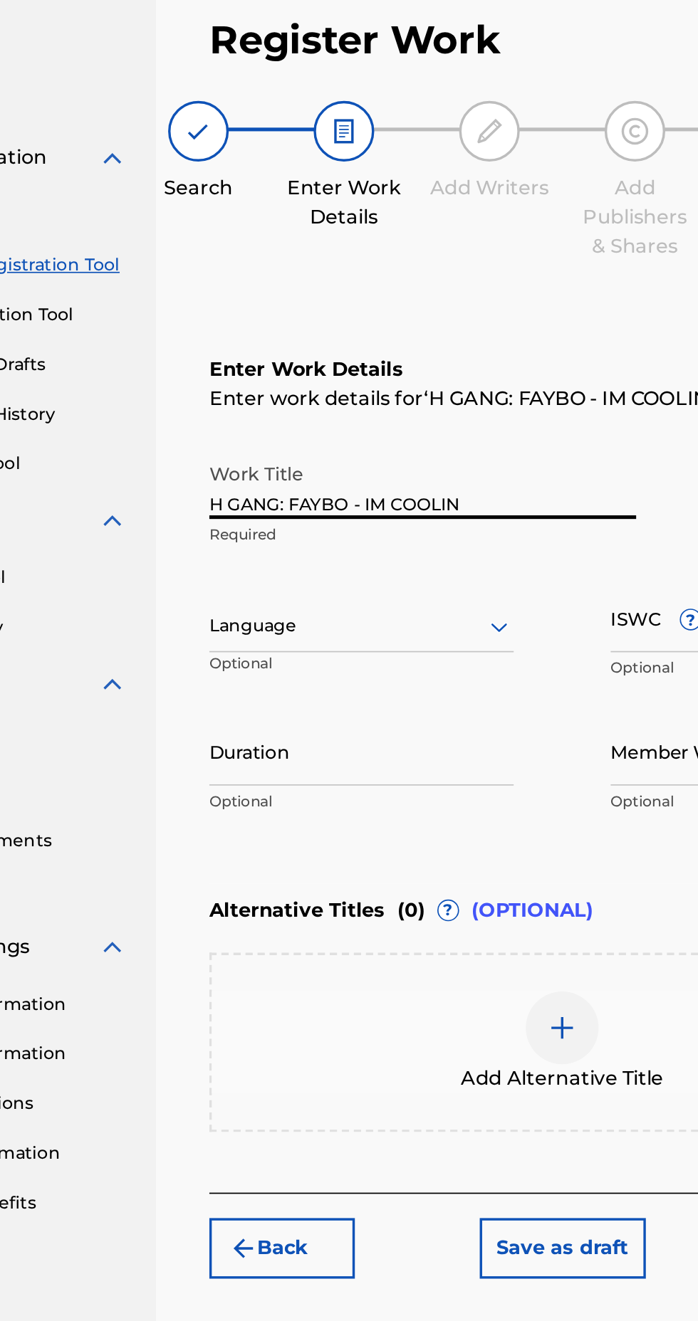
type input "H GANG: FAYBO - IM COOLIN"
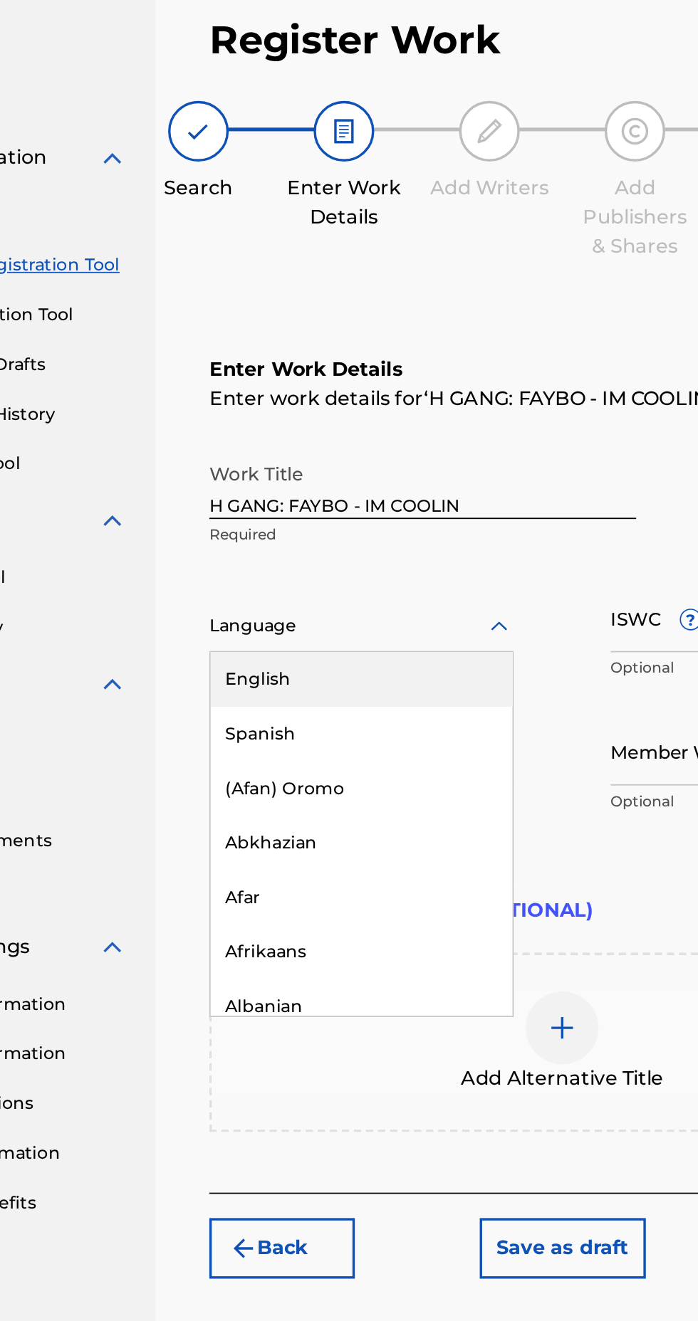
click at [375, 466] on div "English" at bounding box center [341, 482] width 177 height 32
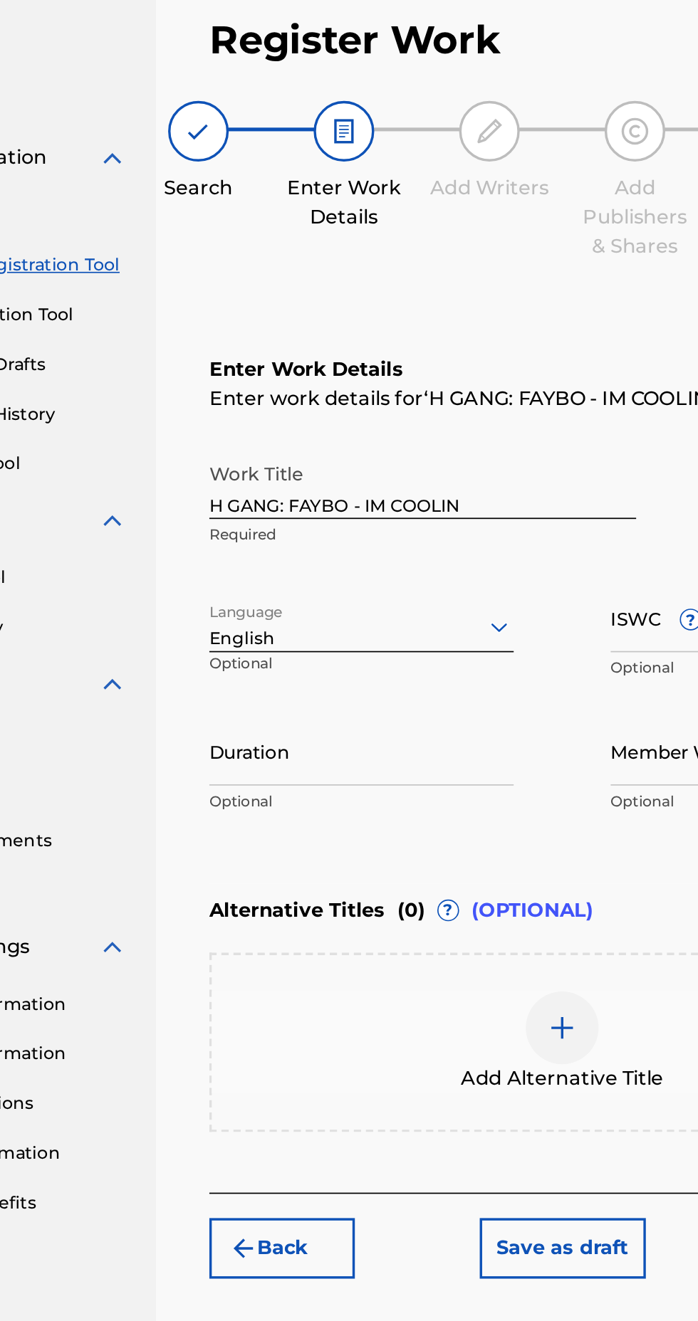
click at [381, 504] on input "Duration" at bounding box center [341, 524] width 179 height 41
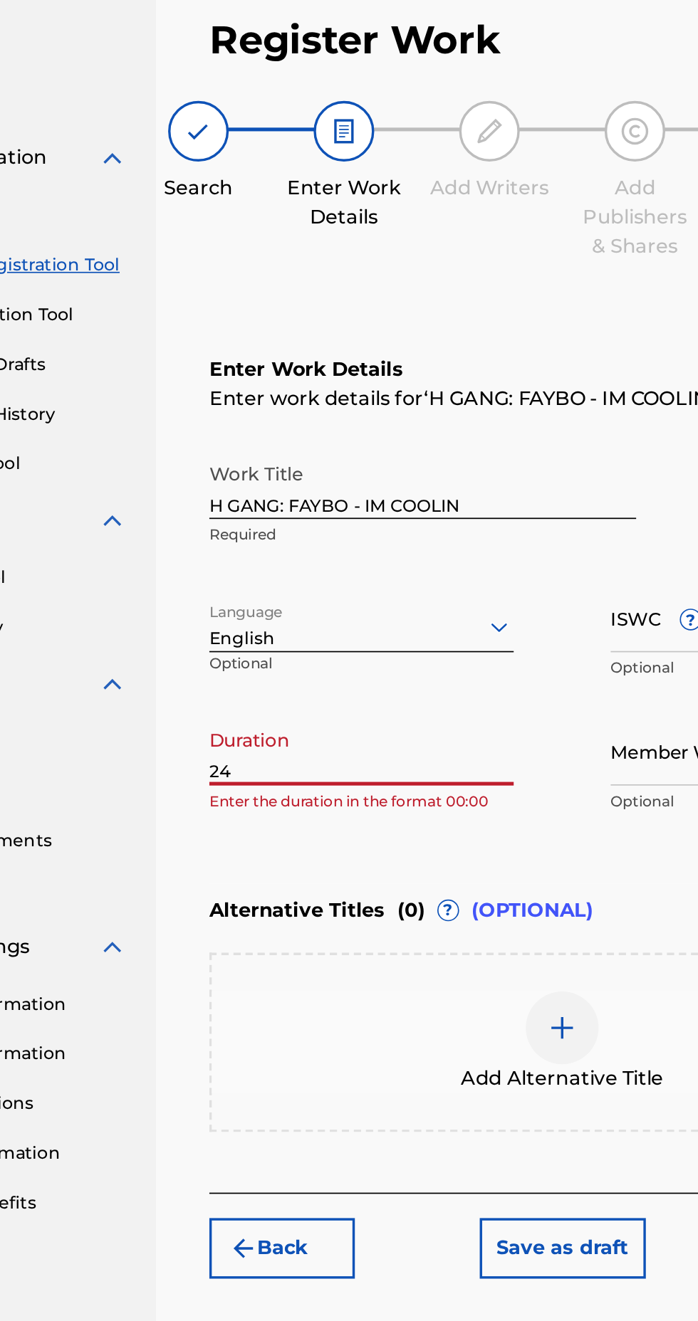
type input "2"
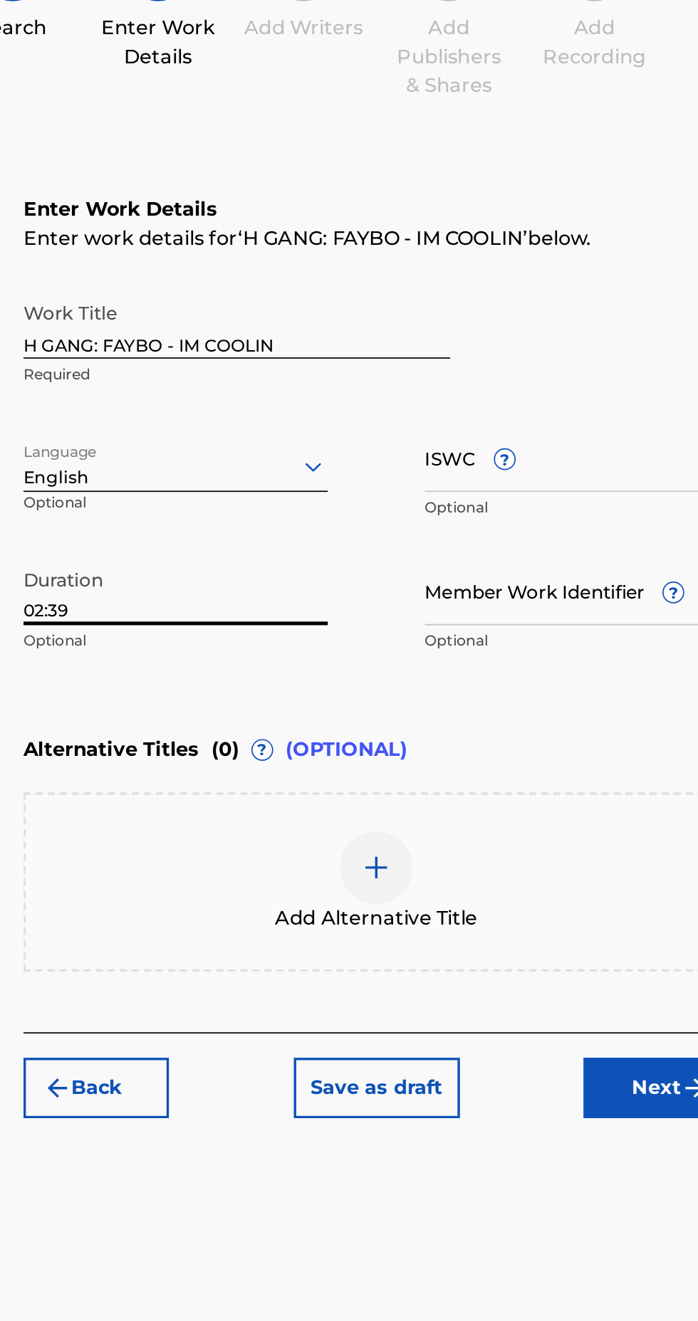
type input "02:39"
click at [604, 504] on input "Member Work Identifier ?" at bounding box center [577, 524] width 179 height 41
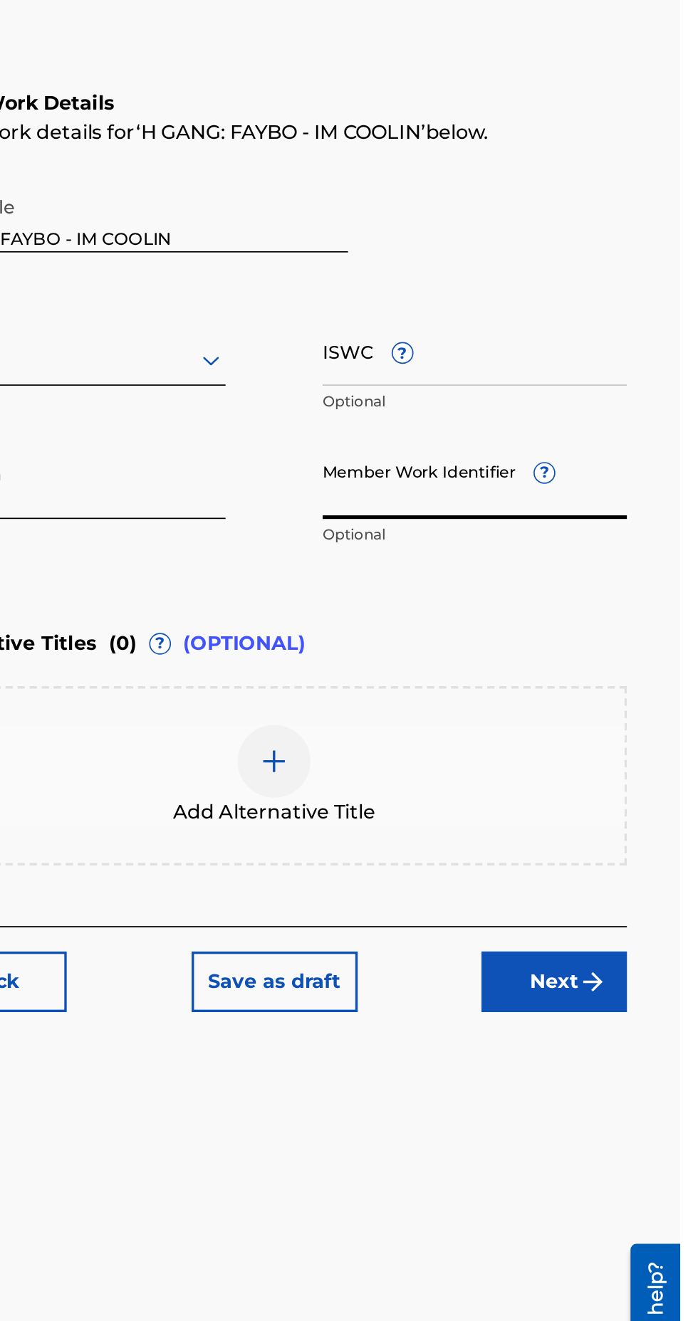
click at [629, 504] on input "Member Work Identifier ?" at bounding box center [577, 524] width 179 height 41
click at [617, 512] on span "?" at bounding box center [617, 517] width 11 height 11
click at [617, 504] on input "Member Work Identifier ?" at bounding box center [577, 524] width 179 height 41
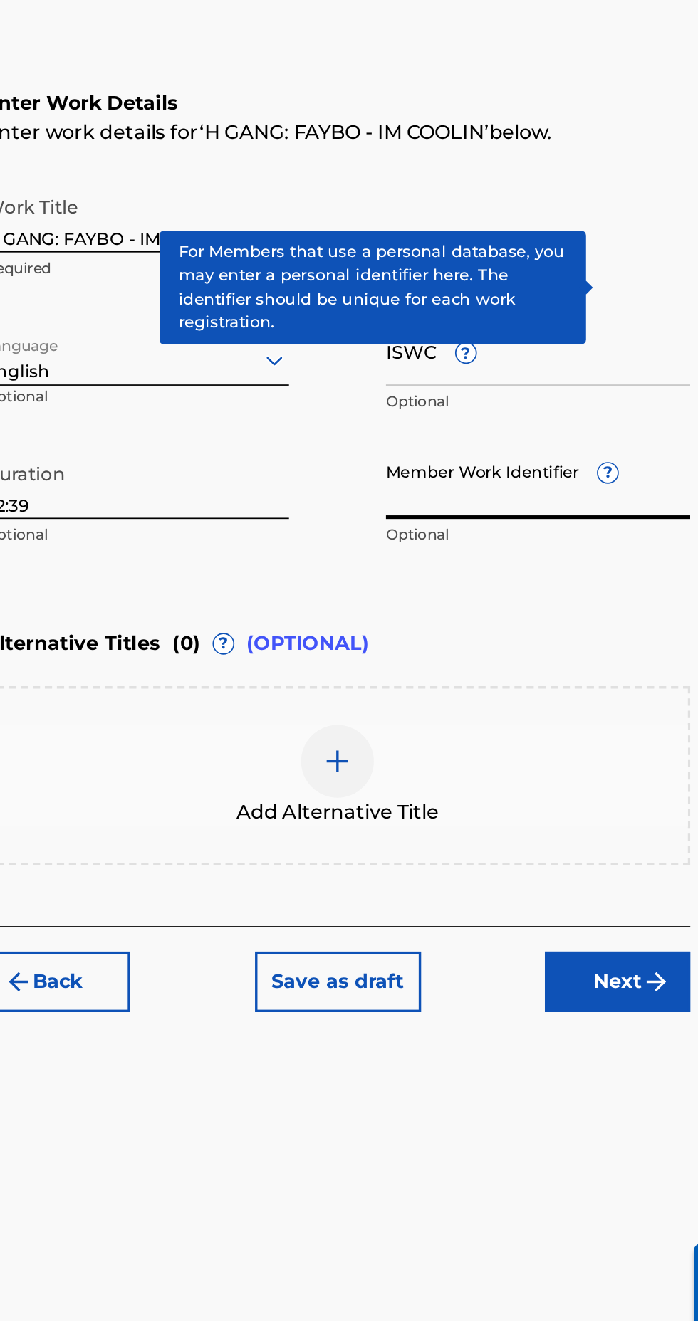
click at [617, 512] on span "?" at bounding box center [617, 517] width 11 height 11
click at [617, 504] on input "Member Work Identifier ?" at bounding box center [577, 524] width 179 height 41
click at [617, 512] on span "?" at bounding box center [617, 517] width 11 height 11
click at [617, 504] on input "Member Work Identifier ?" at bounding box center [577, 524] width 179 height 41
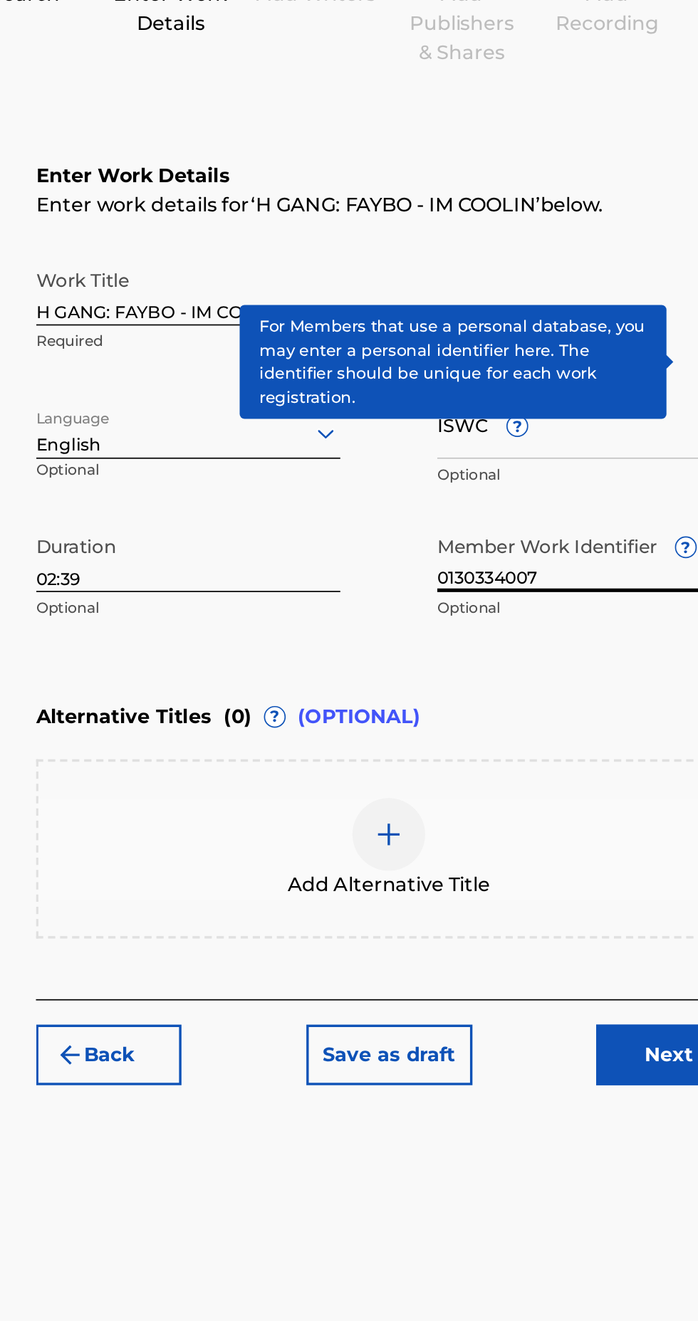
click at [558, 602] on div "Alternative Titles ( 0 ) ? (OPTIONAL)" at bounding box center [459, 617] width 414 height 31
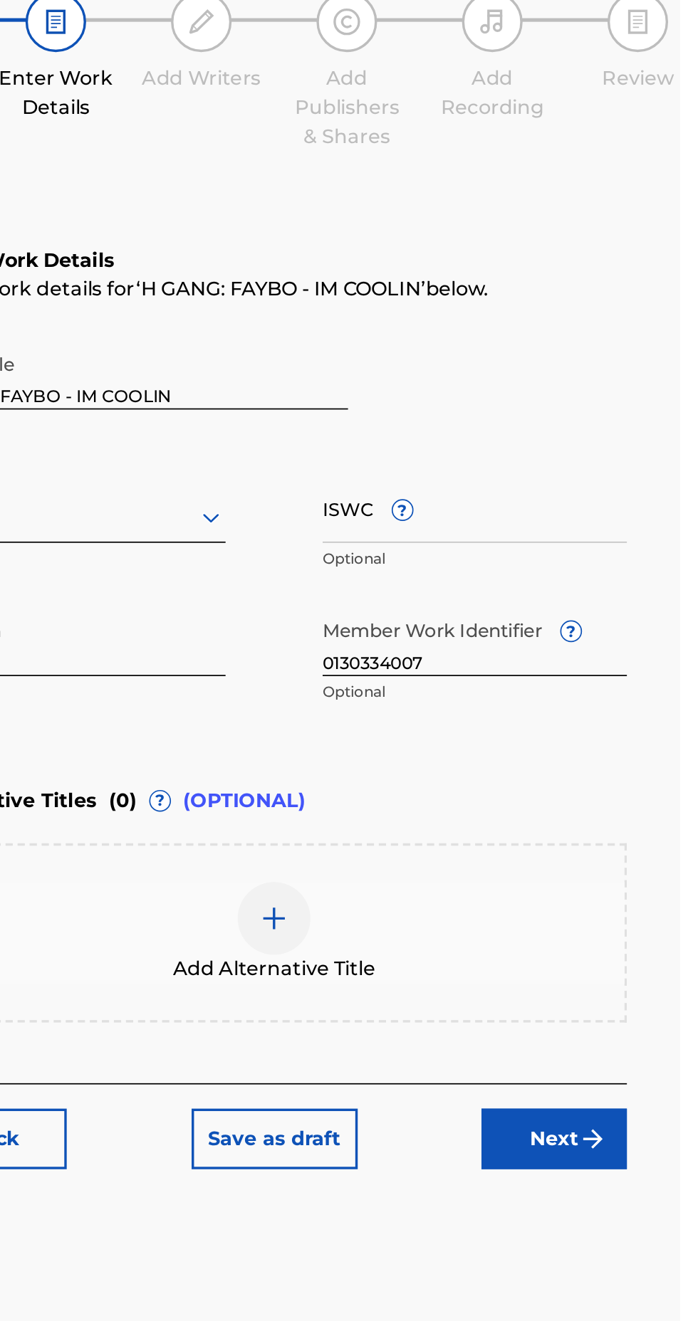
click at [518, 504] on input "0130334007" at bounding box center [577, 524] width 179 height 41
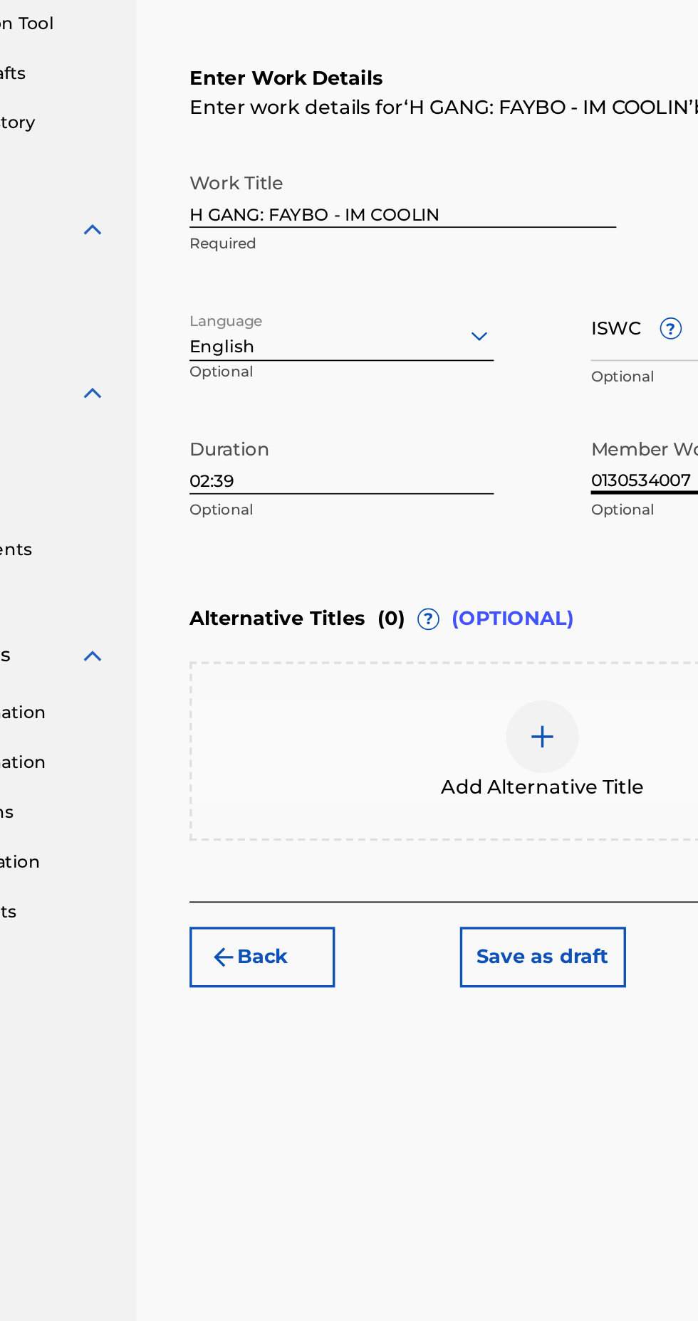
type input "0130534007"
click at [454, 679] on img at bounding box center [459, 687] width 17 height 17
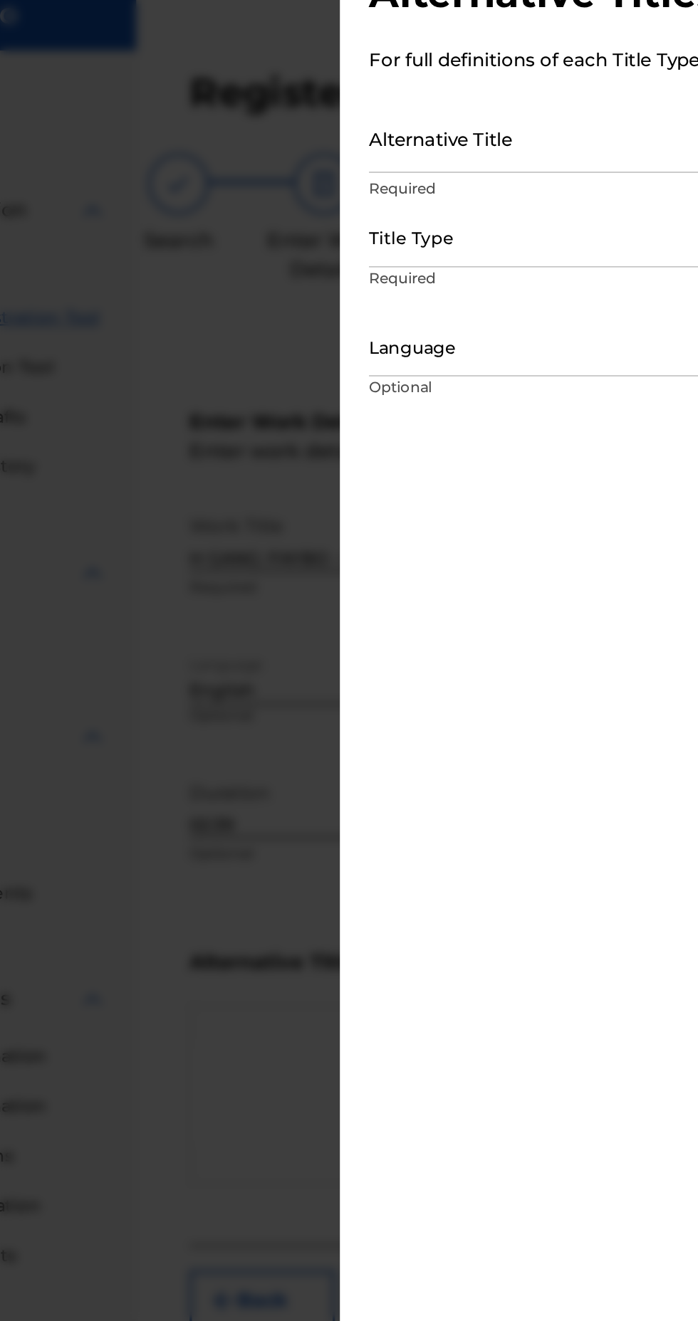
scroll to position [0, 0]
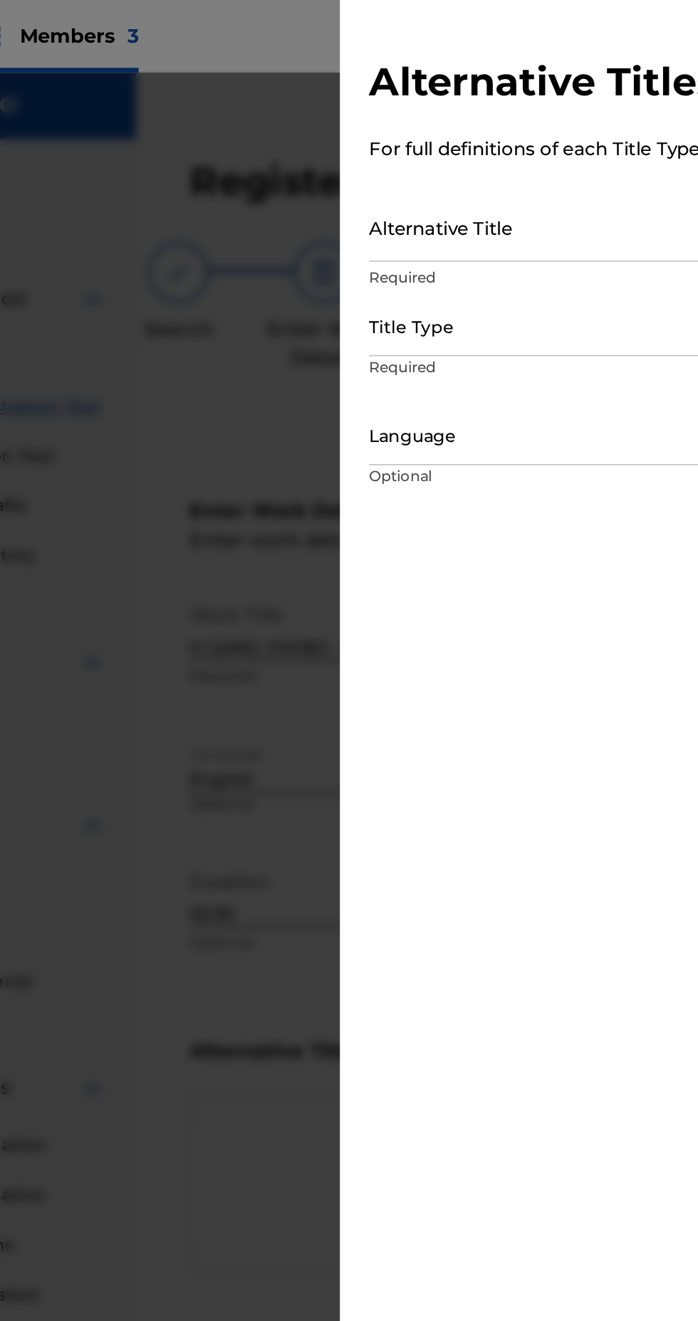
click at [486, 142] on input "Alternative Title" at bounding box center [522, 133] width 330 height 41
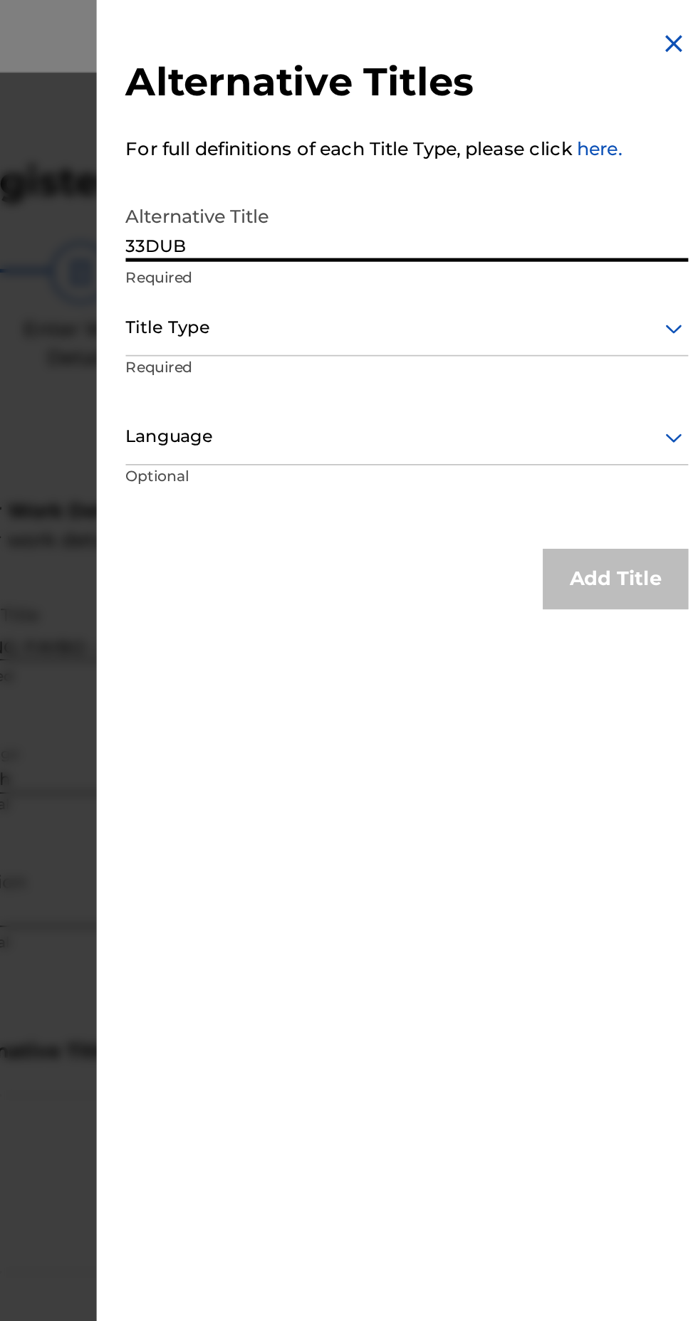
type input "33DUB"
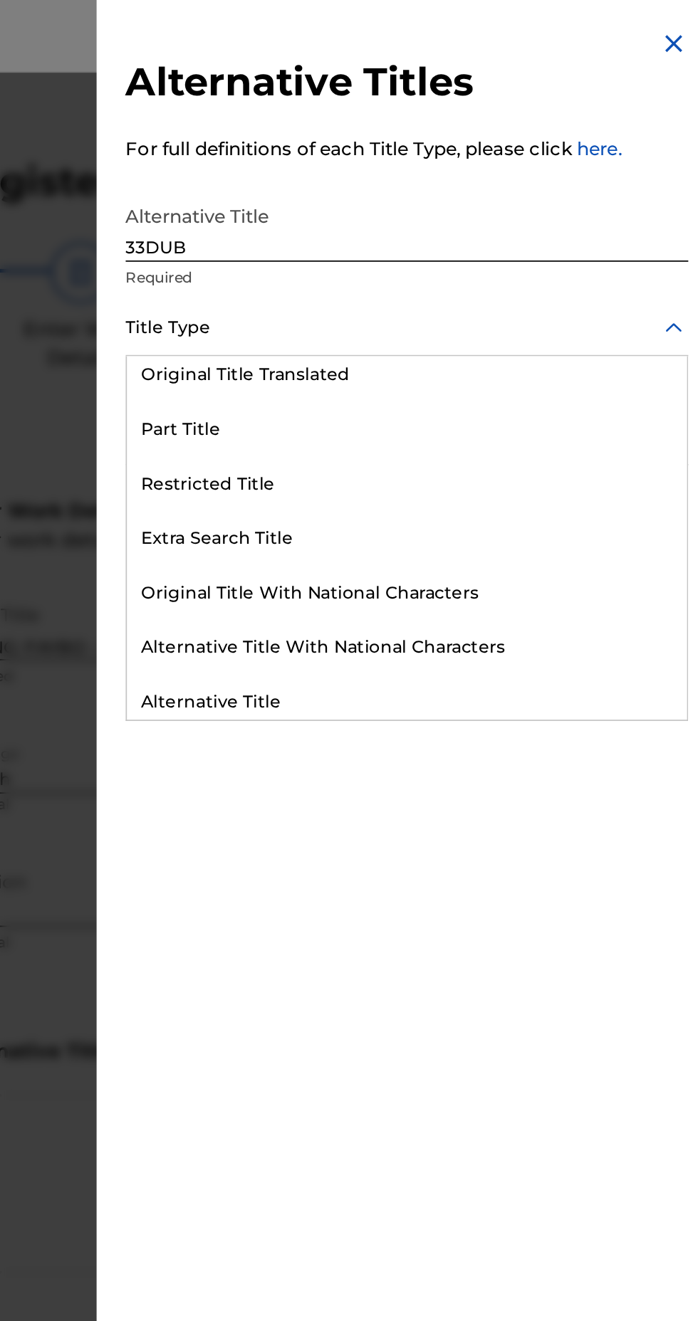
scroll to position [181, 0]
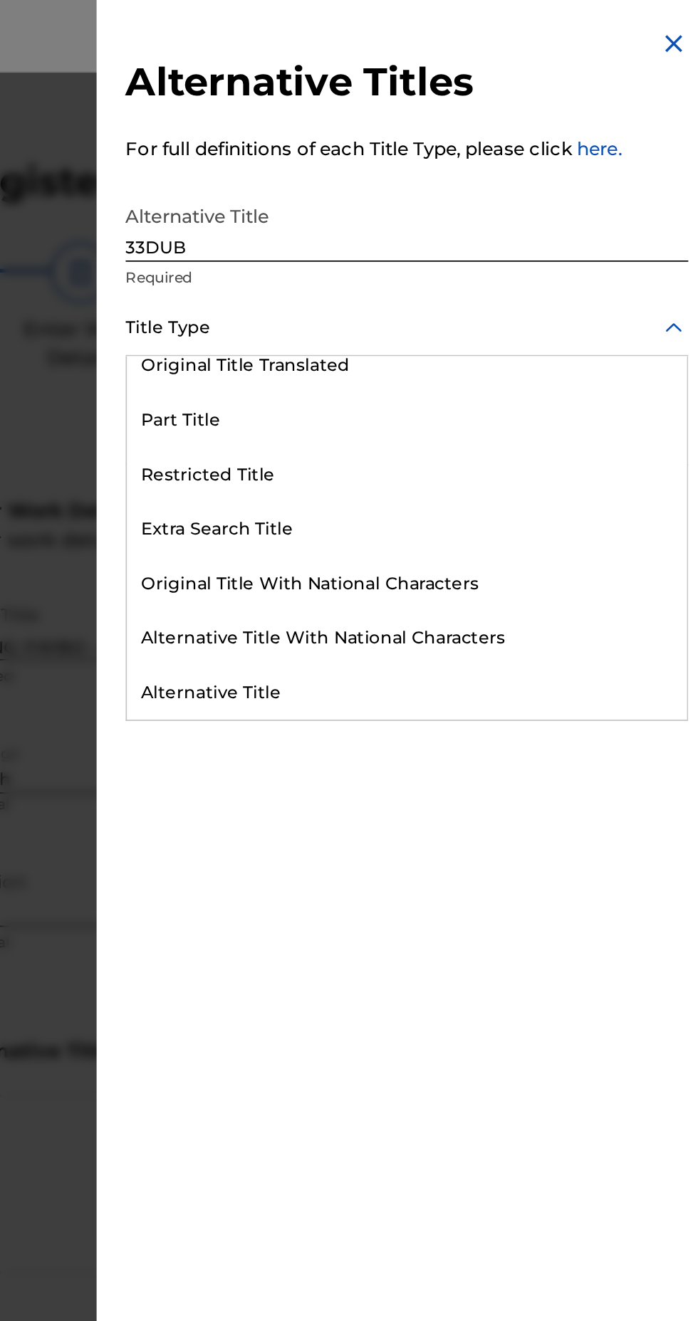
click at [482, 414] on div "Alternative Title" at bounding box center [522, 407] width 329 height 32
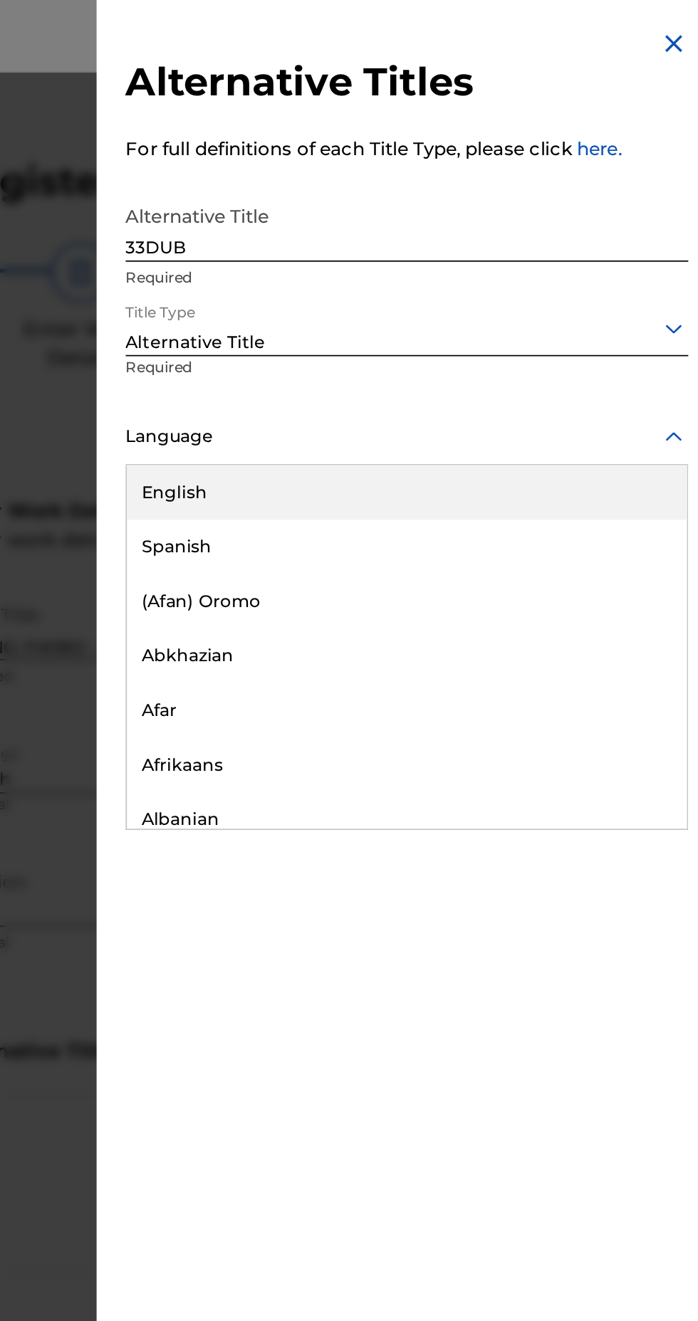
click at [565, 299] on div "English" at bounding box center [522, 289] width 329 height 32
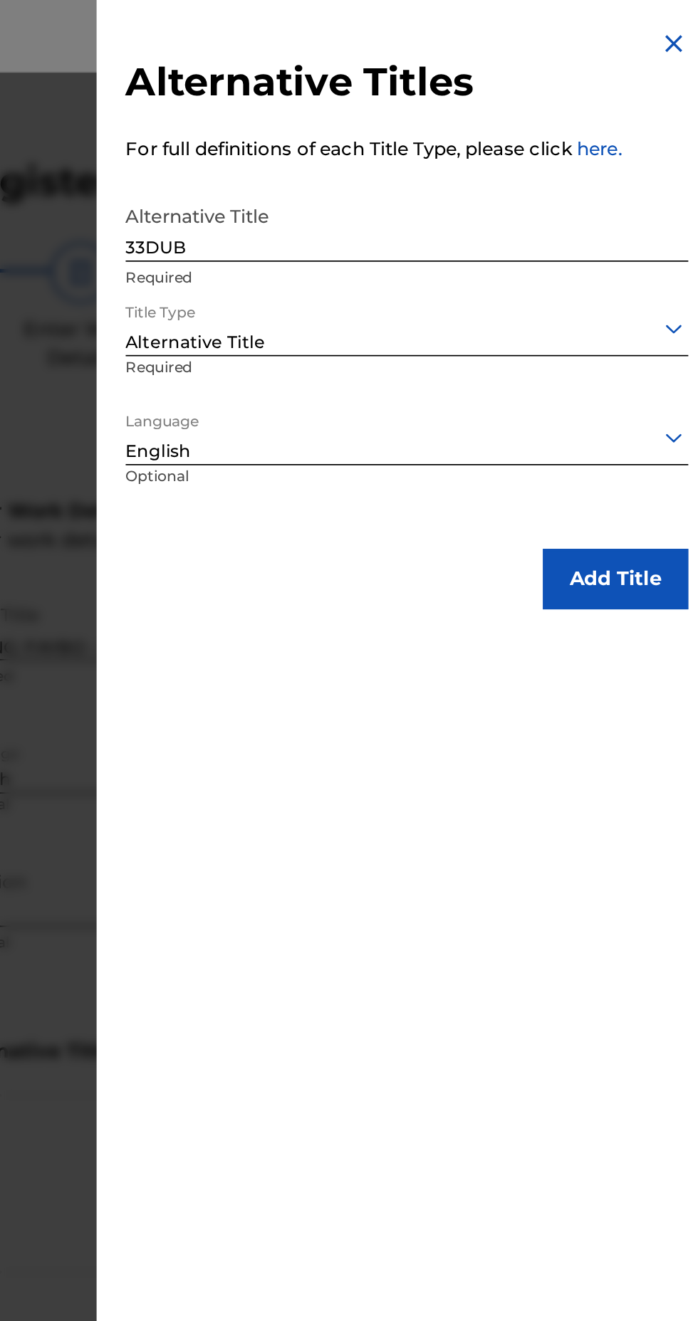
click at [657, 345] on button "Add Title" at bounding box center [644, 341] width 85 height 36
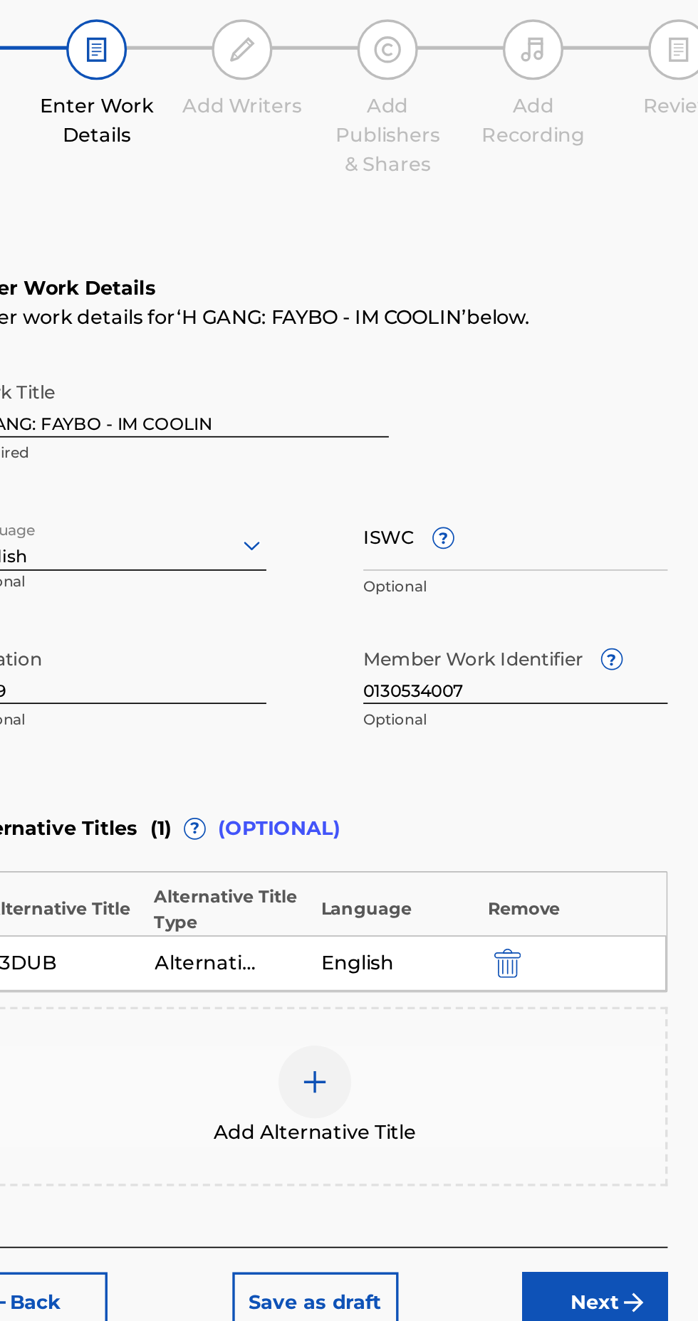
scroll to position [0, 0]
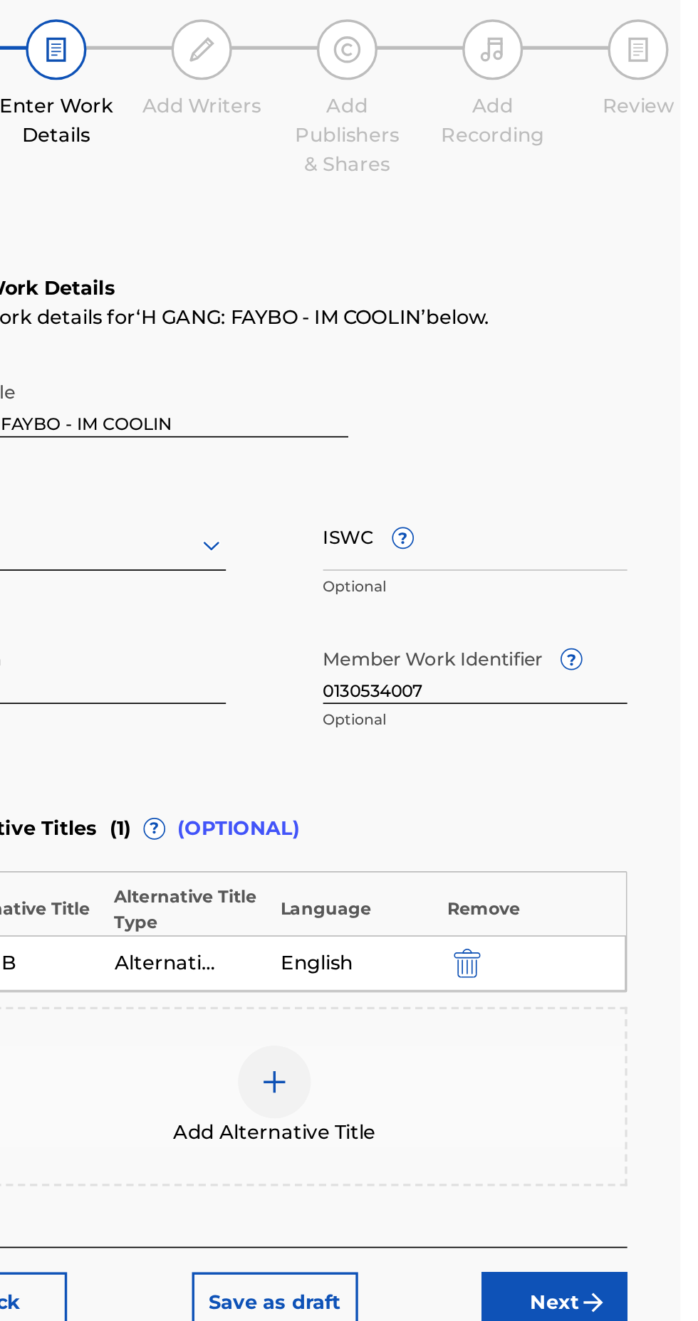
click at [631, 896] on button "Next" at bounding box center [623, 897] width 85 height 36
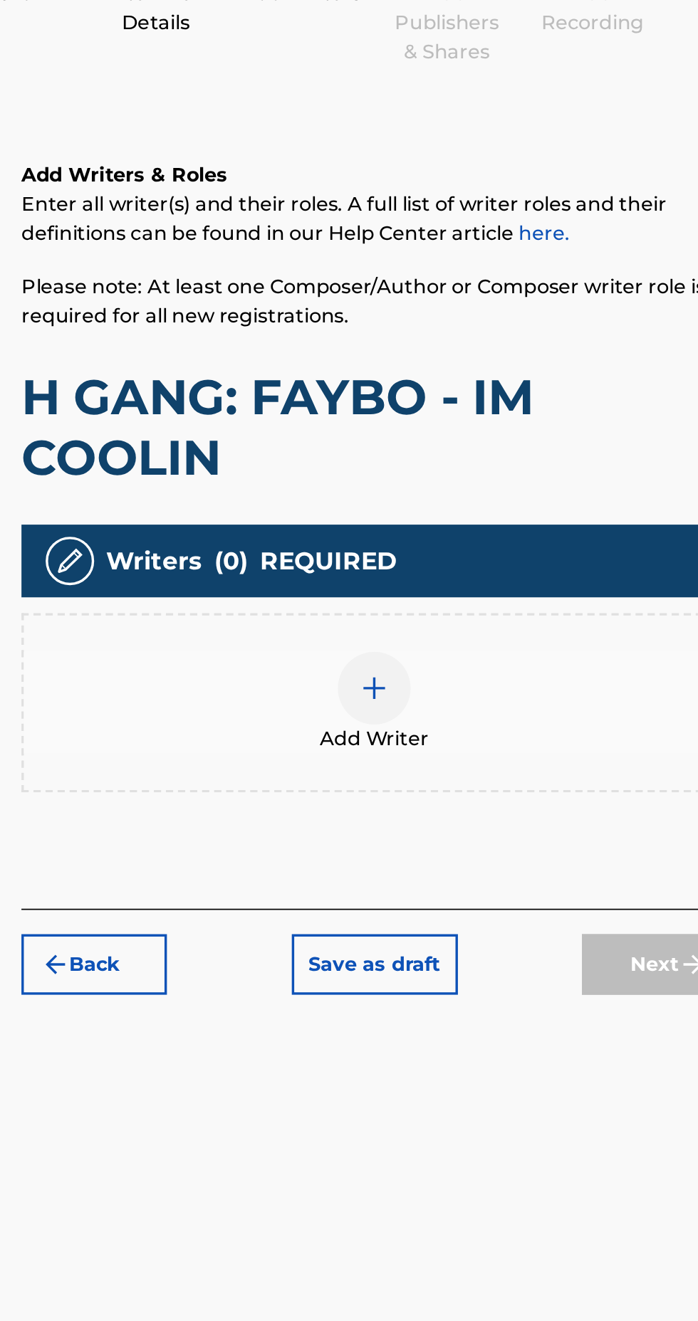
click at [466, 626] on span "Add Writer" at bounding box center [459, 631] width 64 height 17
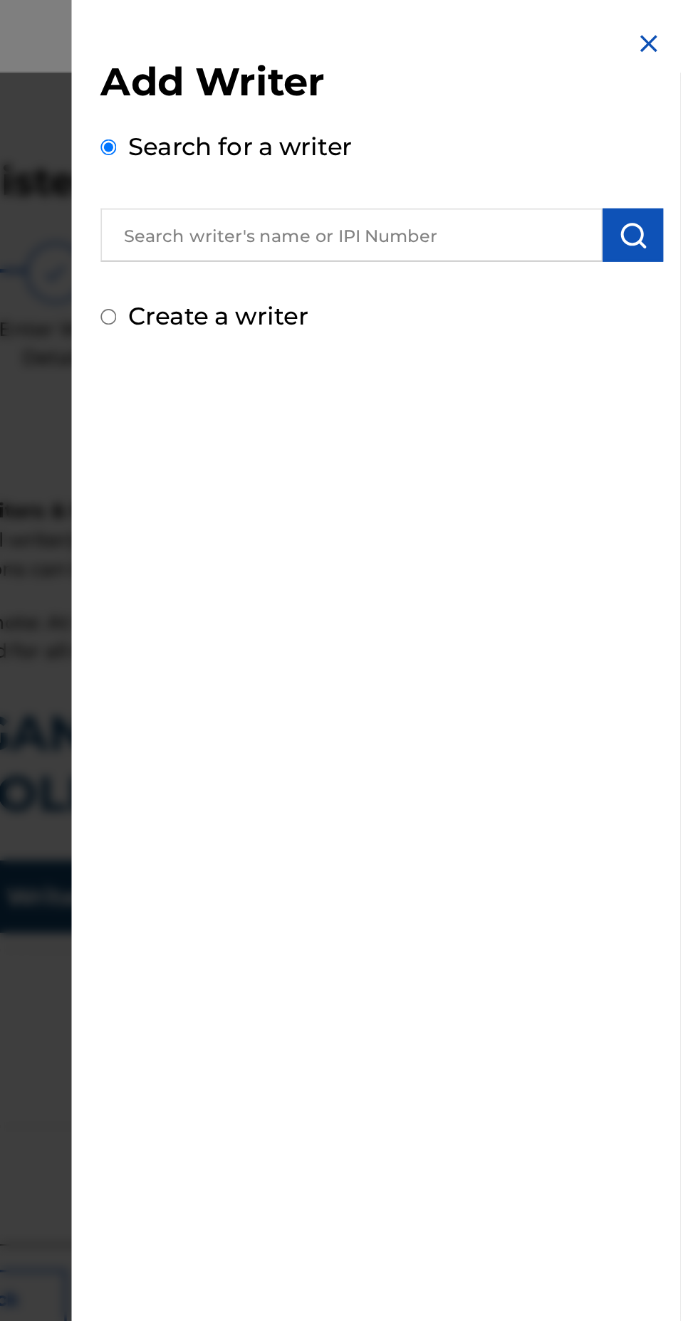
click at [597, 138] on input "text" at bounding box center [504, 137] width 295 height 31
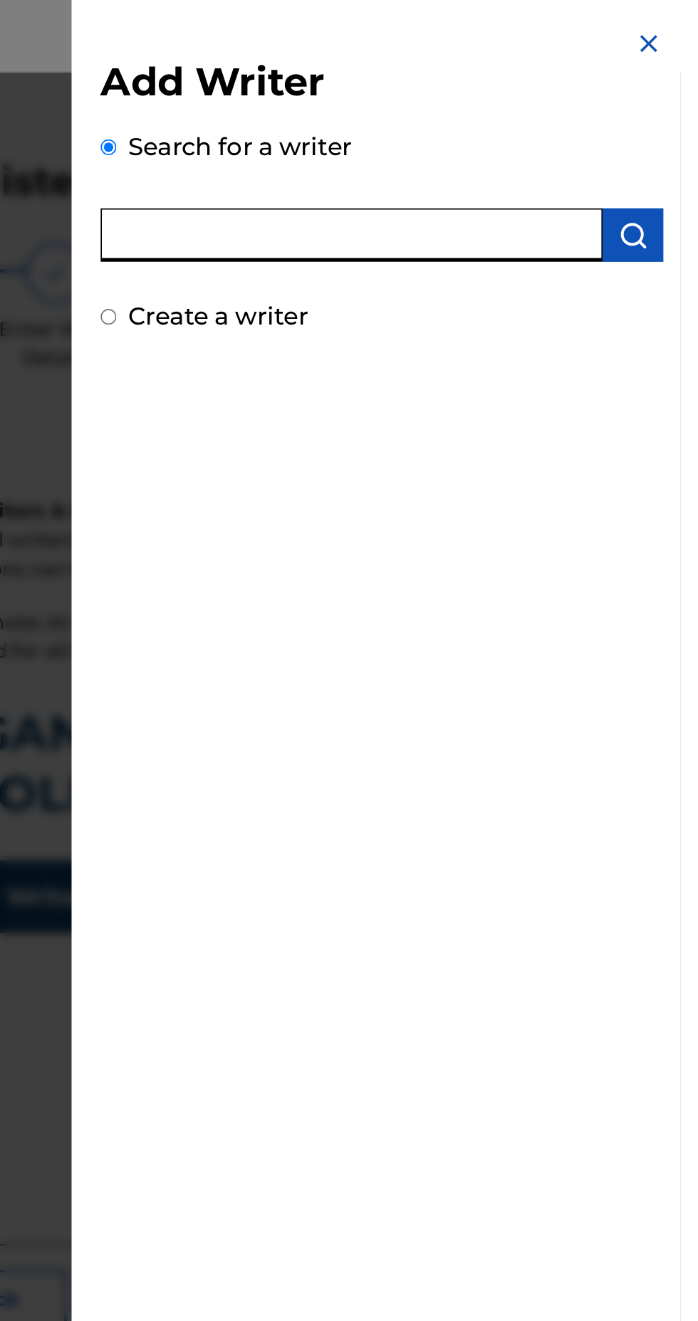
click at [399, 186] on label "Create a writer" at bounding box center [426, 185] width 105 height 17
radio input "true"
click at [367, 186] on input "Create a writer" at bounding box center [361, 186] width 9 height 9
radio input "false"
radio input "true"
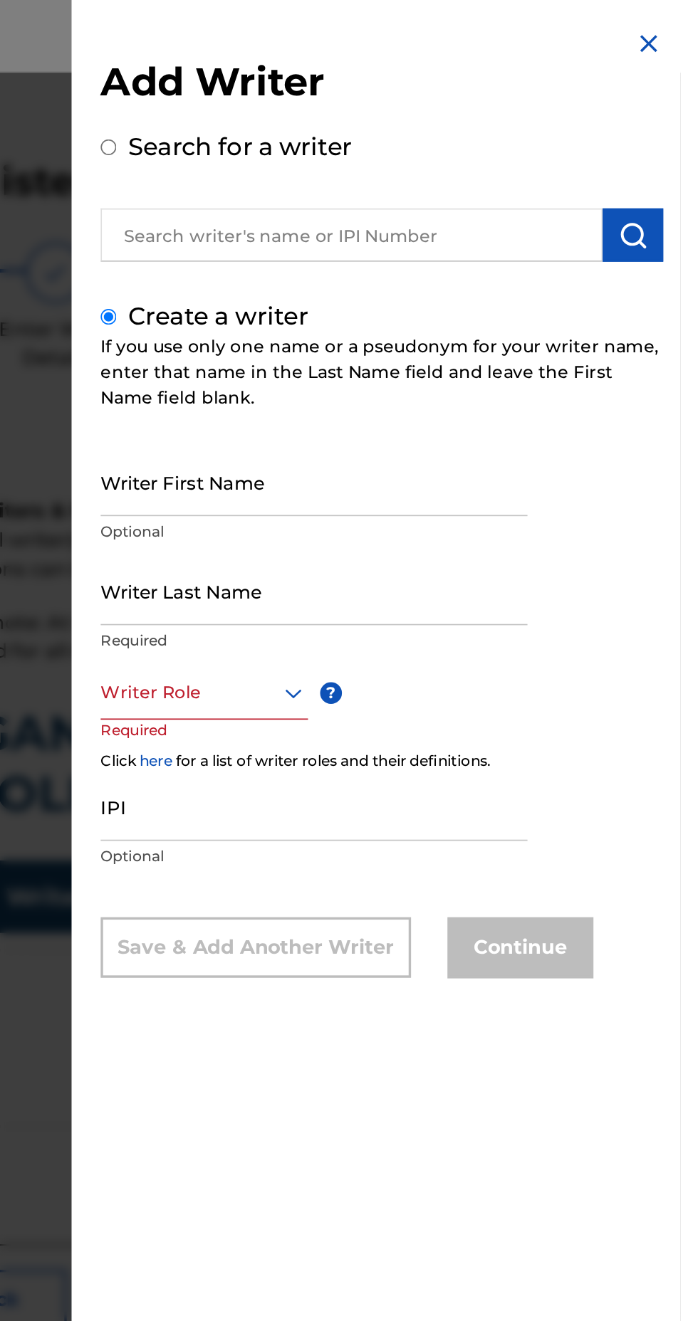
click at [558, 303] on input "Writer First Name" at bounding box center [482, 283] width 251 height 41
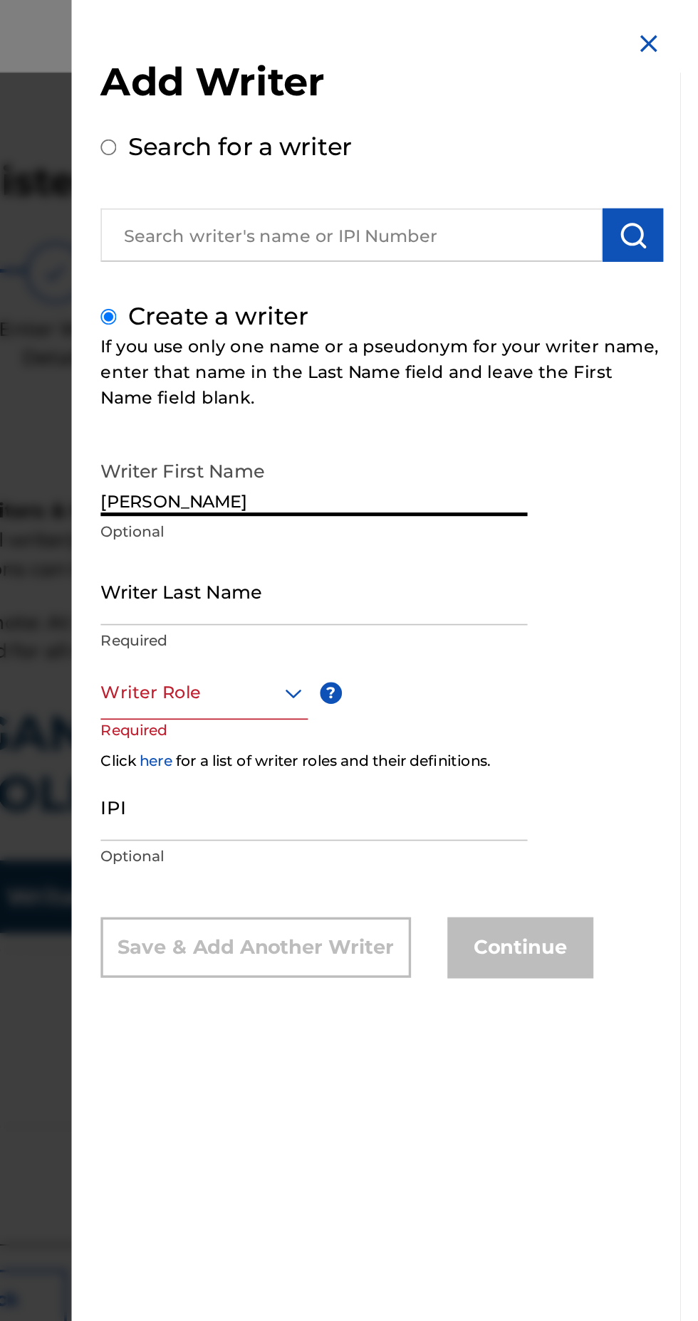
type input "[PERSON_NAME]"
click at [538, 367] on input "Writer Last Name" at bounding box center [482, 347] width 251 height 41
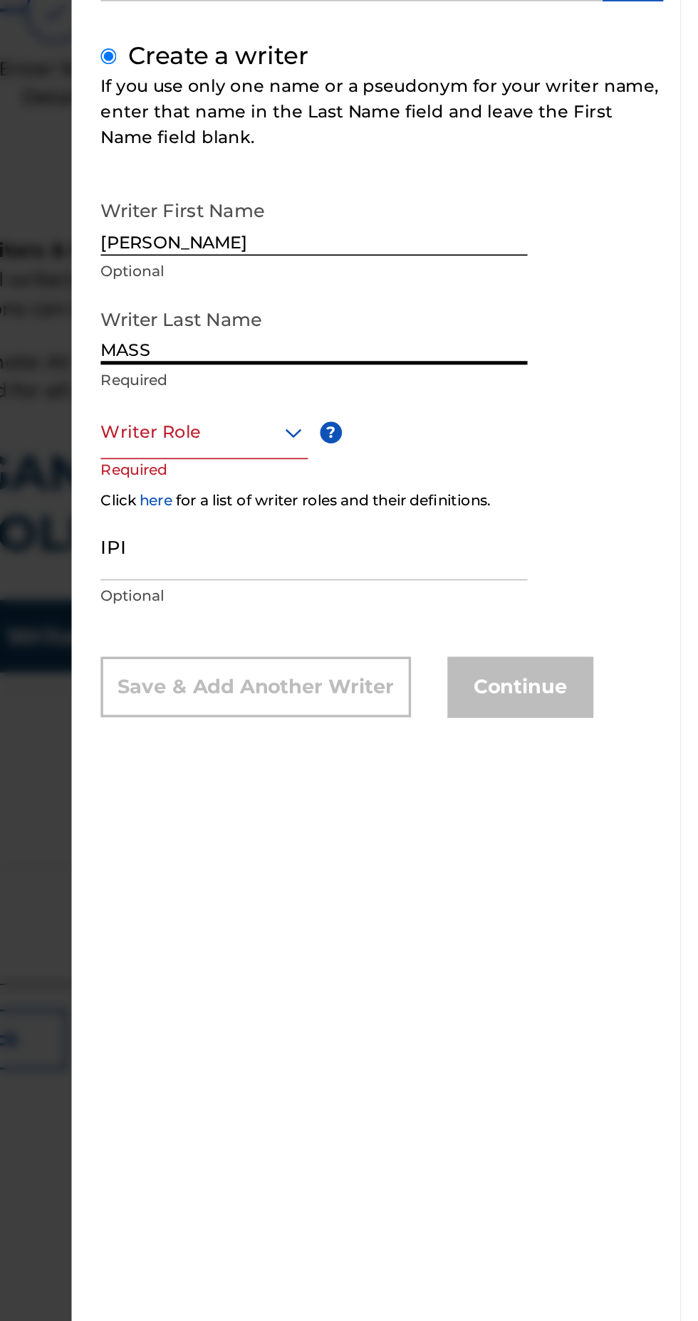
type input "MASS"
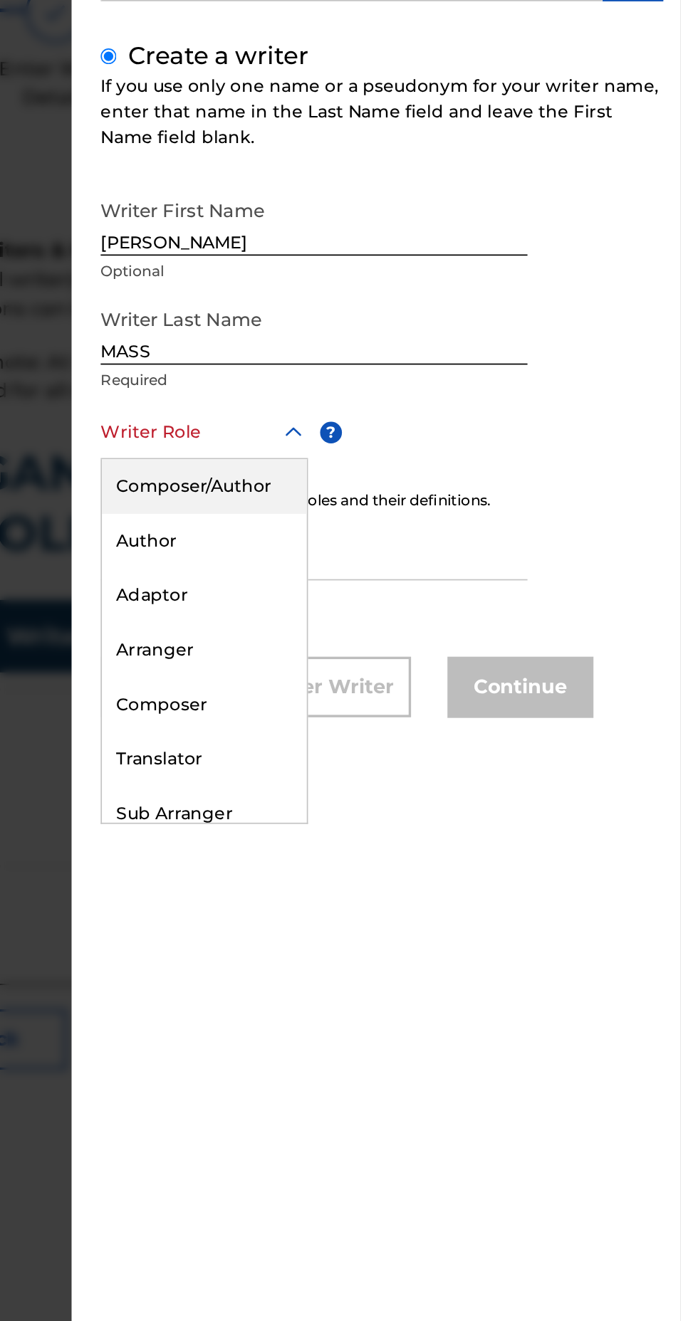
click at [470, 451] on div "Composer/Author" at bounding box center [418, 439] width 120 height 32
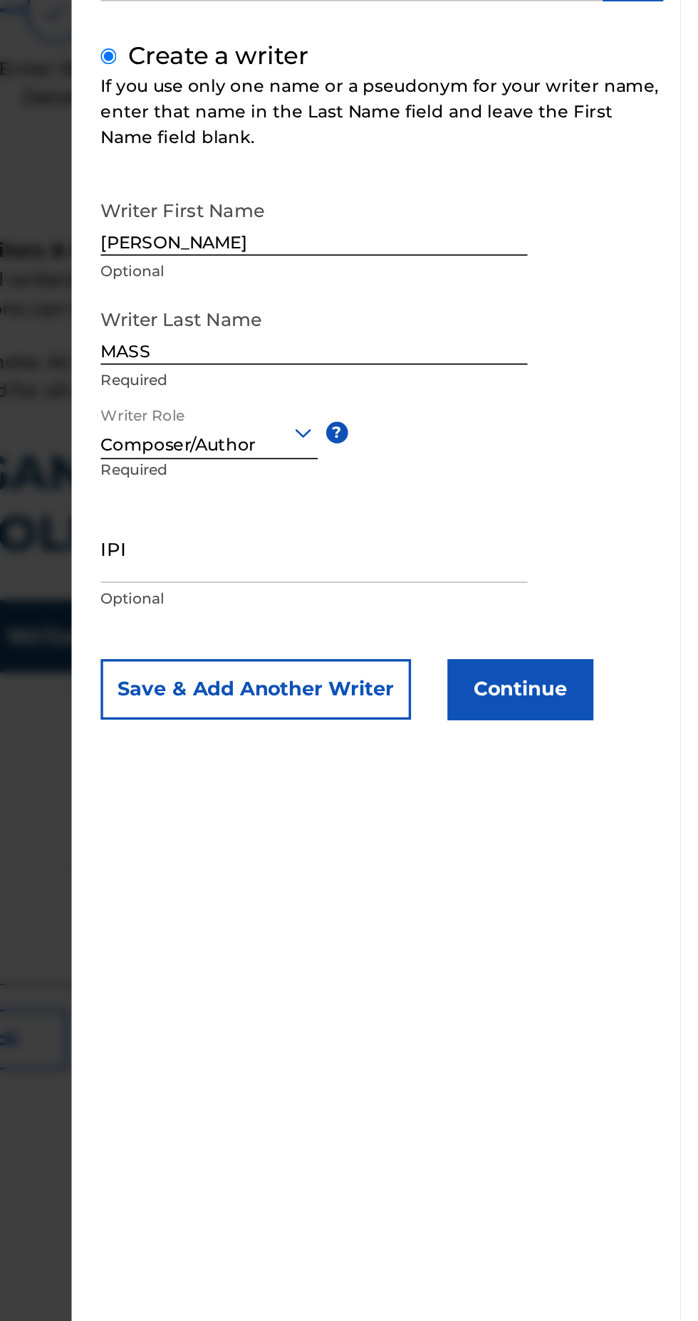
click at [515, 496] on input "IPI" at bounding box center [482, 475] width 251 height 41
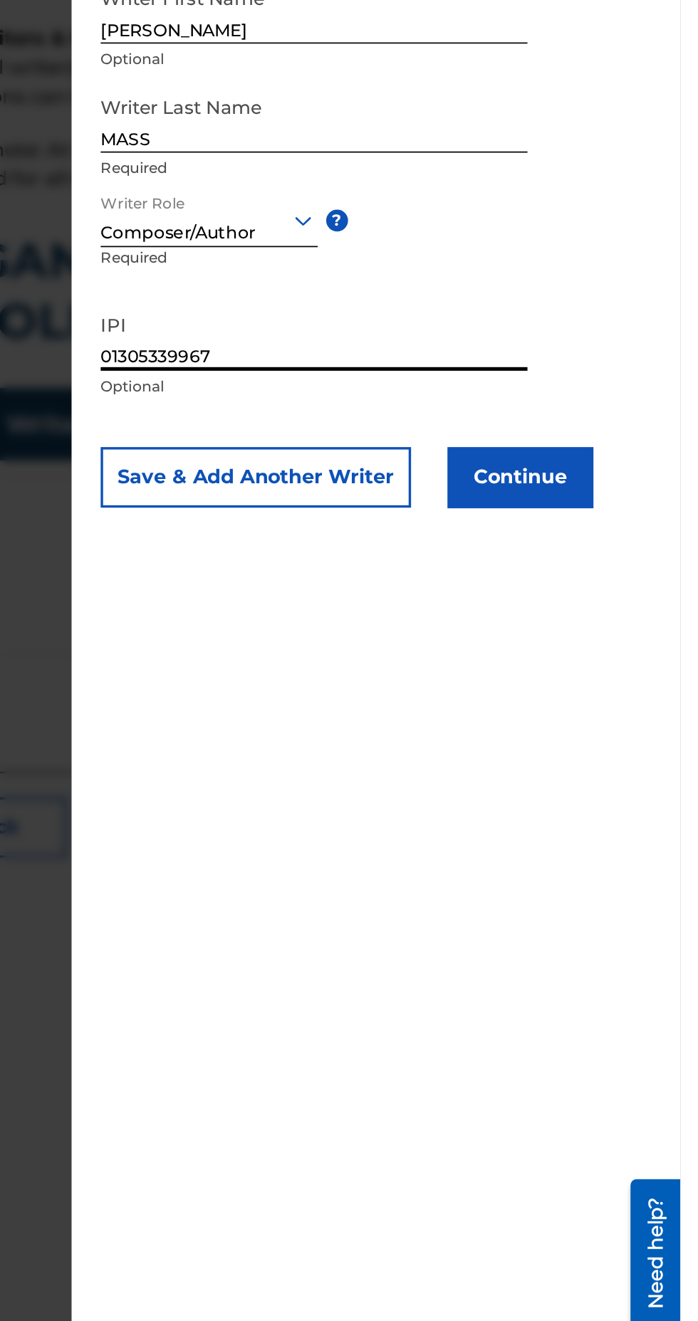
type input "01305339967"
click at [629, 576] on button "Continue" at bounding box center [603, 558] width 85 height 36
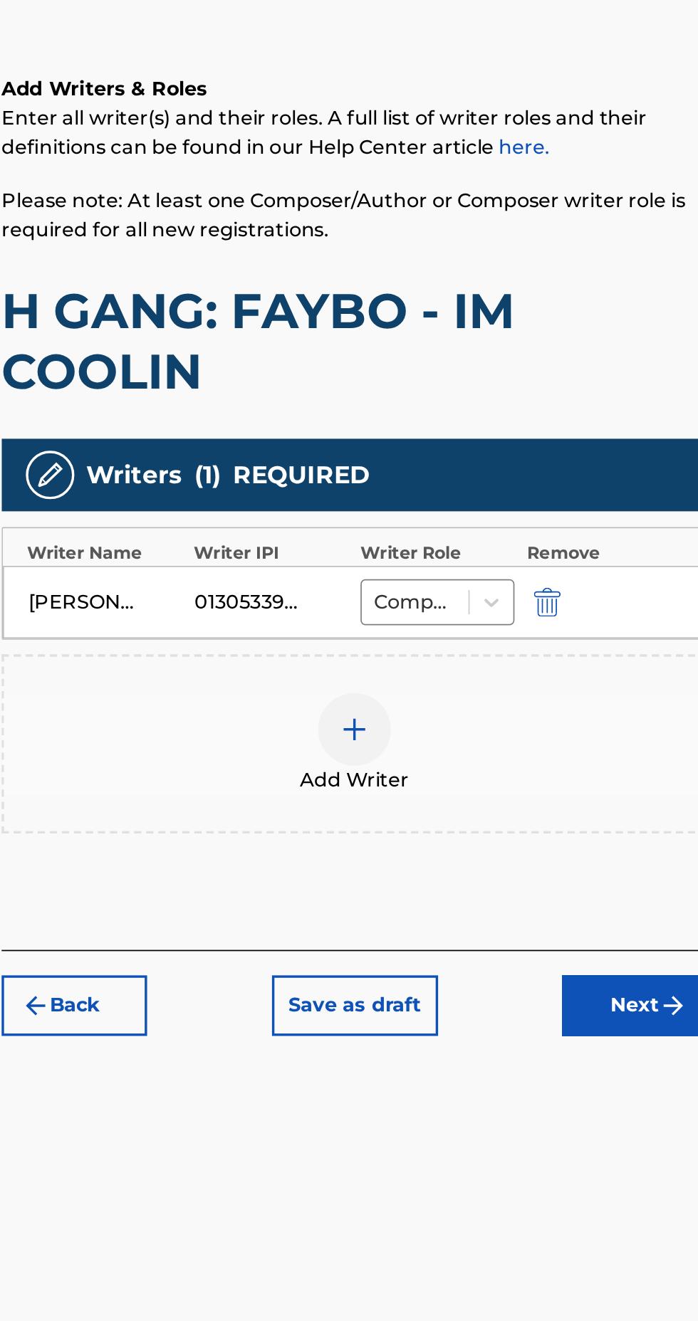
click at [626, 838] on button "Next" at bounding box center [623, 839] width 85 height 36
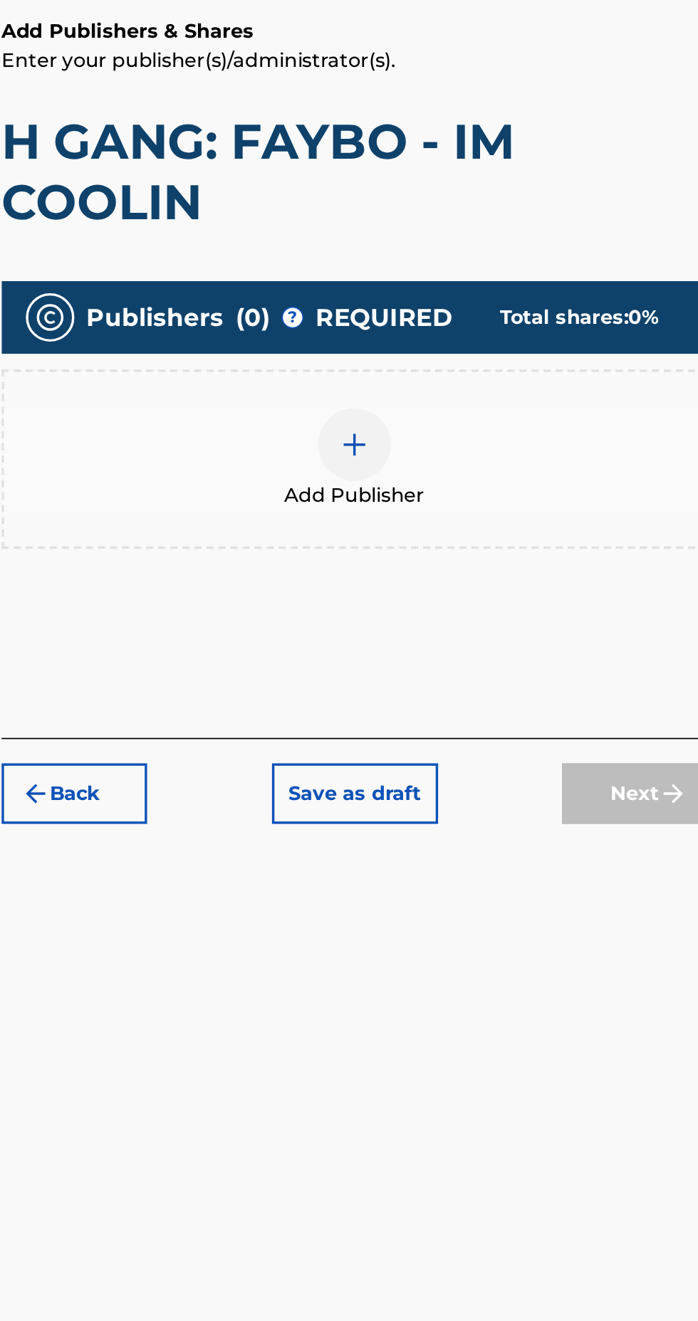
scroll to position [64, 0]
click at [477, 488] on div at bounding box center [459, 509] width 43 height 43
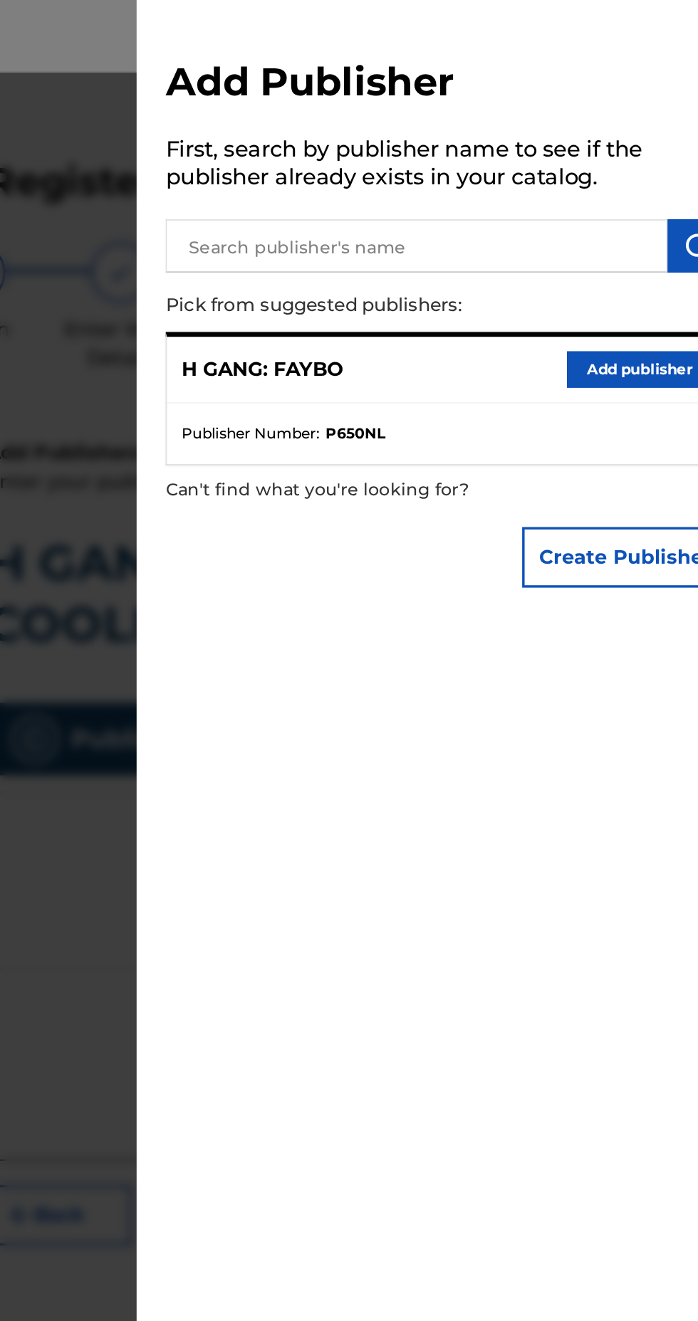
scroll to position [0, 0]
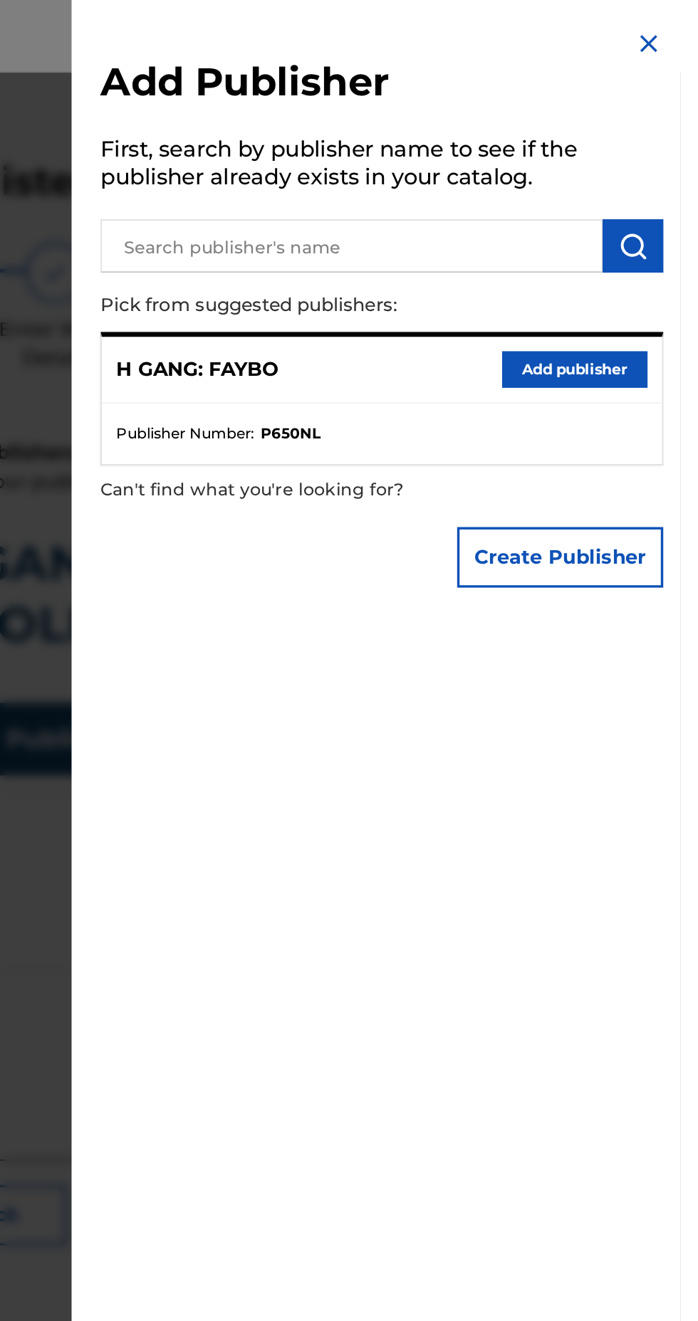
click at [657, 228] on button "Add publisher" at bounding box center [635, 216] width 85 height 21
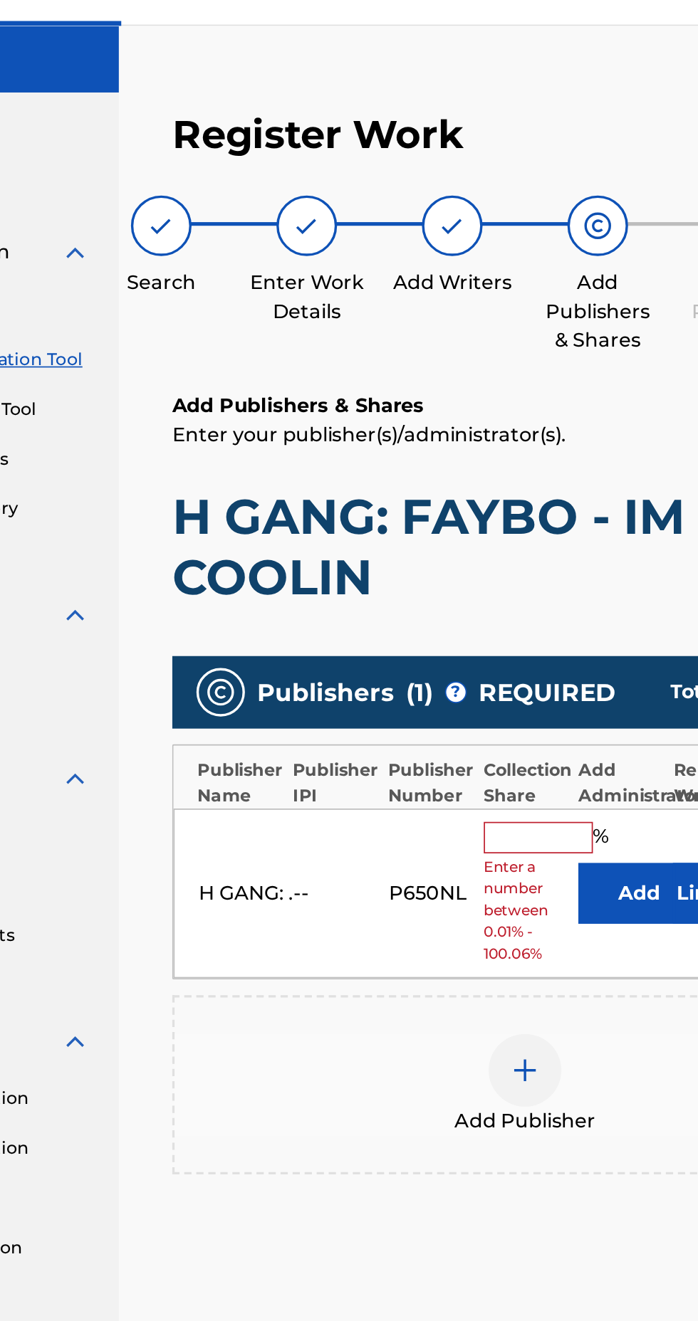
click at [475, 518] on input "text" at bounding box center [467, 519] width 64 height 19
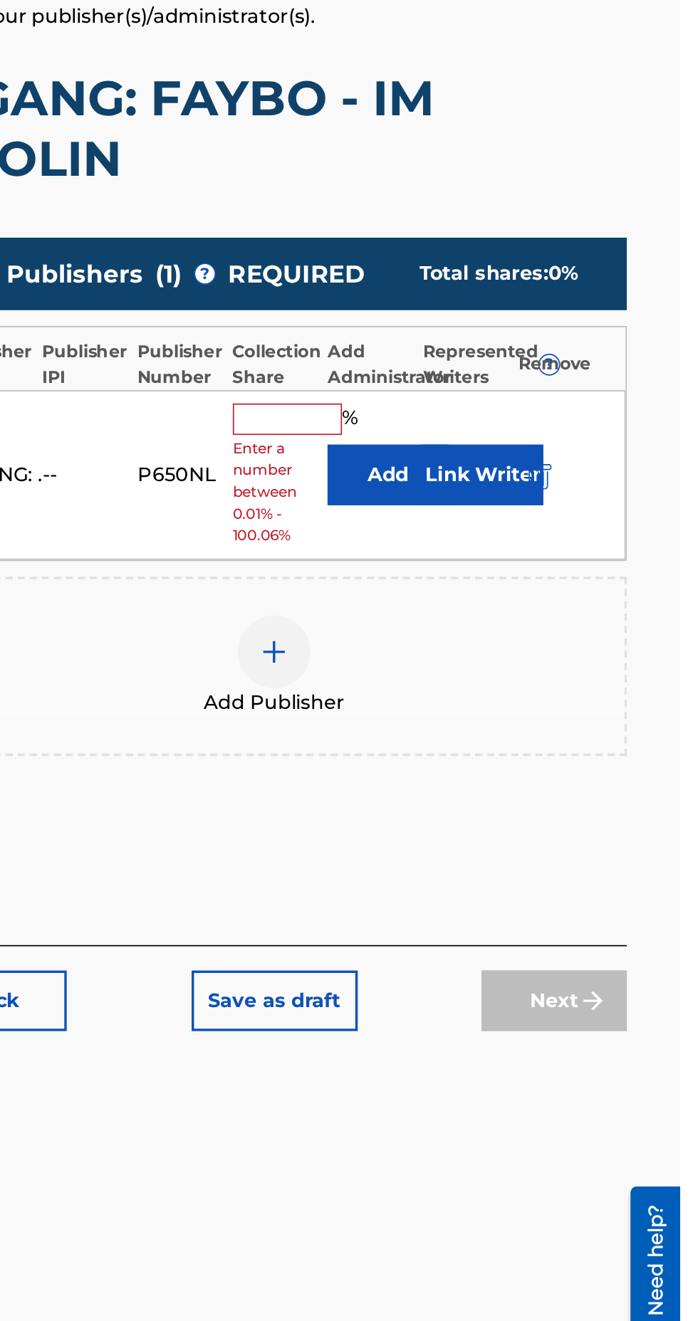
type input "100"
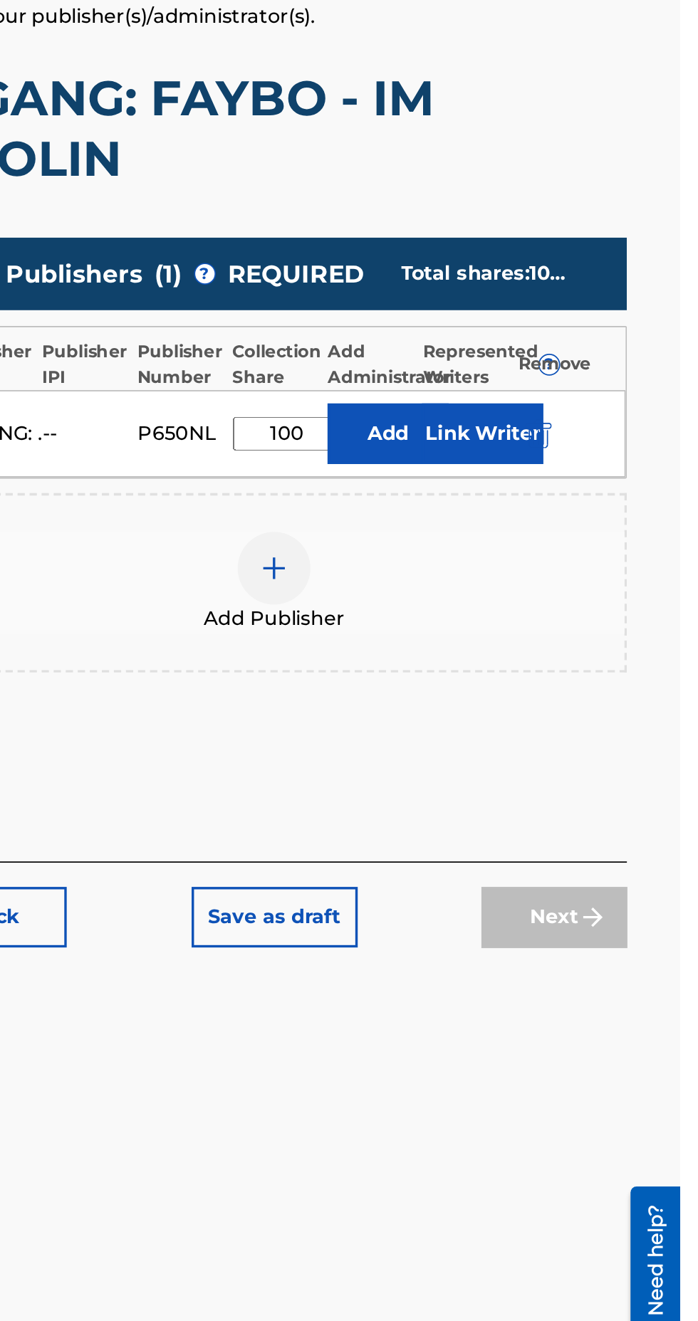
click at [590, 535] on button "Link Writer" at bounding box center [581, 528] width 71 height 36
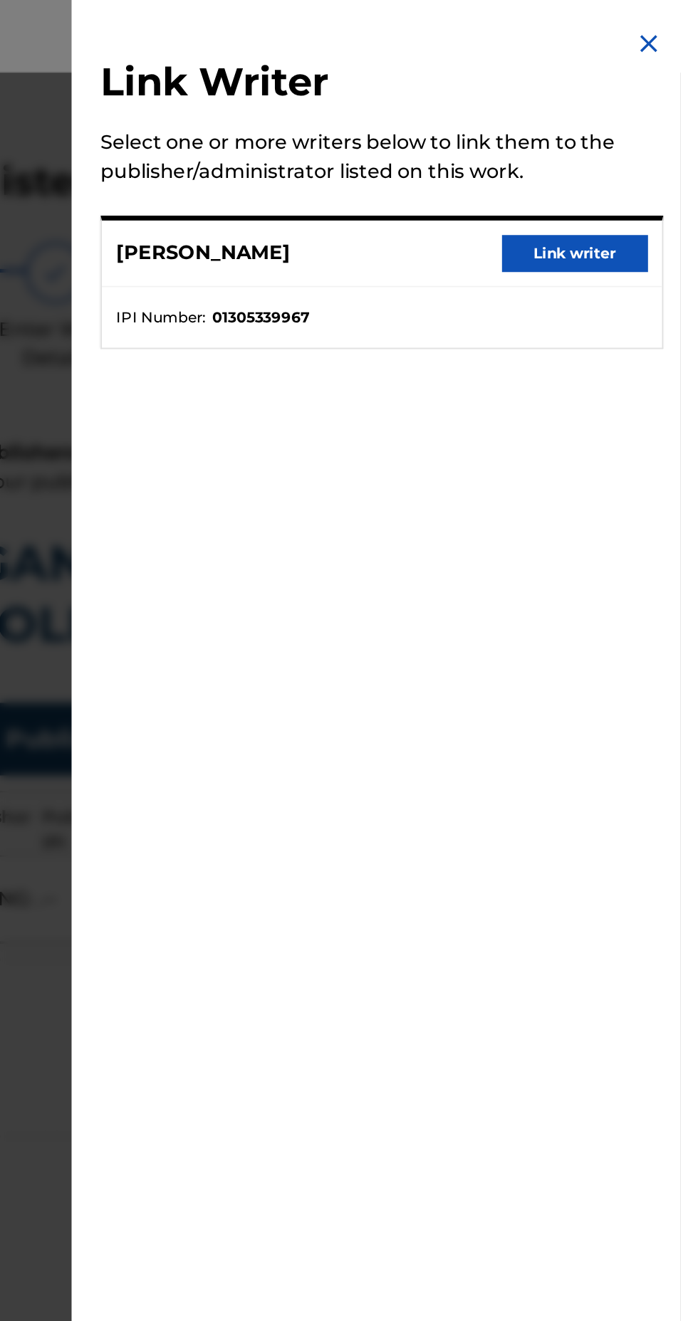
click at [638, 159] on button "Link writer" at bounding box center [635, 148] width 85 height 21
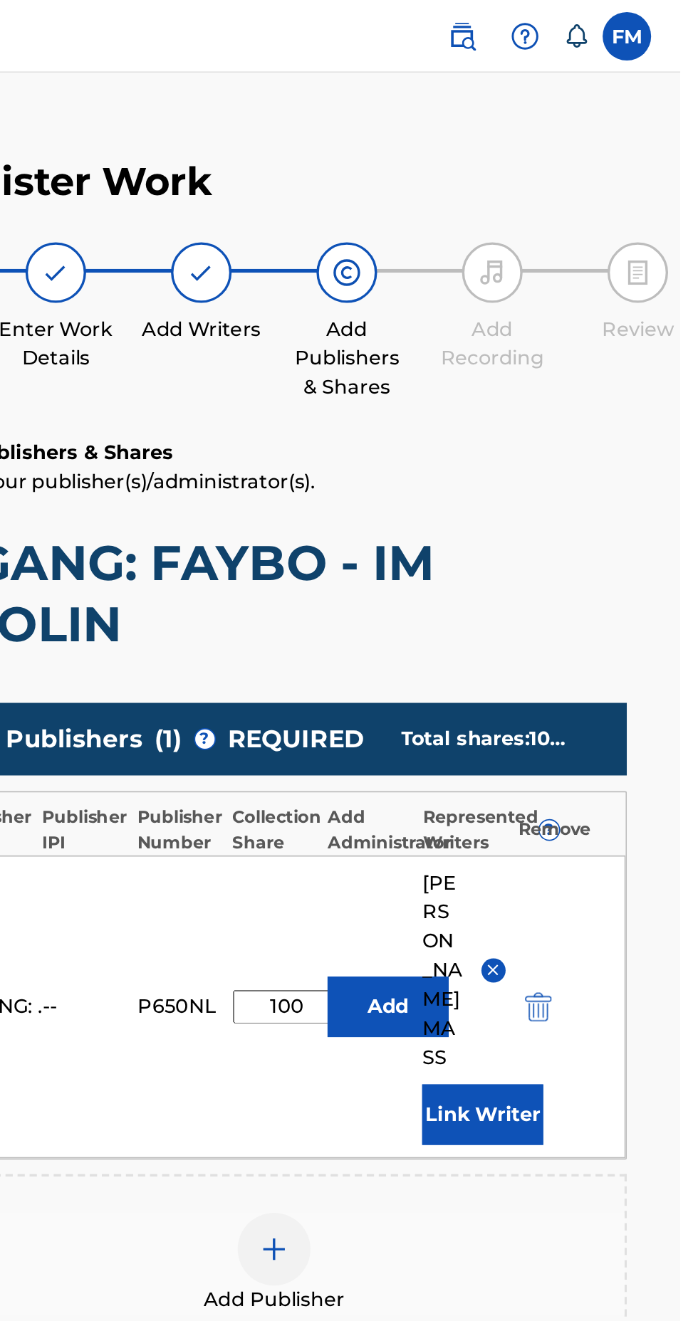
click at [525, 574] on button "Add" at bounding box center [526, 592] width 71 height 36
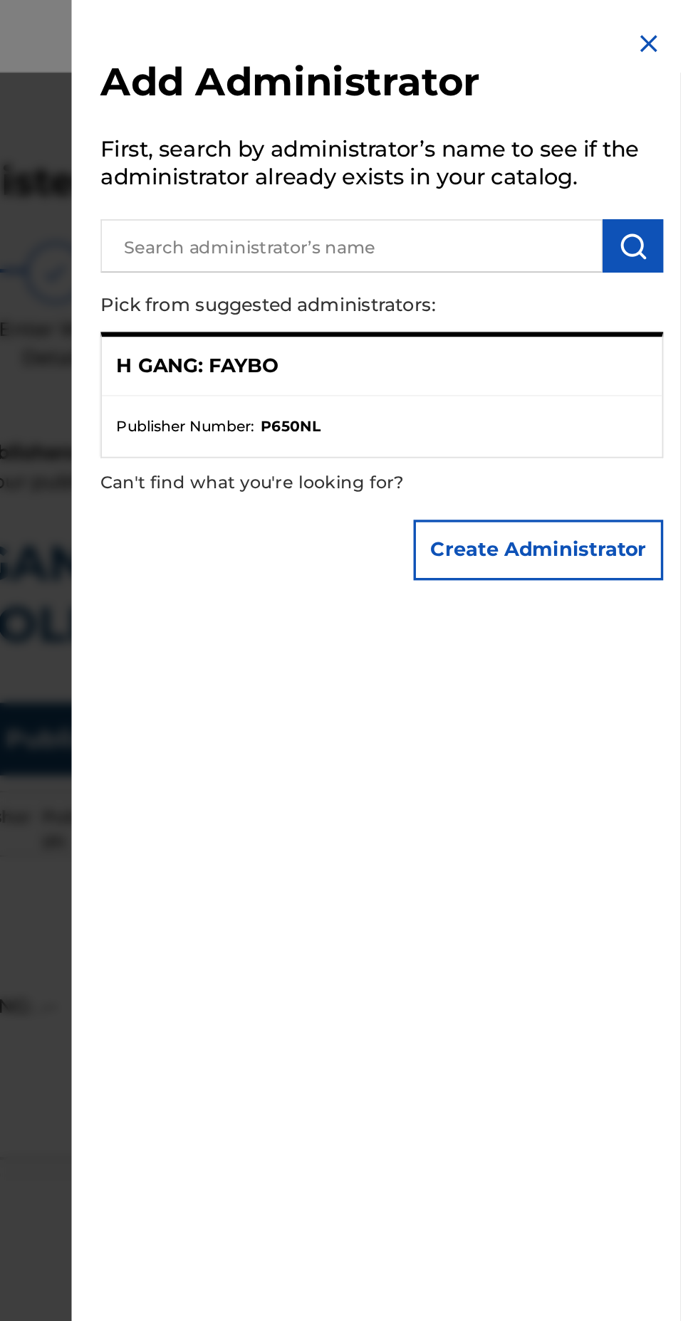
click at [651, 341] on button "Create Administrator" at bounding box center [614, 323] width 147 height 36
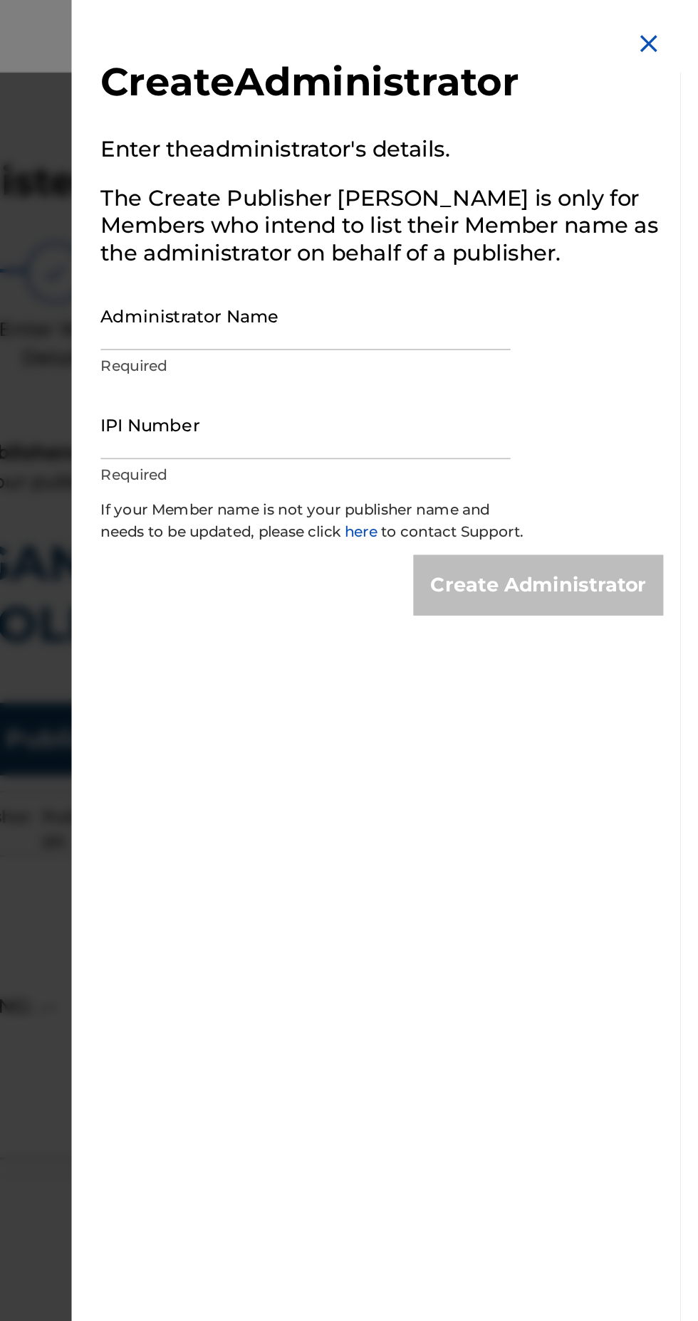
click at [595, 206] on input "Administrator Name" at bounding box center [477, 185] width 241 height 41
type input "[PERSON_NAME] MASS"
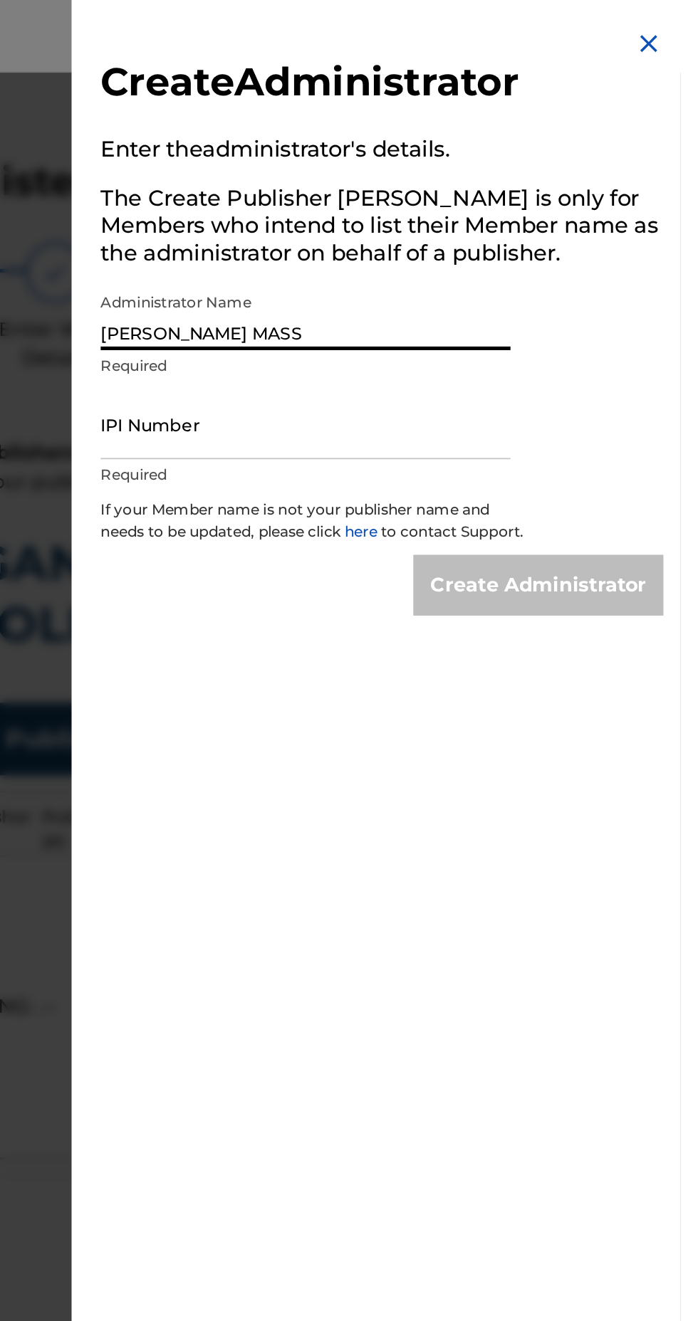
click at [472, 270] on input "IPI Number" at bounding box center [477, 249] width 241 height 41
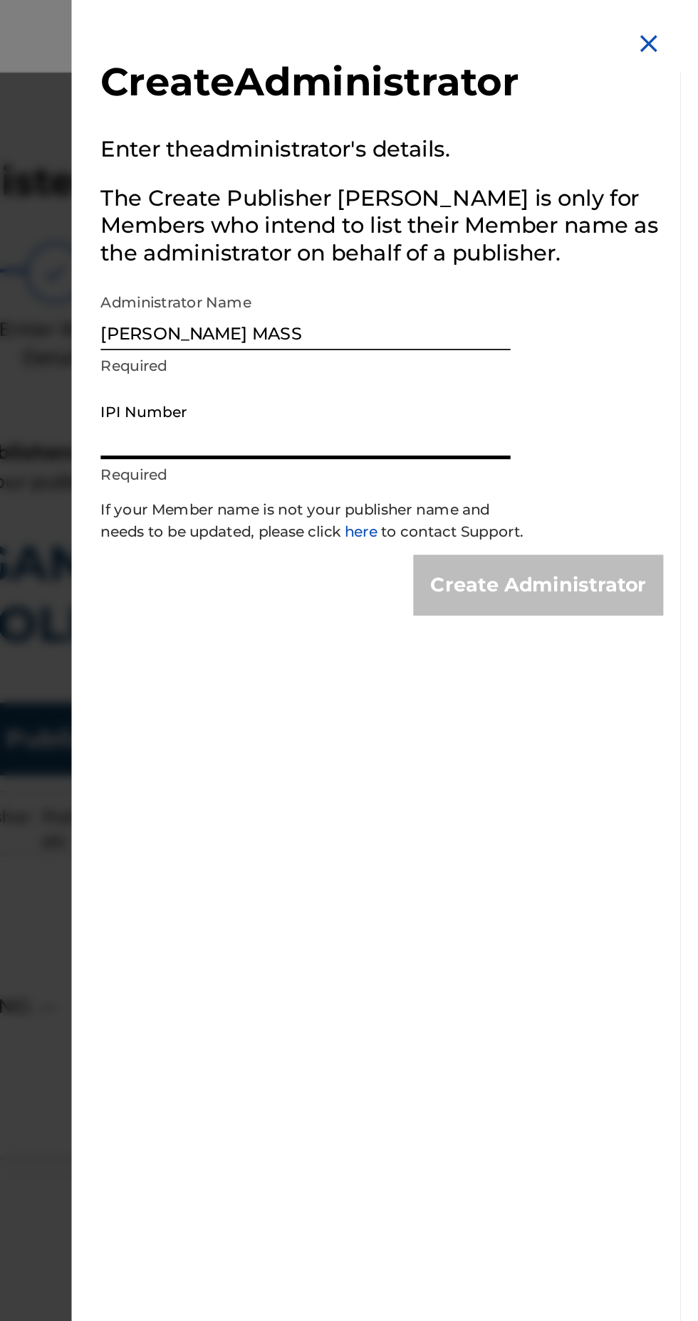
type input "01305339967"
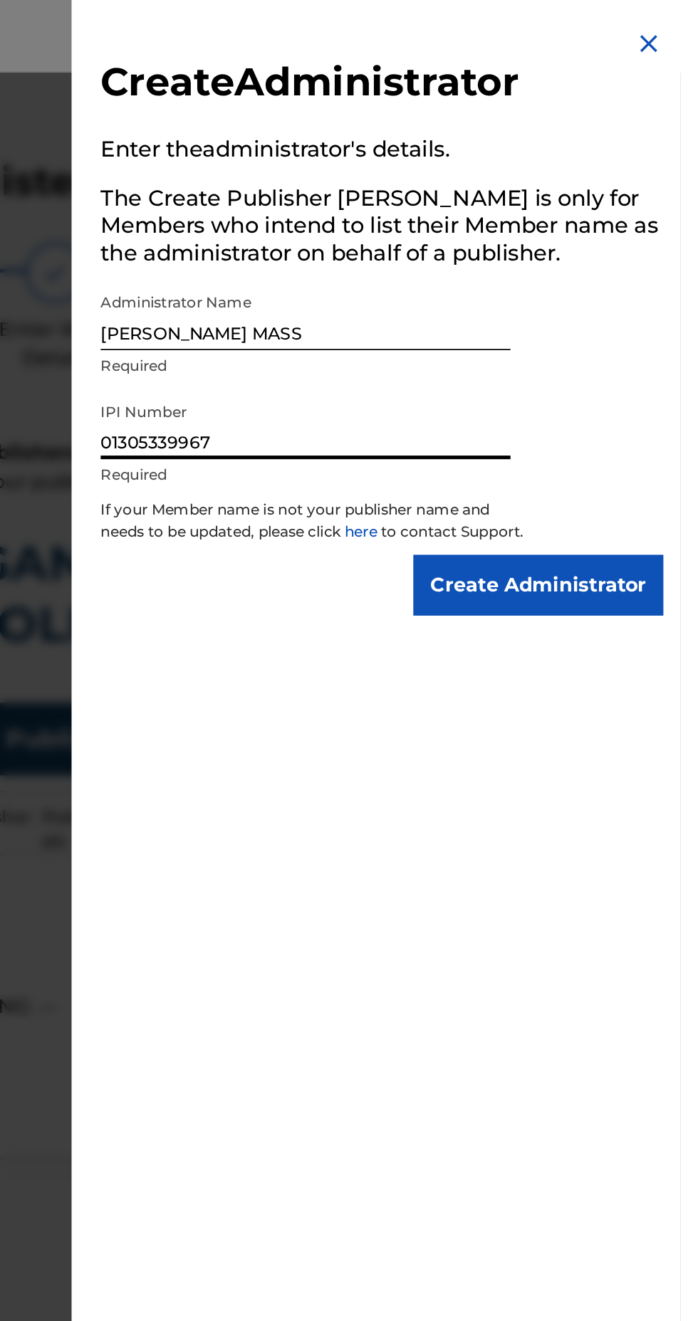
click at [644, 362] on input "Create Administrator" at bounding box center [614, 344] width 147 height 36
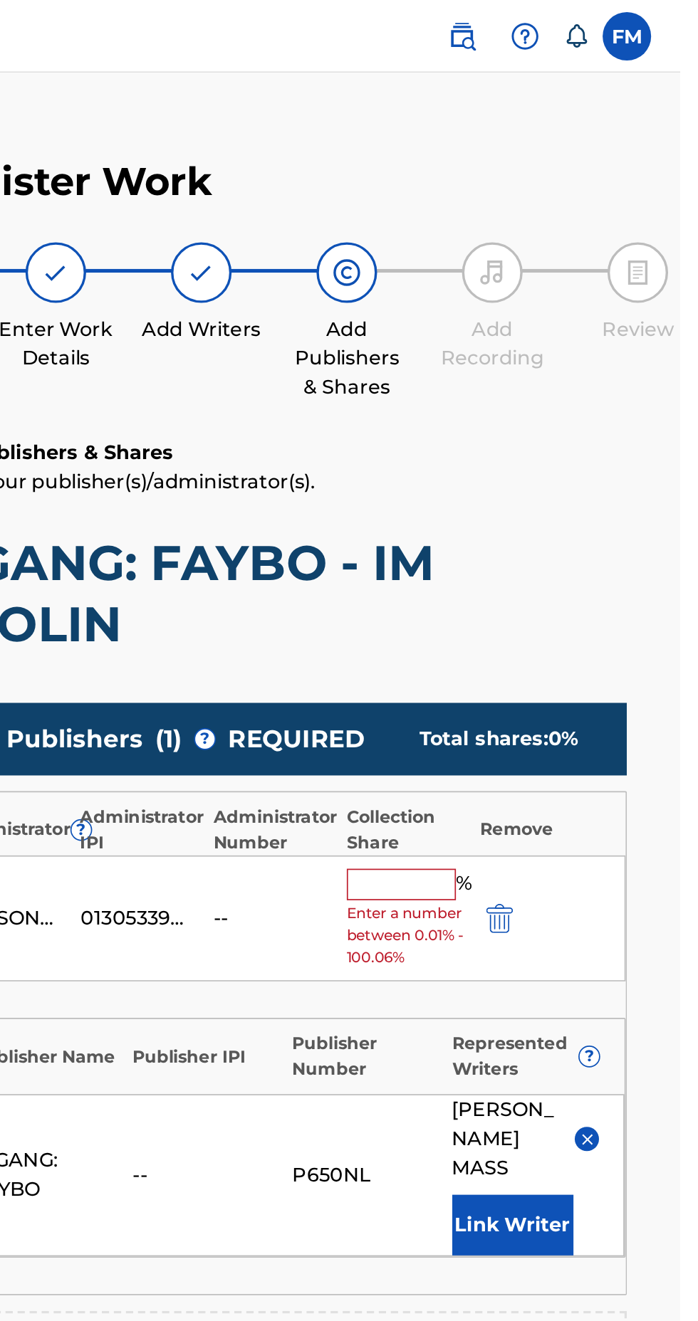
click at [550, 520] on input "text" at bounding box center [534, 519] width 64 height 19
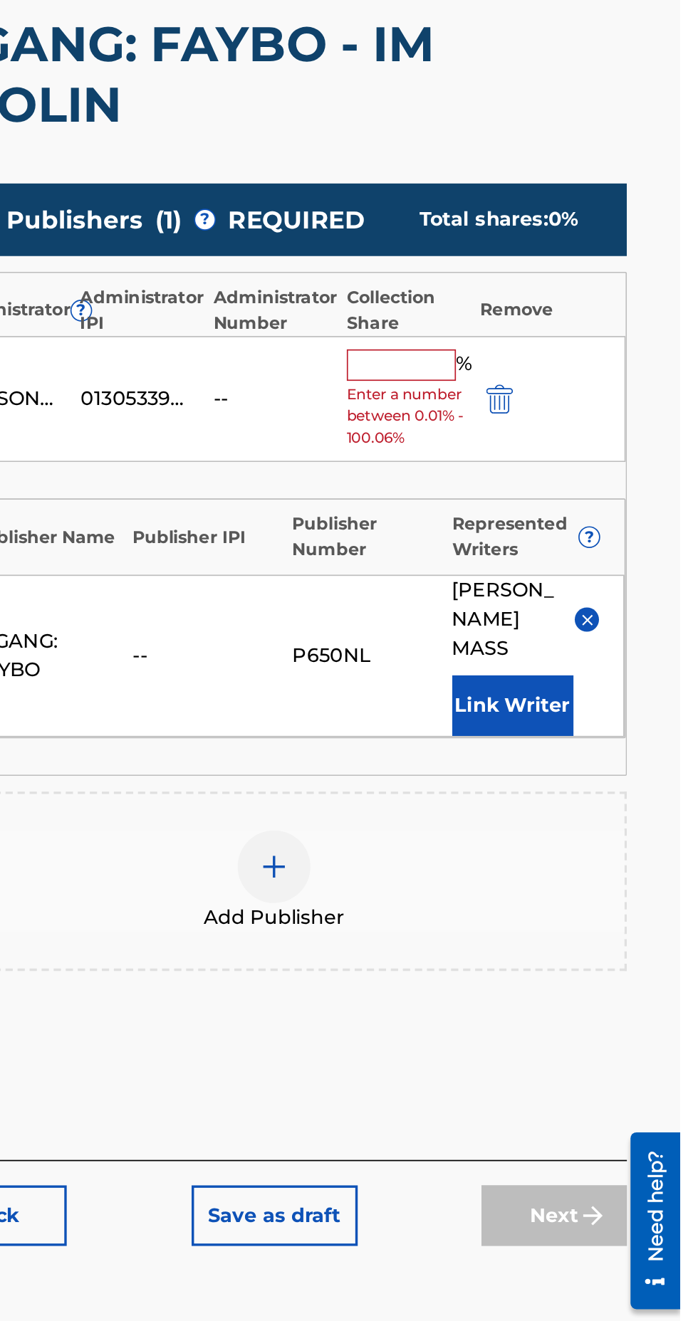
type input "100"
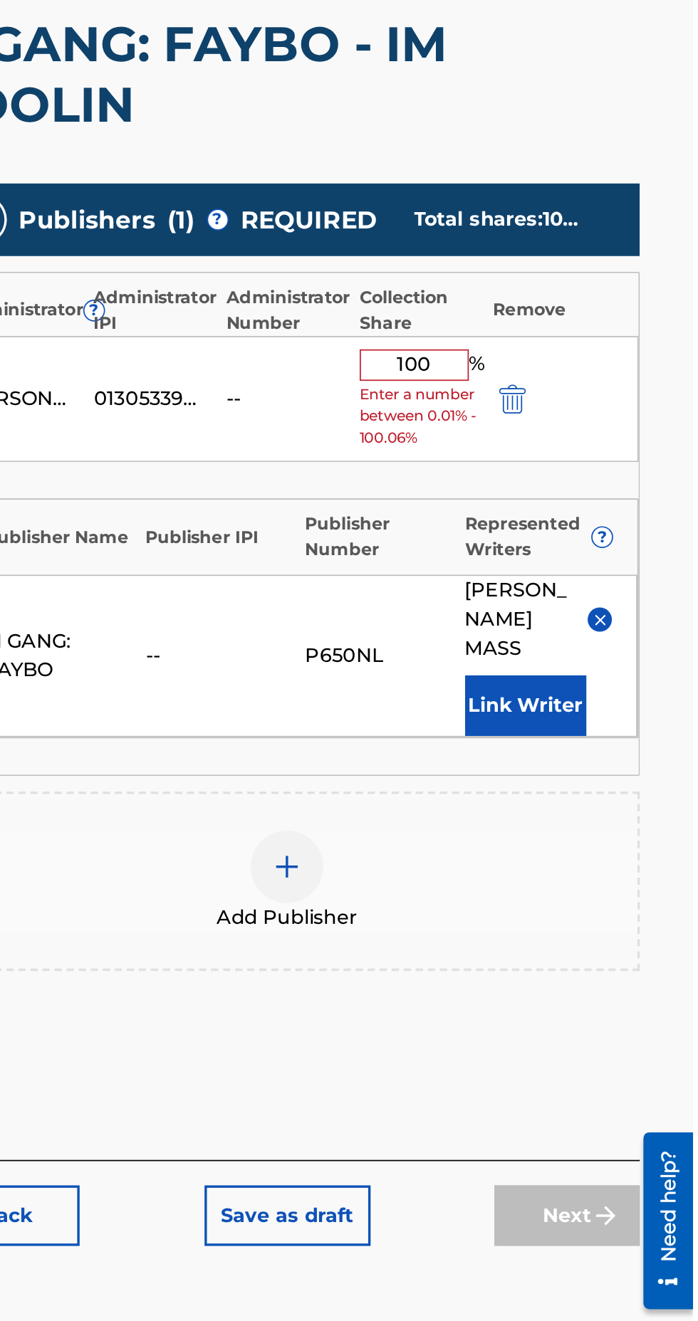
click at [617, 706] on div "Publishers ( 1 ) ? REQUIRED Total shares: 100 % Administrator ? Administrator I…" at bounding box center [459, 644] width 414 height 463
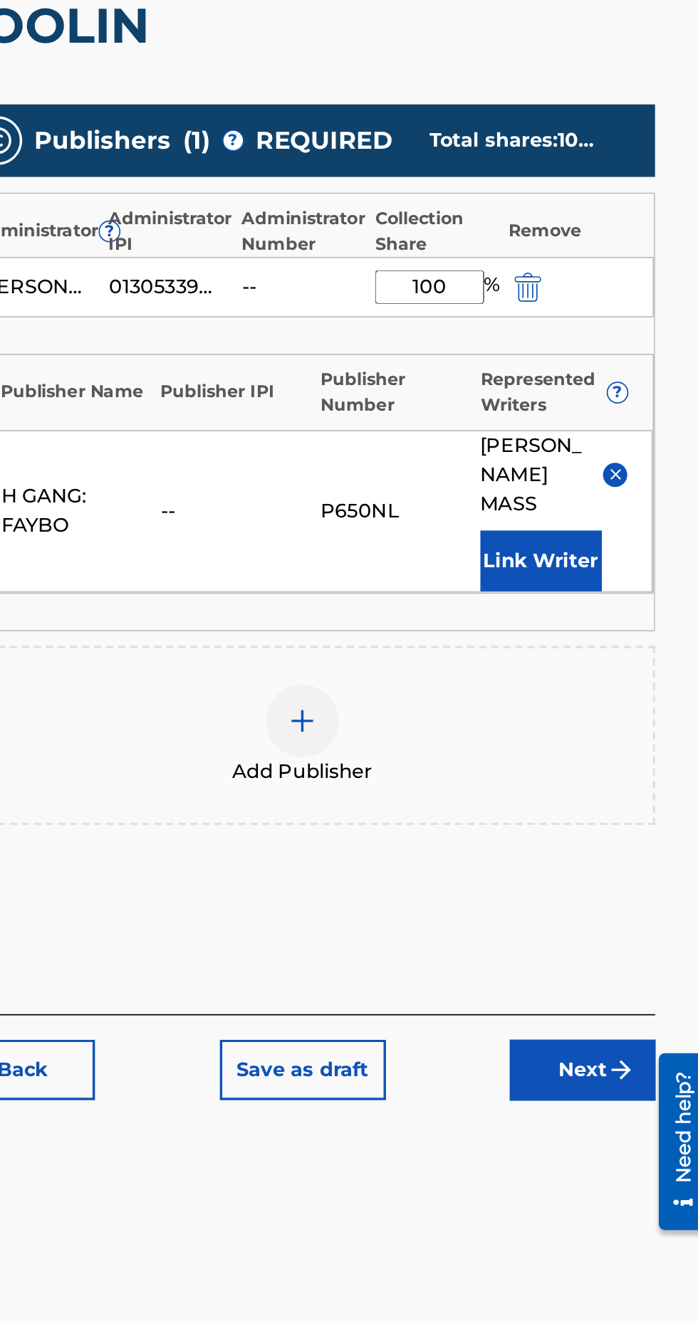
click at [637, 972] on button "Next" at bounding box center [623, 981] width 85 height 36
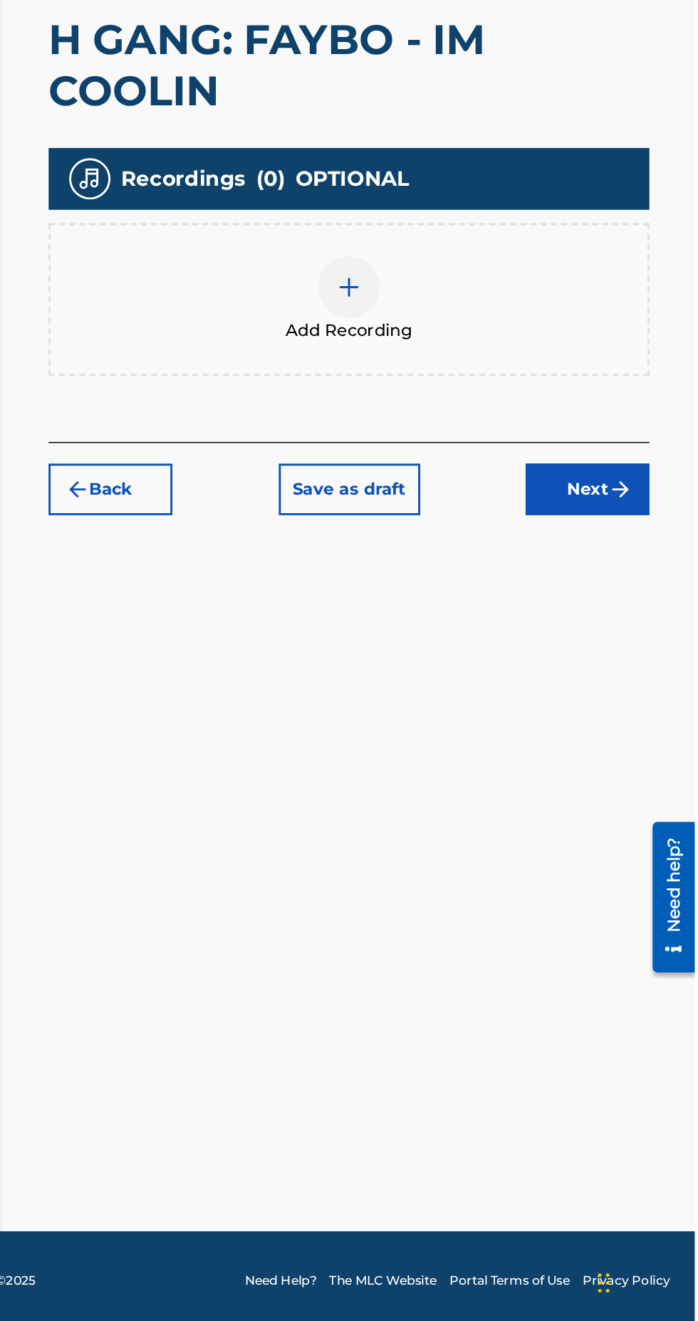
click at [455, 609] on img at bounding box center [459, 601] width 17 height 17
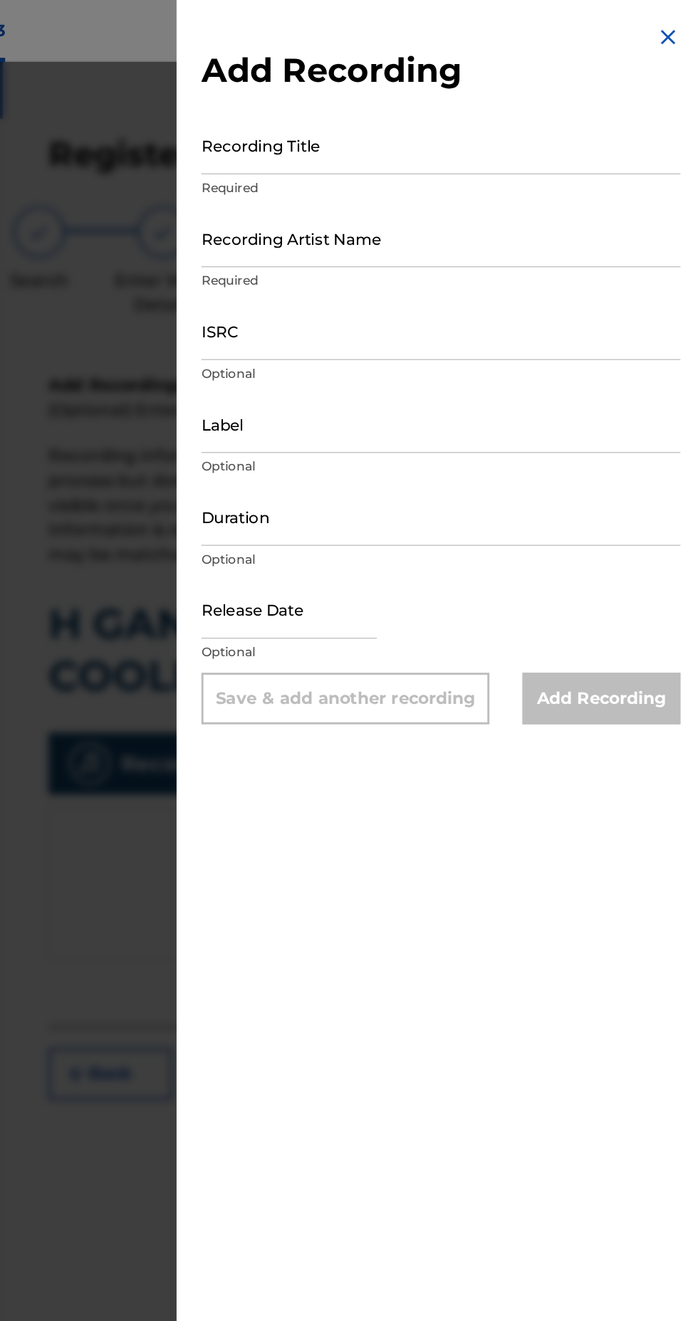
click at [535, 110] on input "Recording Title" at bounding box center [522, 100] width 330 height 41
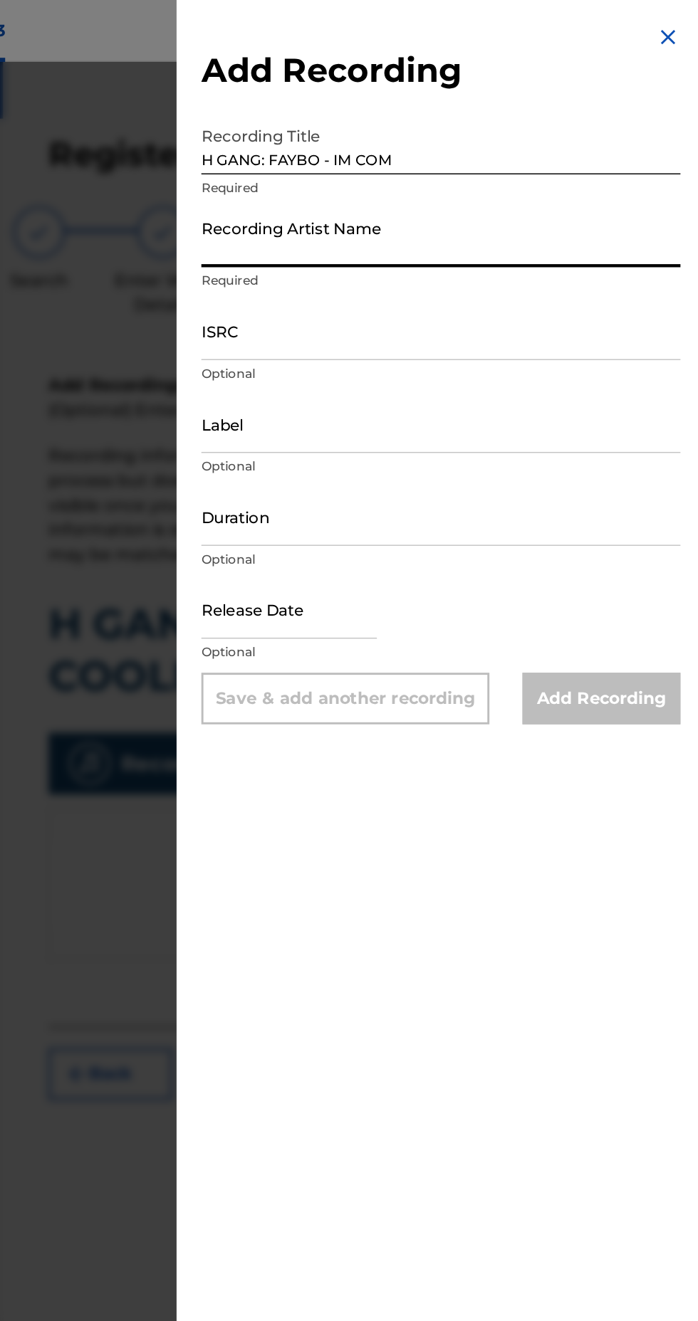
click at [510, 110] on input "H GANG: FAYBO - IM COM" at bounding box center [522, 100] width 330 height 41
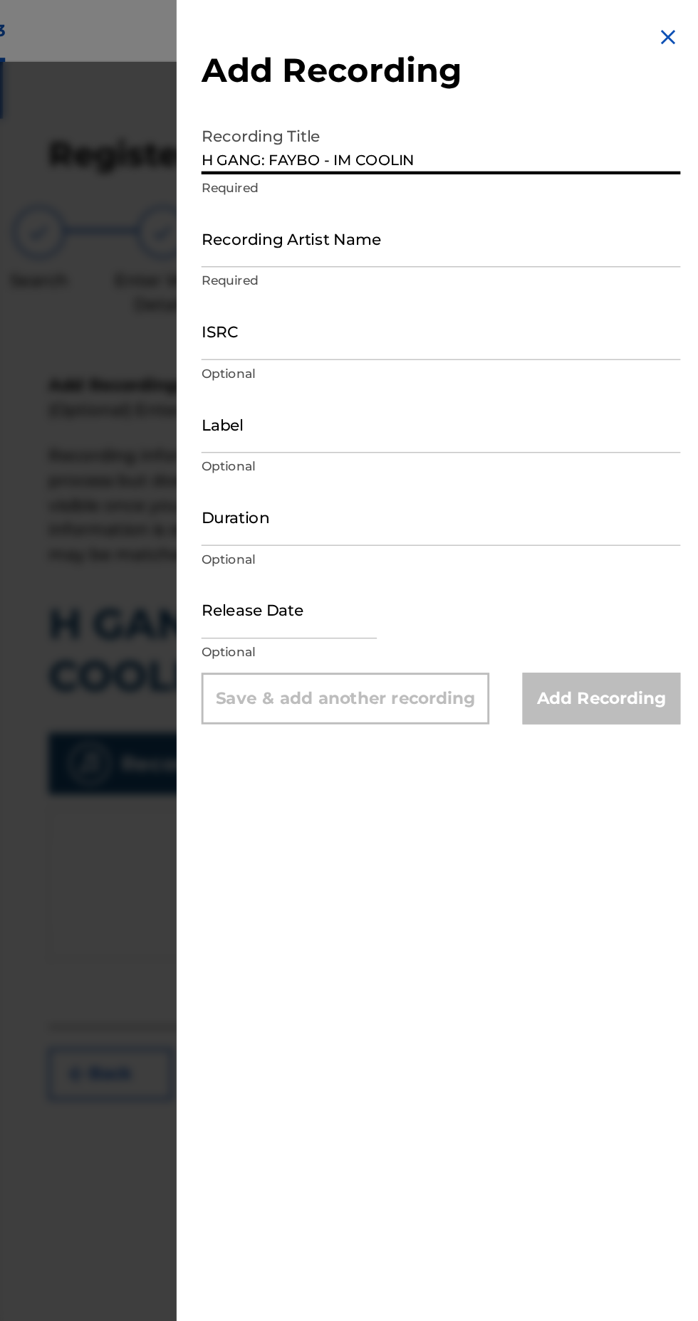
type input "H GANG: FAYBO - IM COOLIN"
click at [568, 174] on input "Recording Artist Name" at bounding box center [522, 164] width 330 height 41
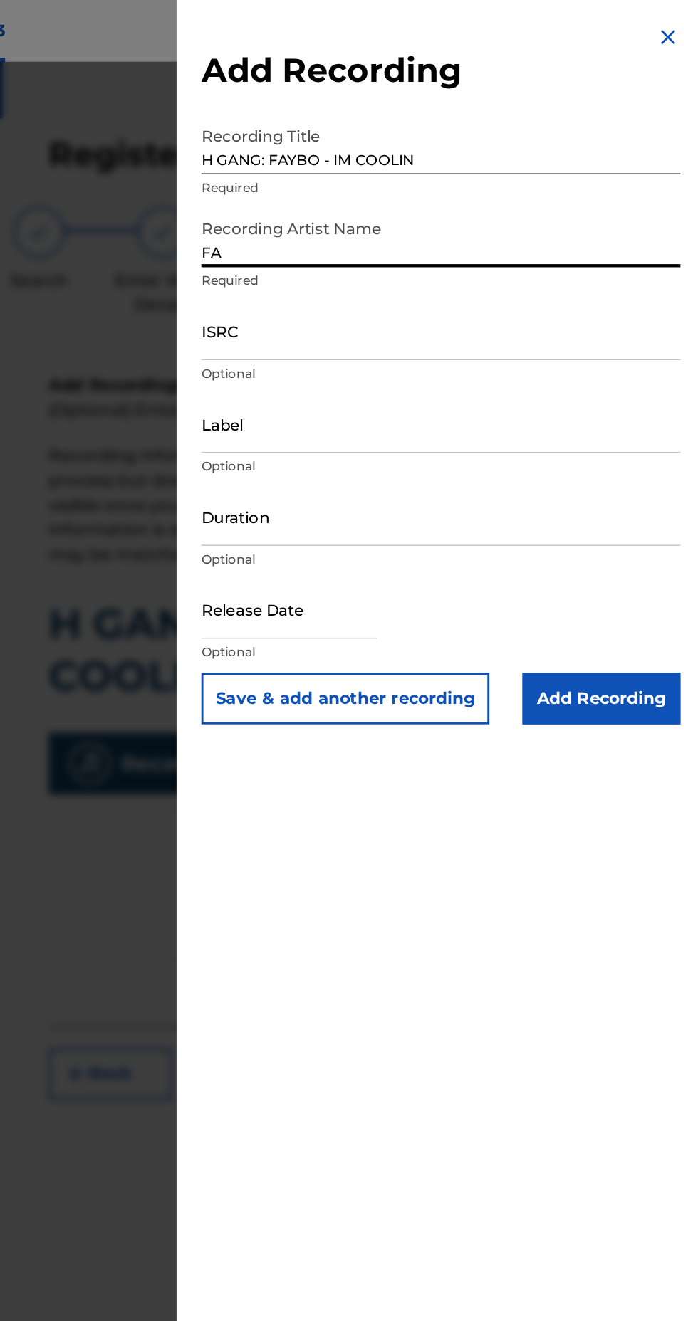
type input "F"
type input "H GANG: FAYBO"
click at [461, 306] on input "Label" at bounding box center [522, 292] width 330 height 41
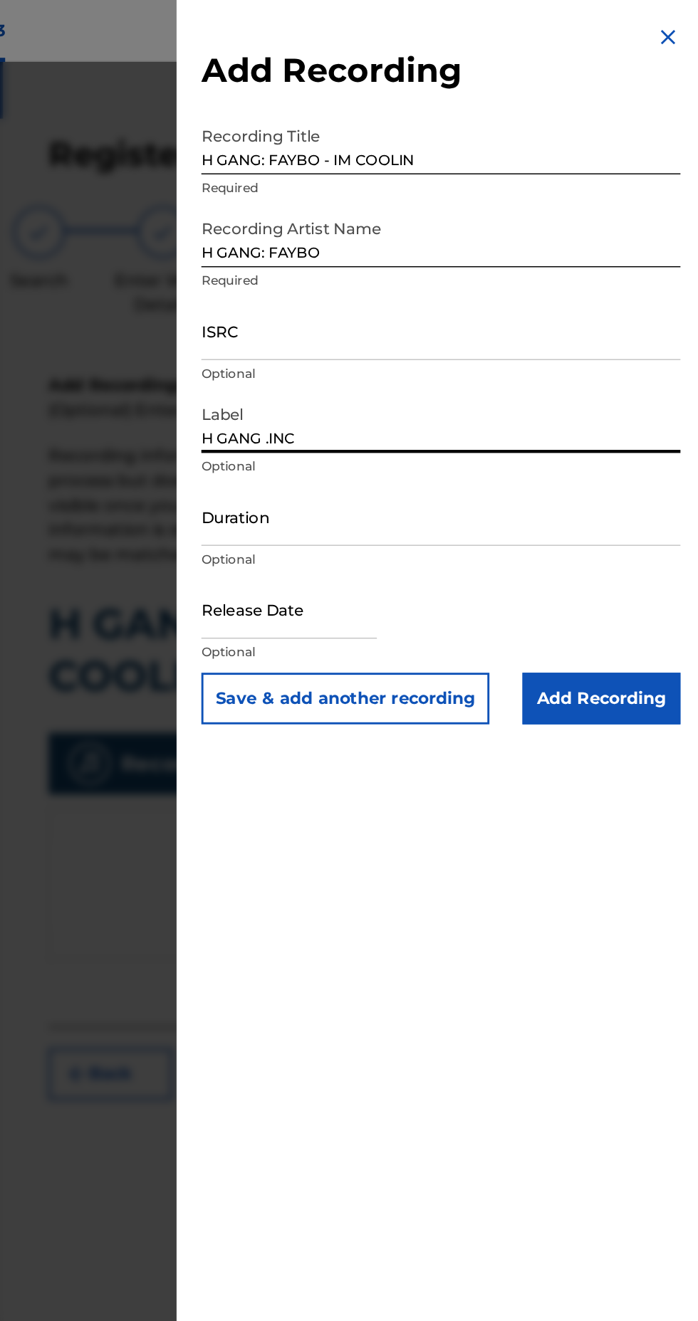
type input "H GANG .INC"
click at [540, 367] on input "Duration" at bounding box center [522, 356] width 330 height 41
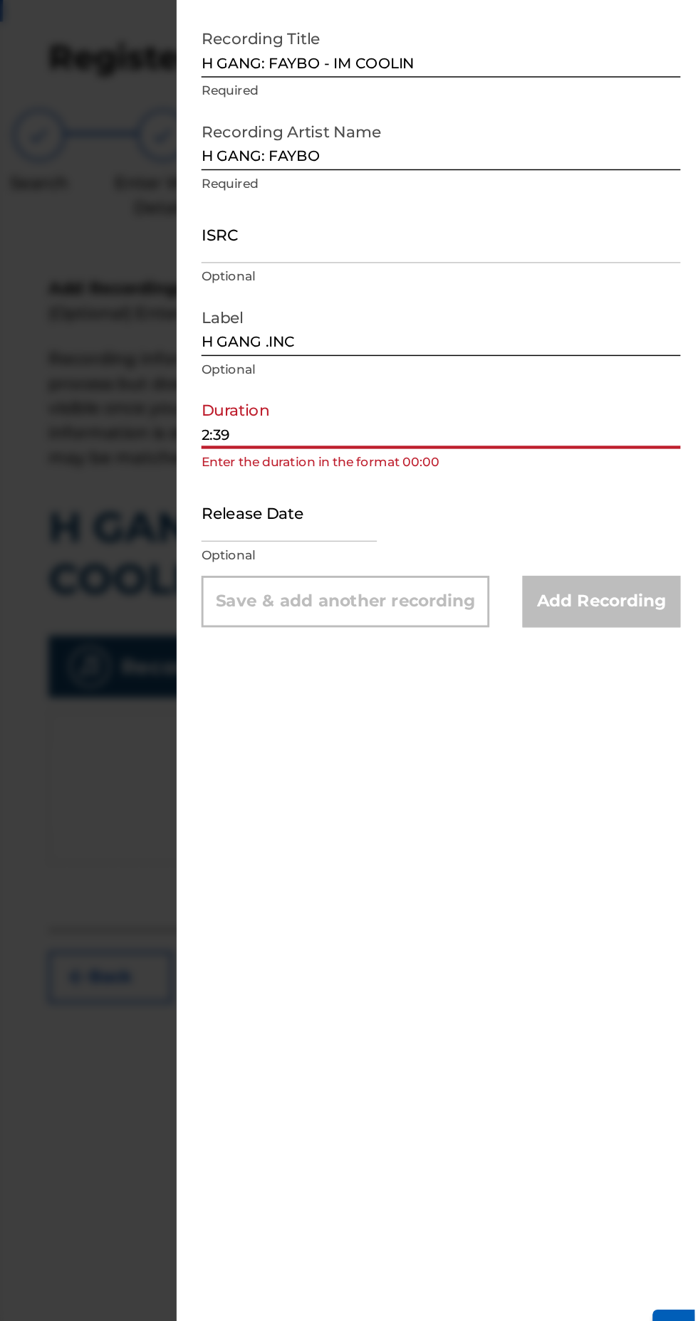
type input "2:39"
click at [459, 431] on input "text" at bounding box center [417, 420] width 121 height 41
select select "7"
select select "2025"
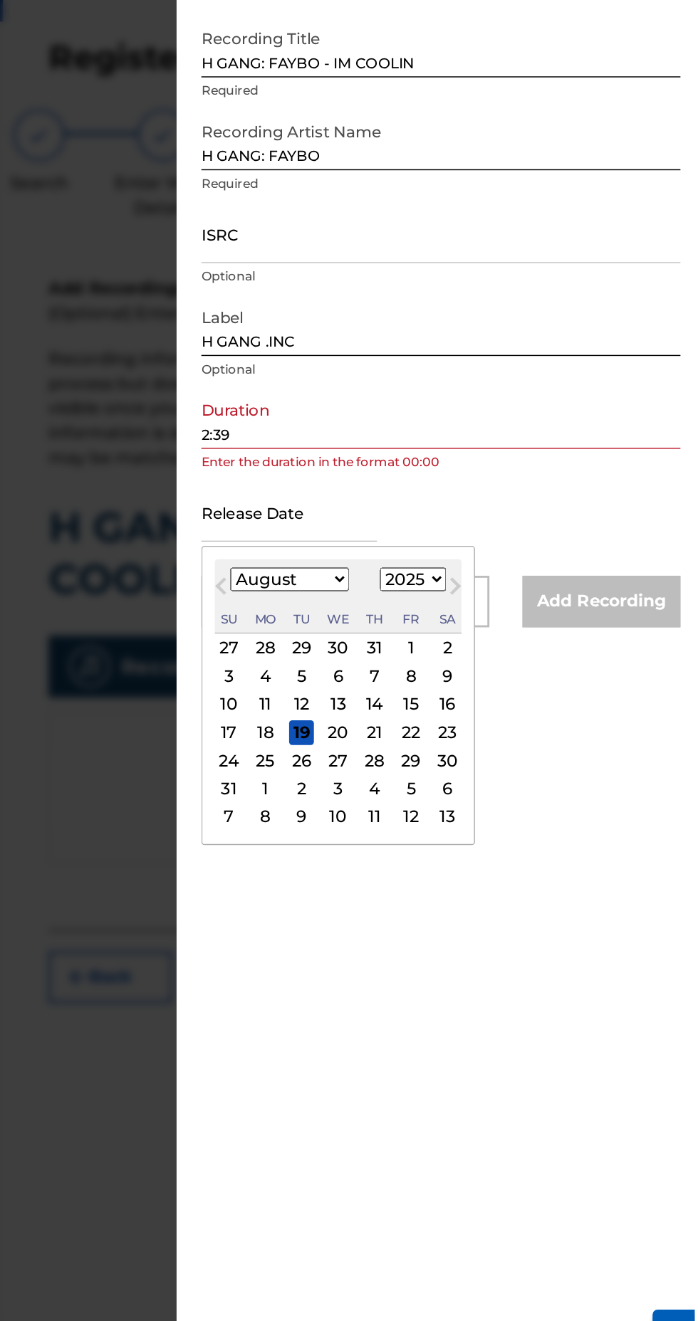
click at [656, 402] on div "Release Date Previous Month Next Month August [DATE] February March April May J…" at bounding box center [522, 432] width 330 height 64
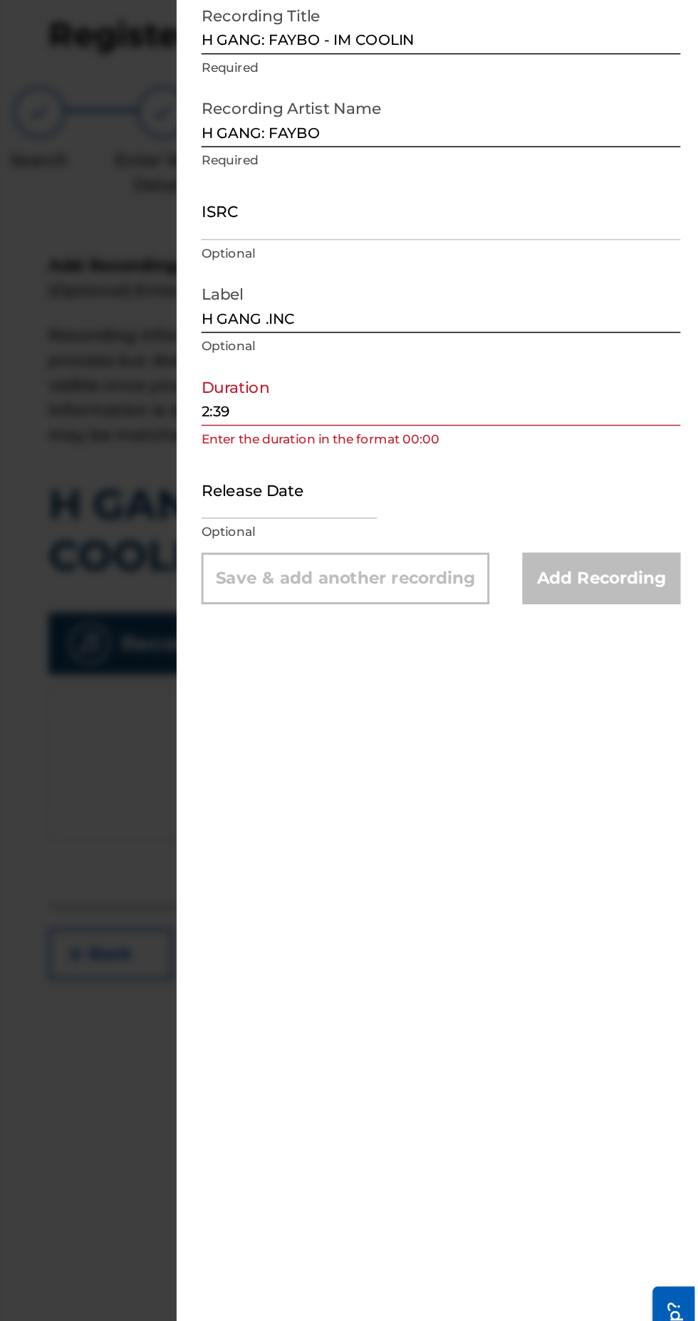
click at [383, 367] on input "2:39" at bounding box center [522, 356] width 330 height 41
type input "02:39"
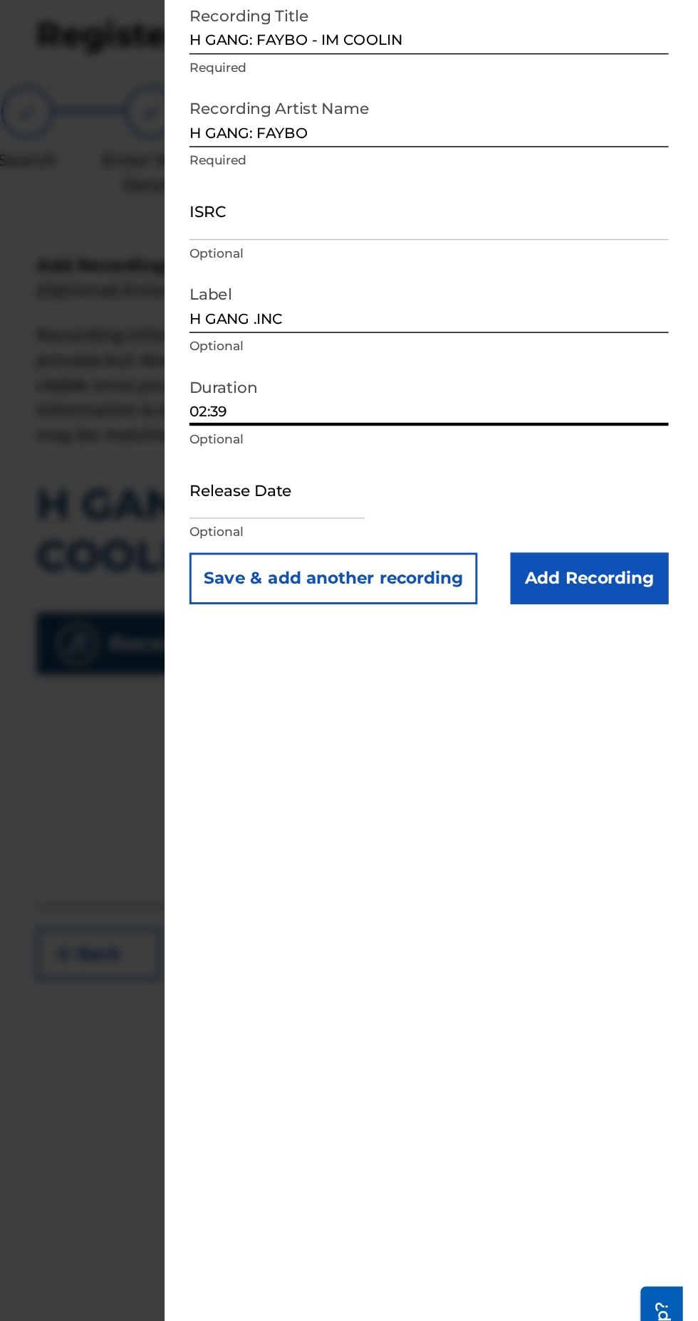
click at [657, 484] on input "Add Recording" at bounding box center [633, 482] width 109 height 36
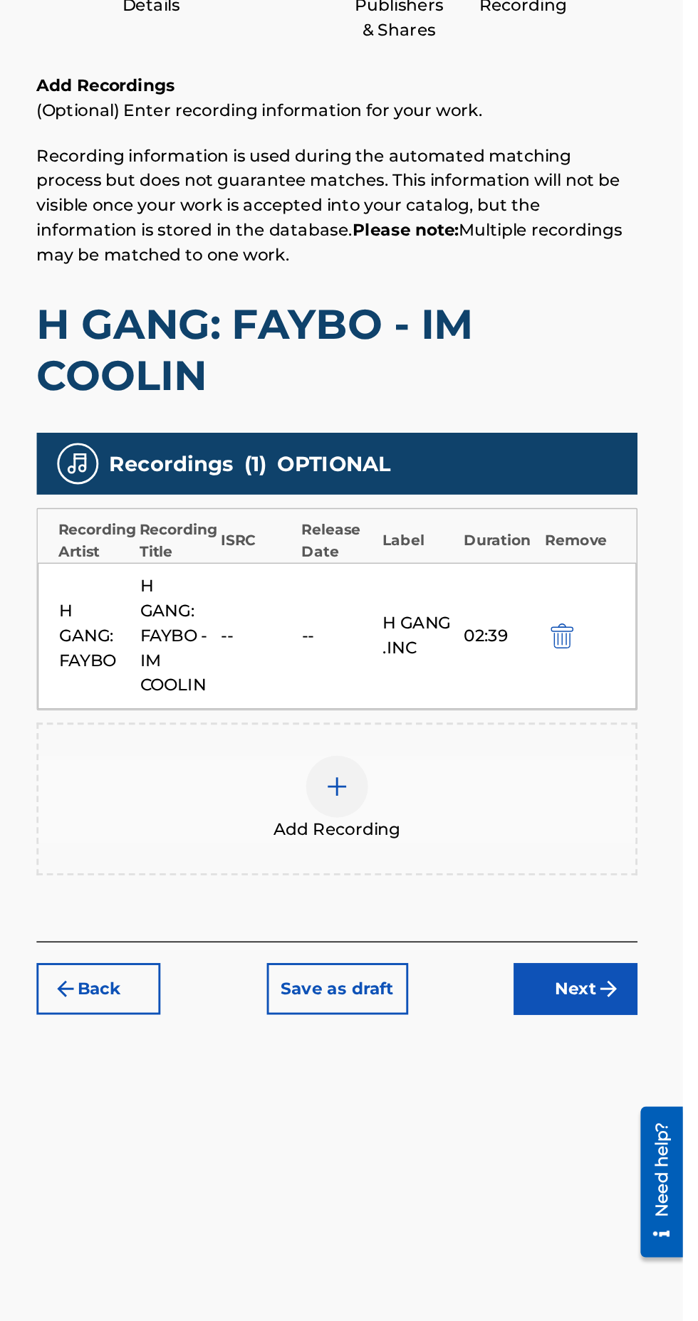
click at [478, 760] on div "Add Recording" at bounding box center [459, 758] width 412 height 60
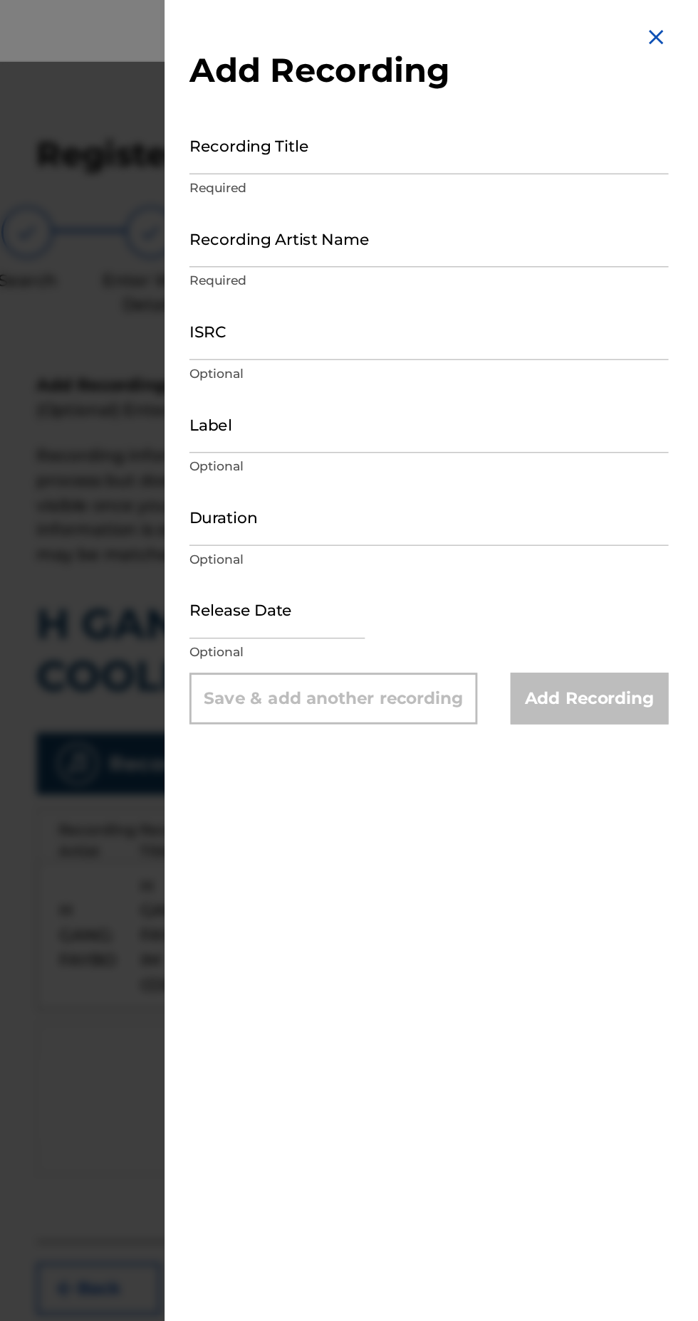
click at [686, 23] on img at bounding box center [679, 25] width 17 height 17
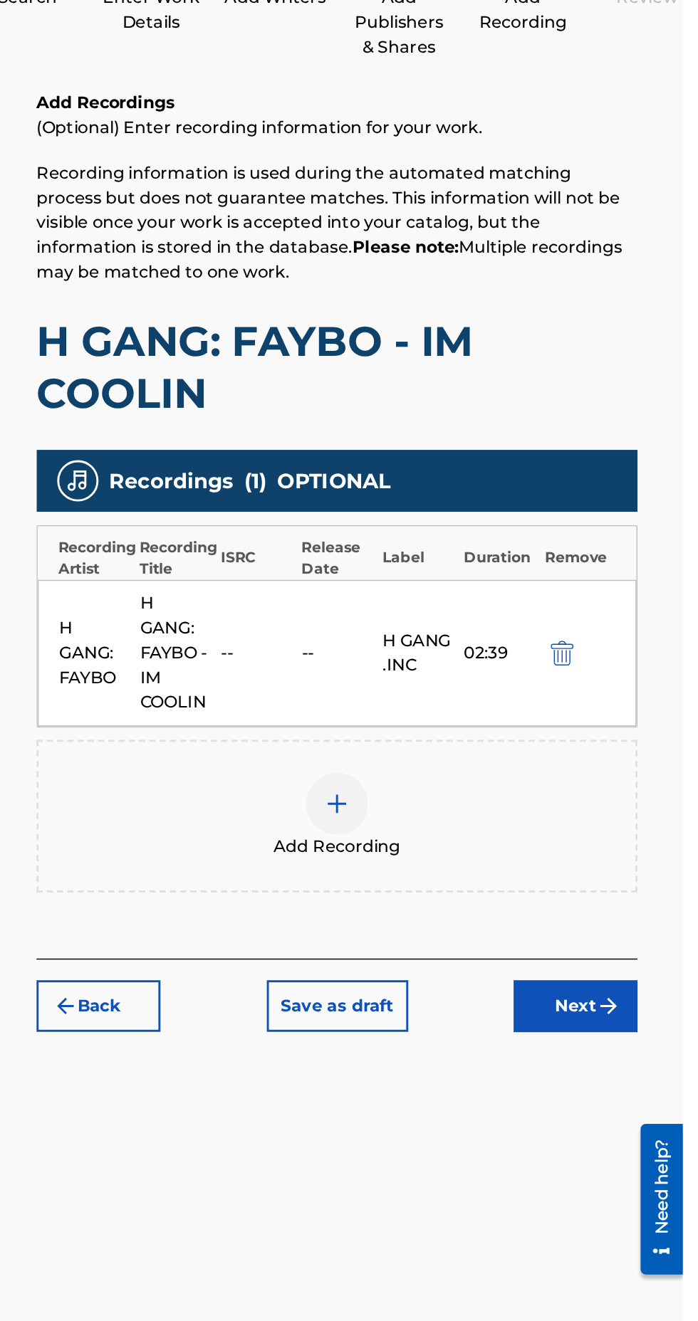
click at [648, 890] on img "submit" at bounding box center [646, 889] width 17 height 17
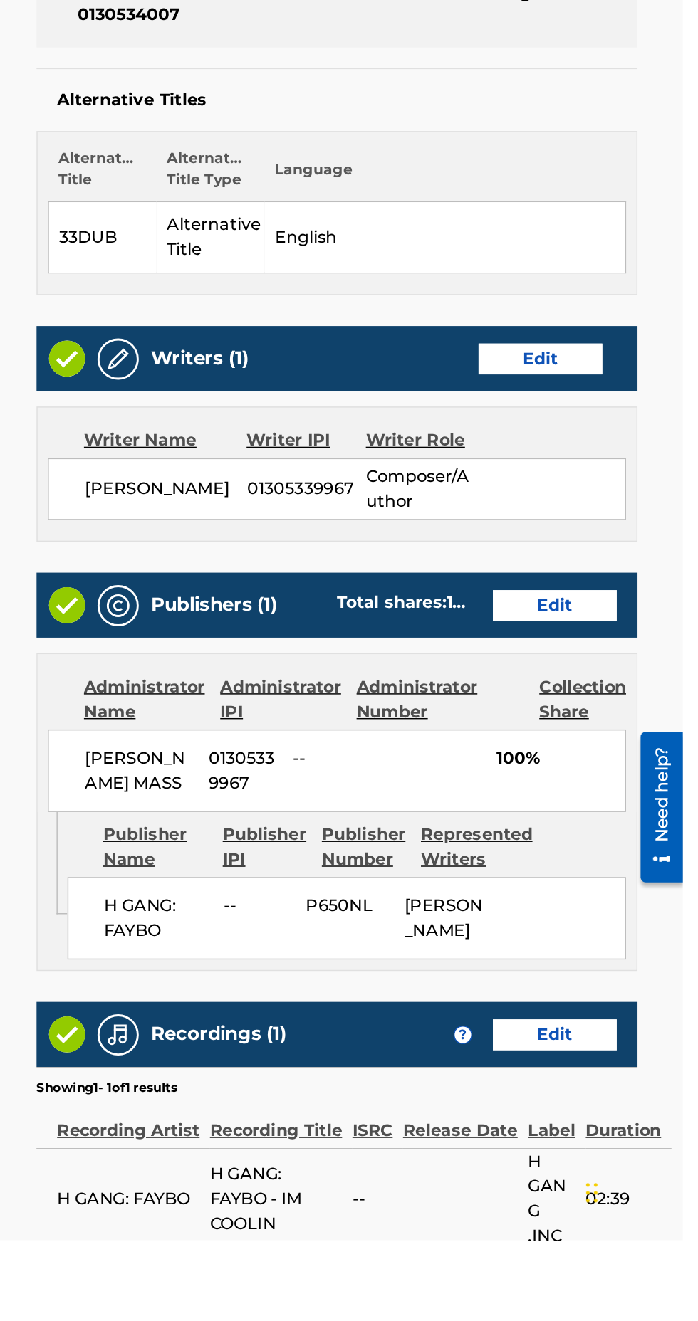
scroll to position [116, 0]
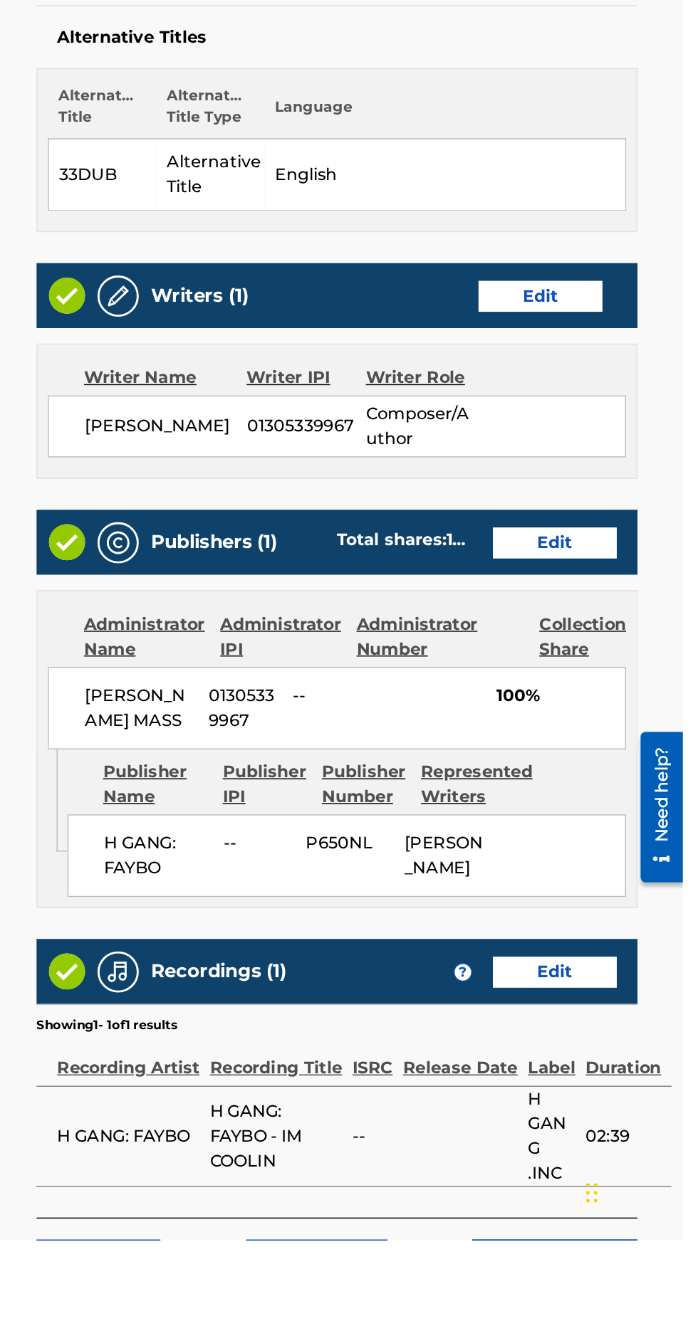
click at [616, 1321] on button "Submit" at bounding box center [610, 1339] width 114 height 36
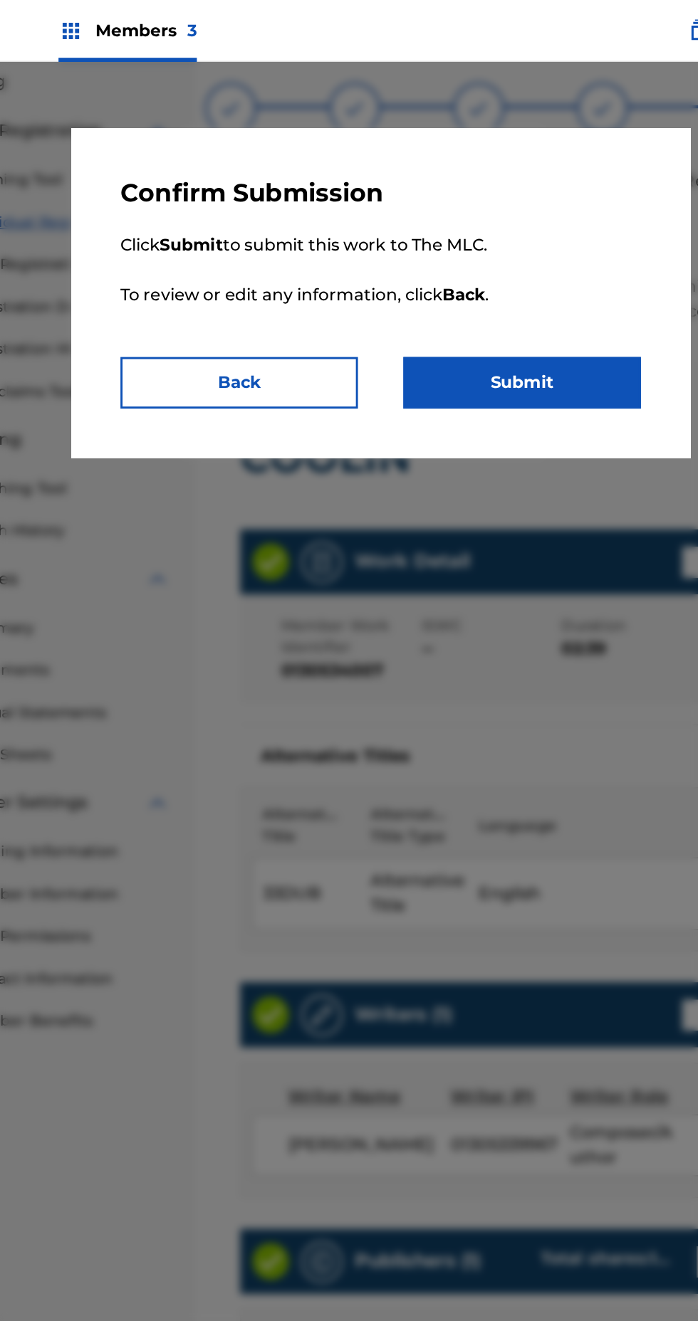
scroll to position [65, 0]
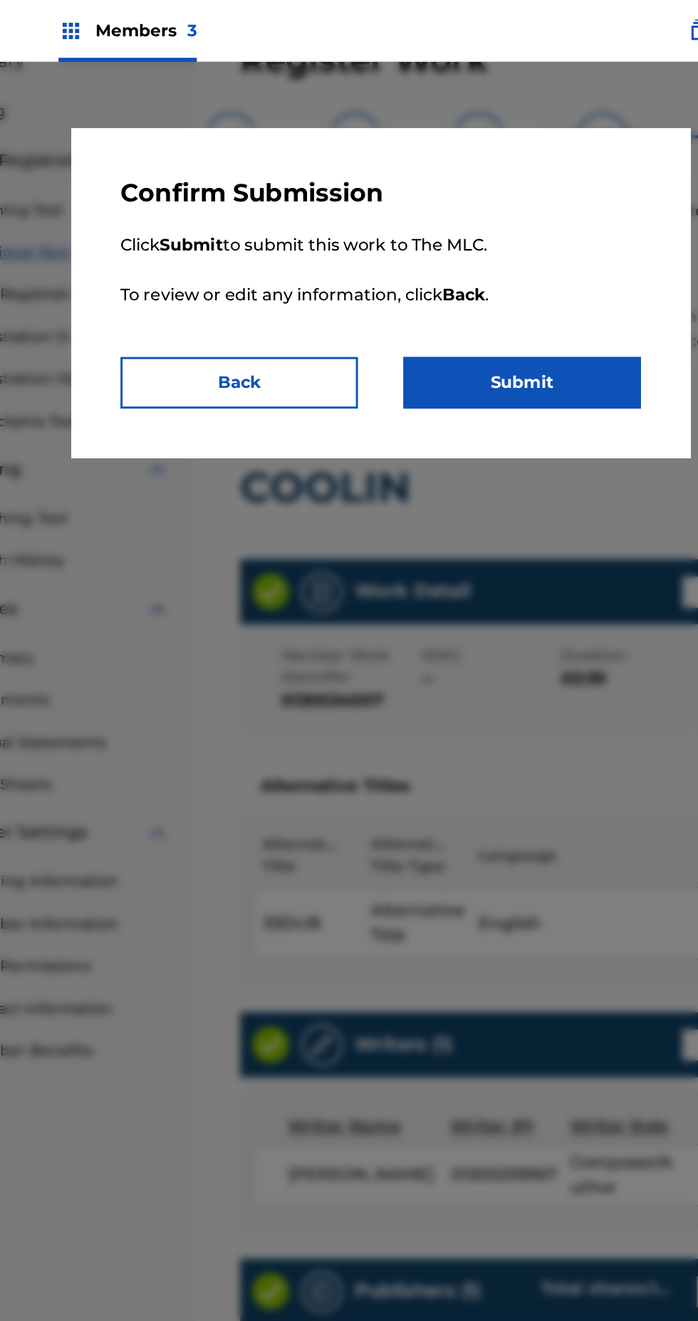
click at [488, 263] on button "Submit" at bounding box center [447, 264] width 164 height 36
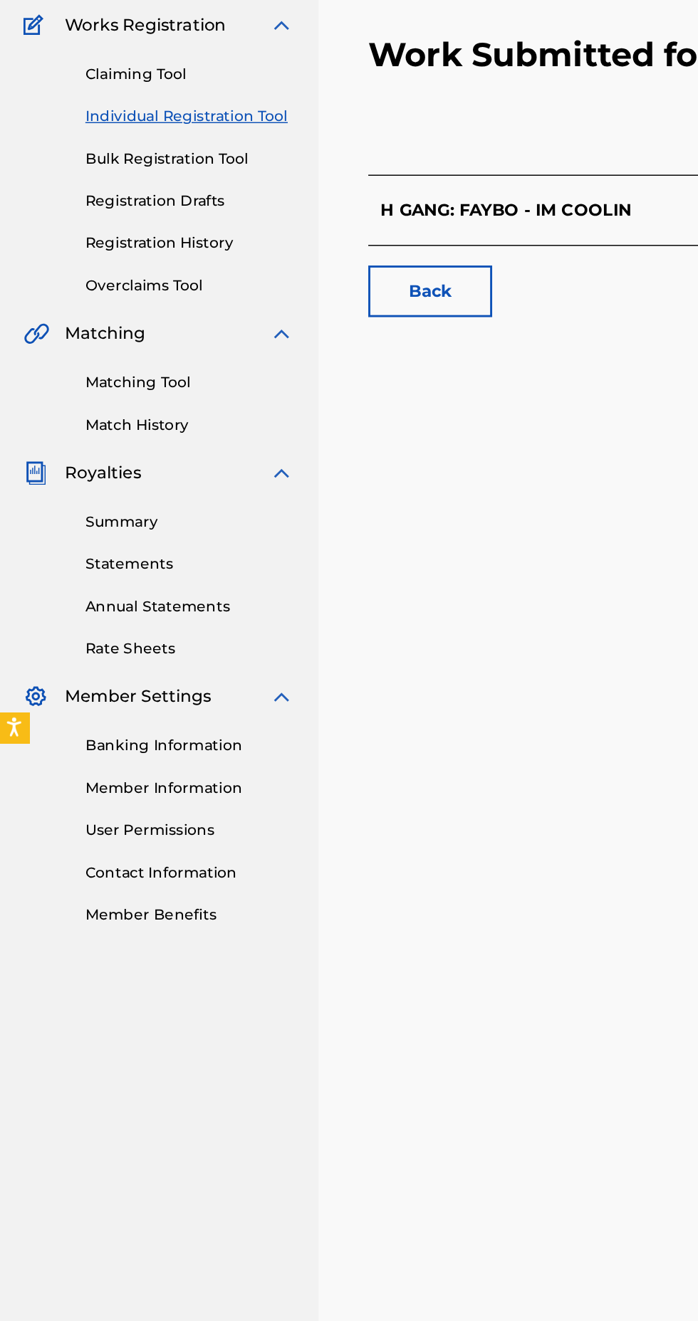
click at [144, 673] on link "Banking Information" at bounding box center [132, 673] width 144 height 15
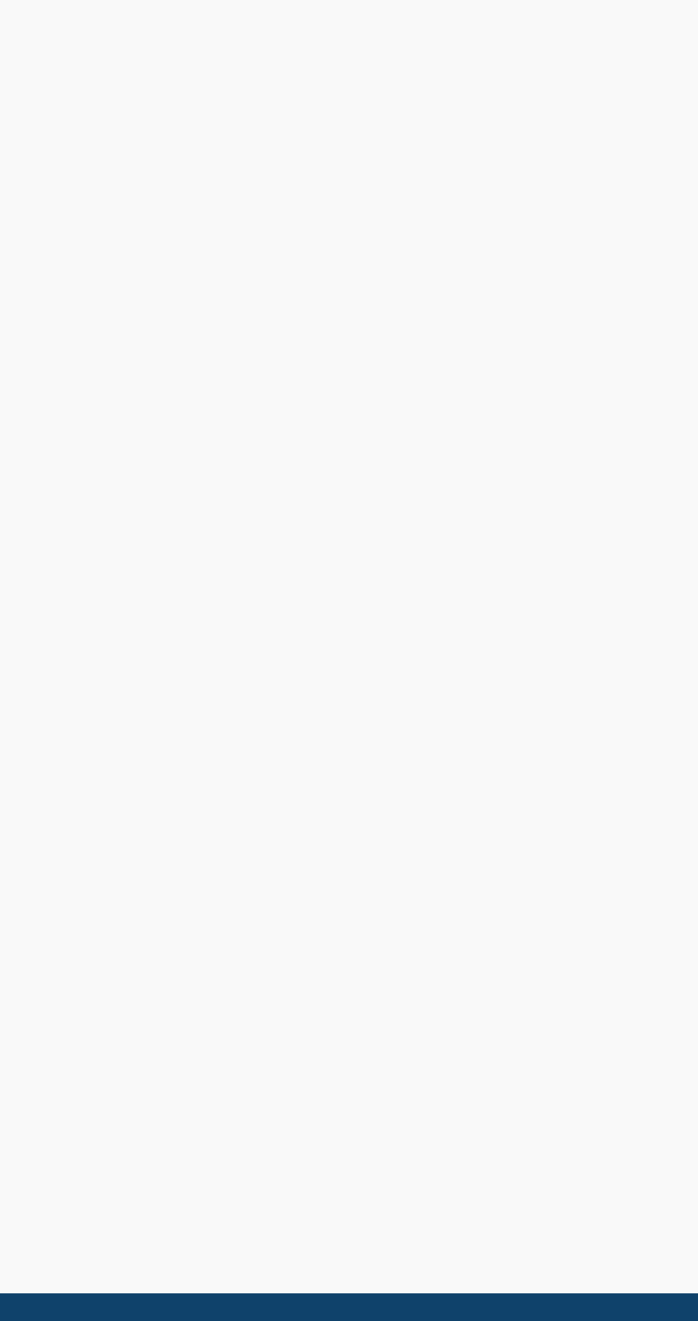
scroll to position [211, 0]
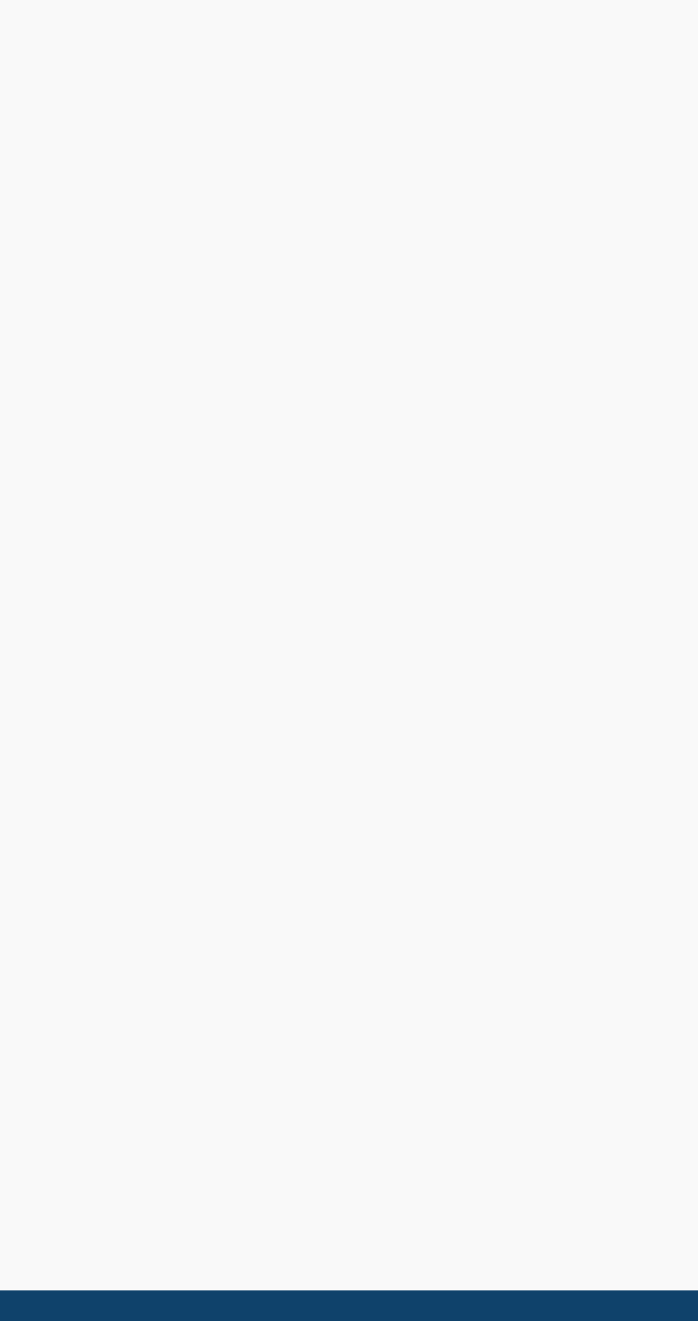
click at [485, 1064] on iframe at bounding box center [442, 778] width 375 height 1049
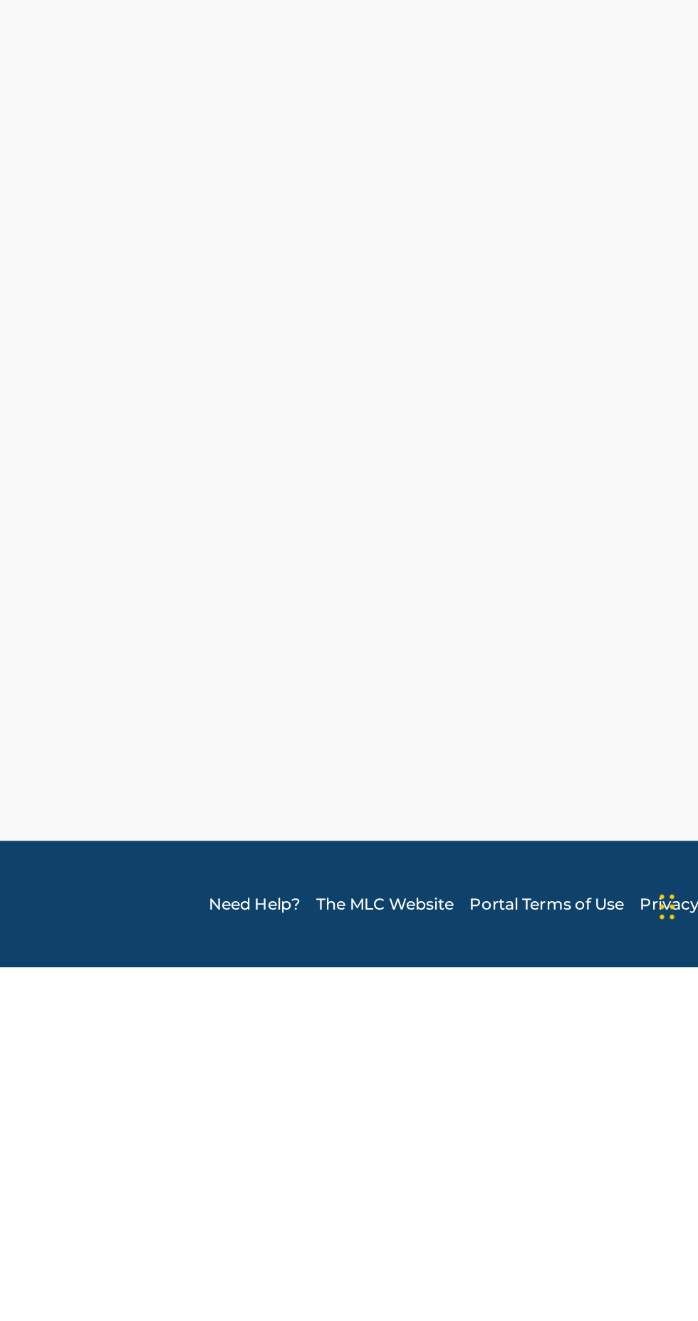
scroll to position [0, 0]
